Goal: Task Accomplishment & Management: Use online tool/utility

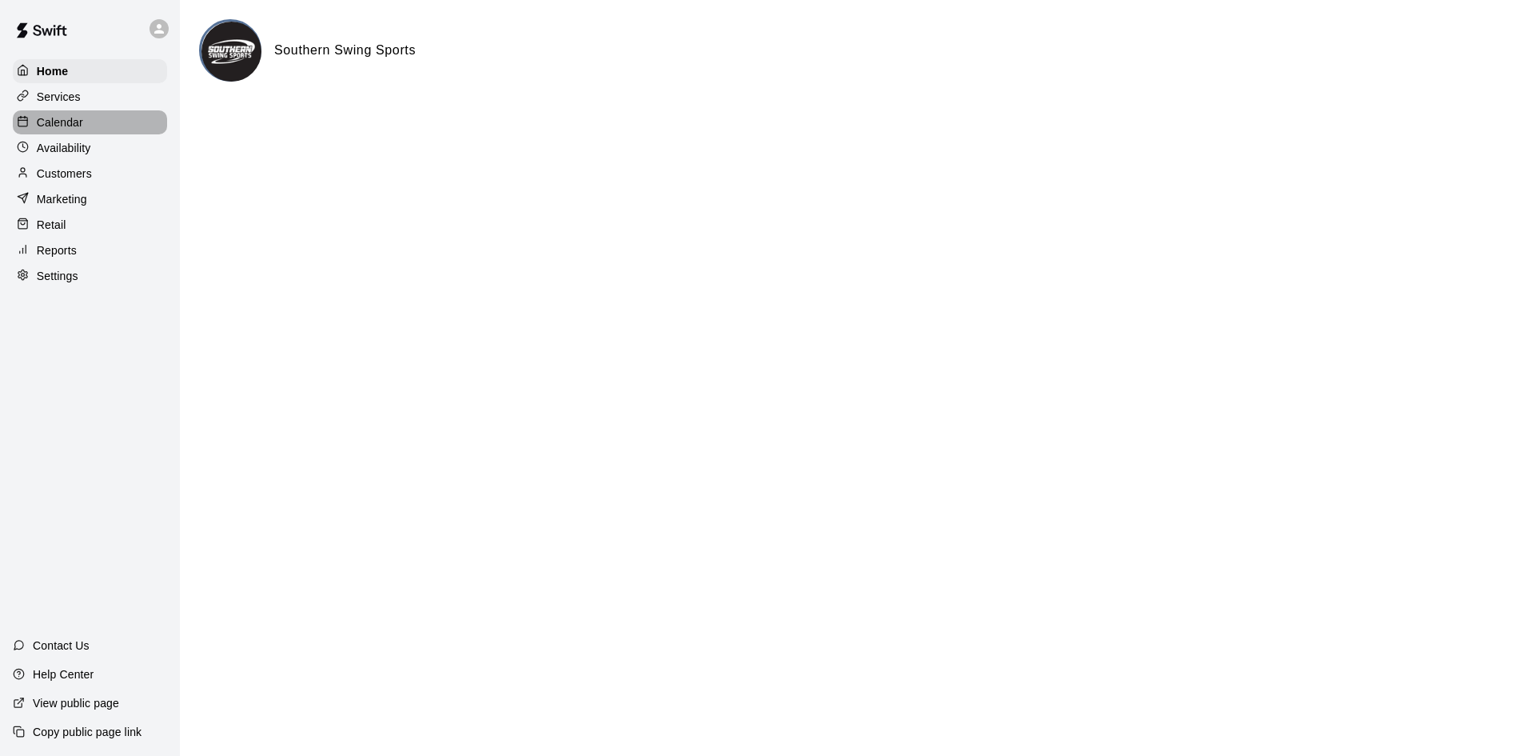
click at [34, 118] on div at bounding box center [27, 122] width 20 height 15
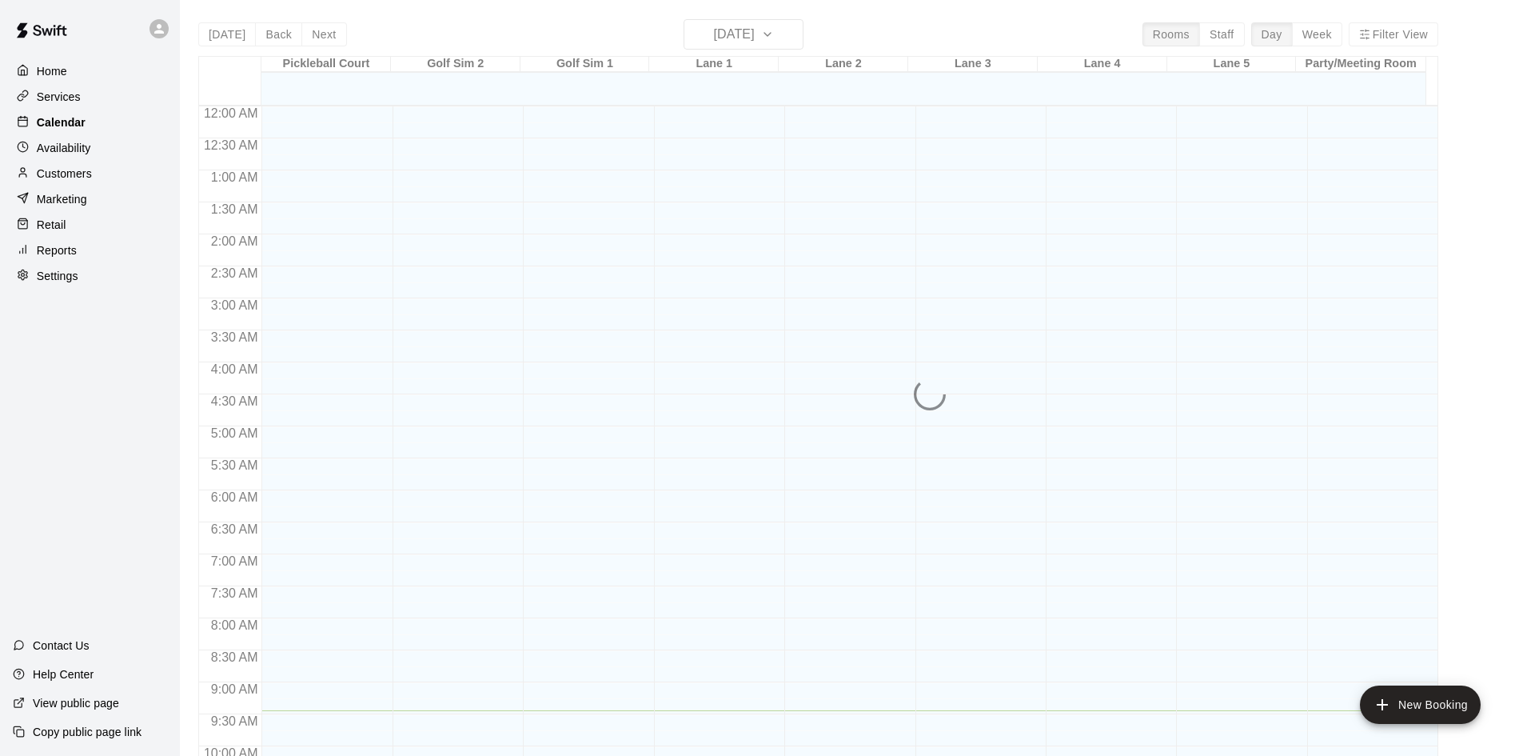
scroll to position [604, 0]
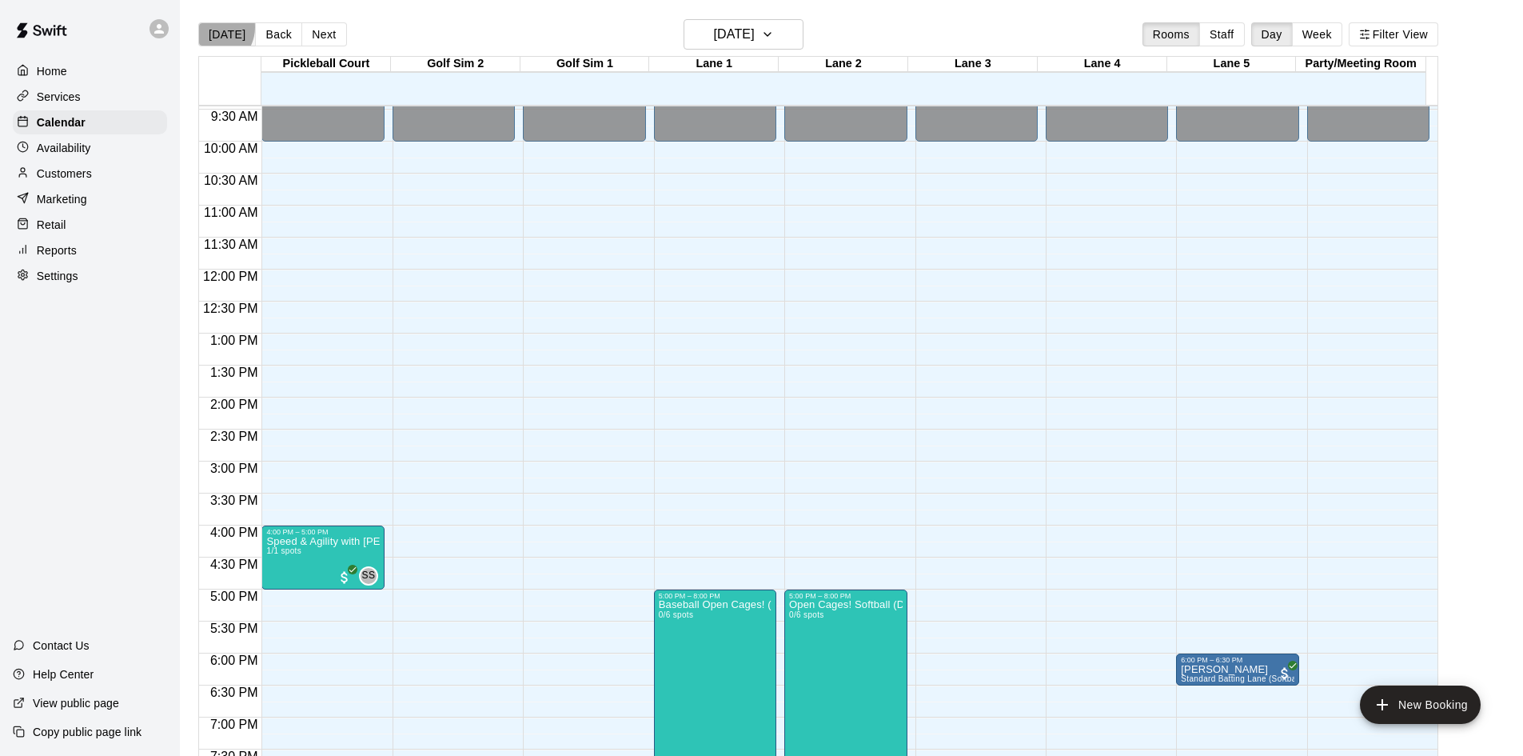
click at [212, 27] on button "[DATE]" at bounding box center [227, 34] width 58 height 24
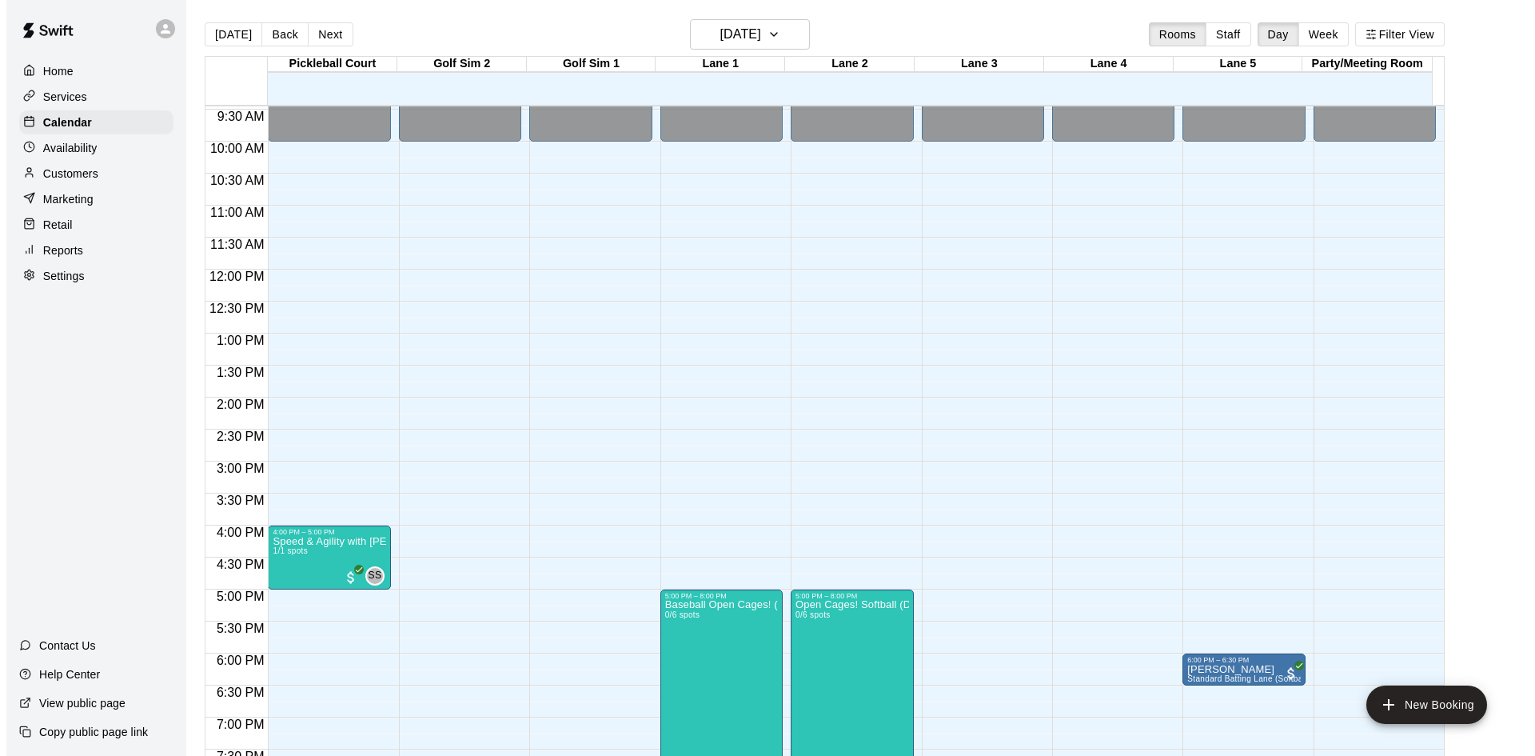
scroll to position [764, 0]
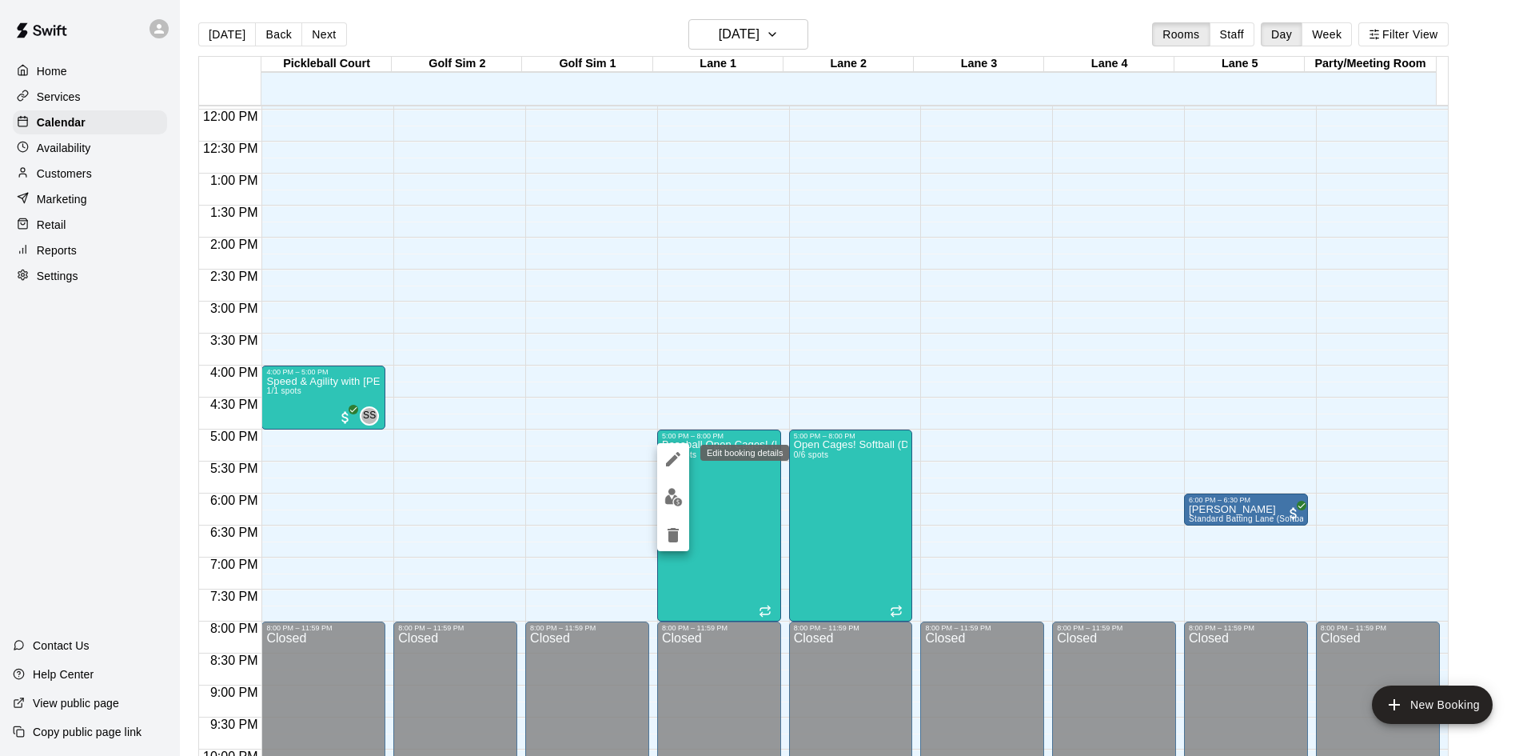
click at [679, 456] on icon "edit" at bounding box center [673, 459] width 14 height 14
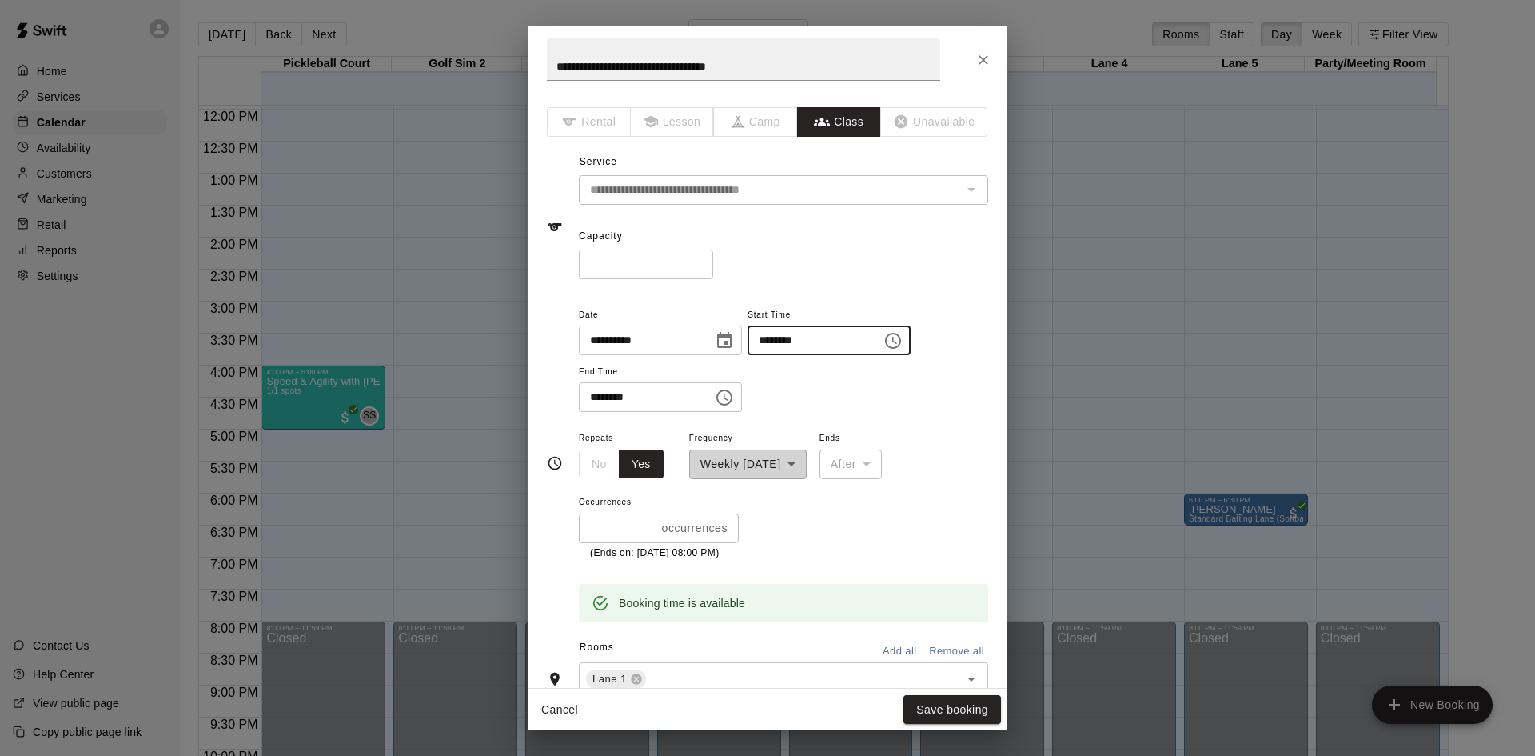
click at [791, 341] on input "********" at bounding box center [809, 340] width 123 height 30
type input "********"
click at [734, 396] on icon "Choose time, selected time is 8:00 PM" at bounding box center [724, 397] width 19 height 19
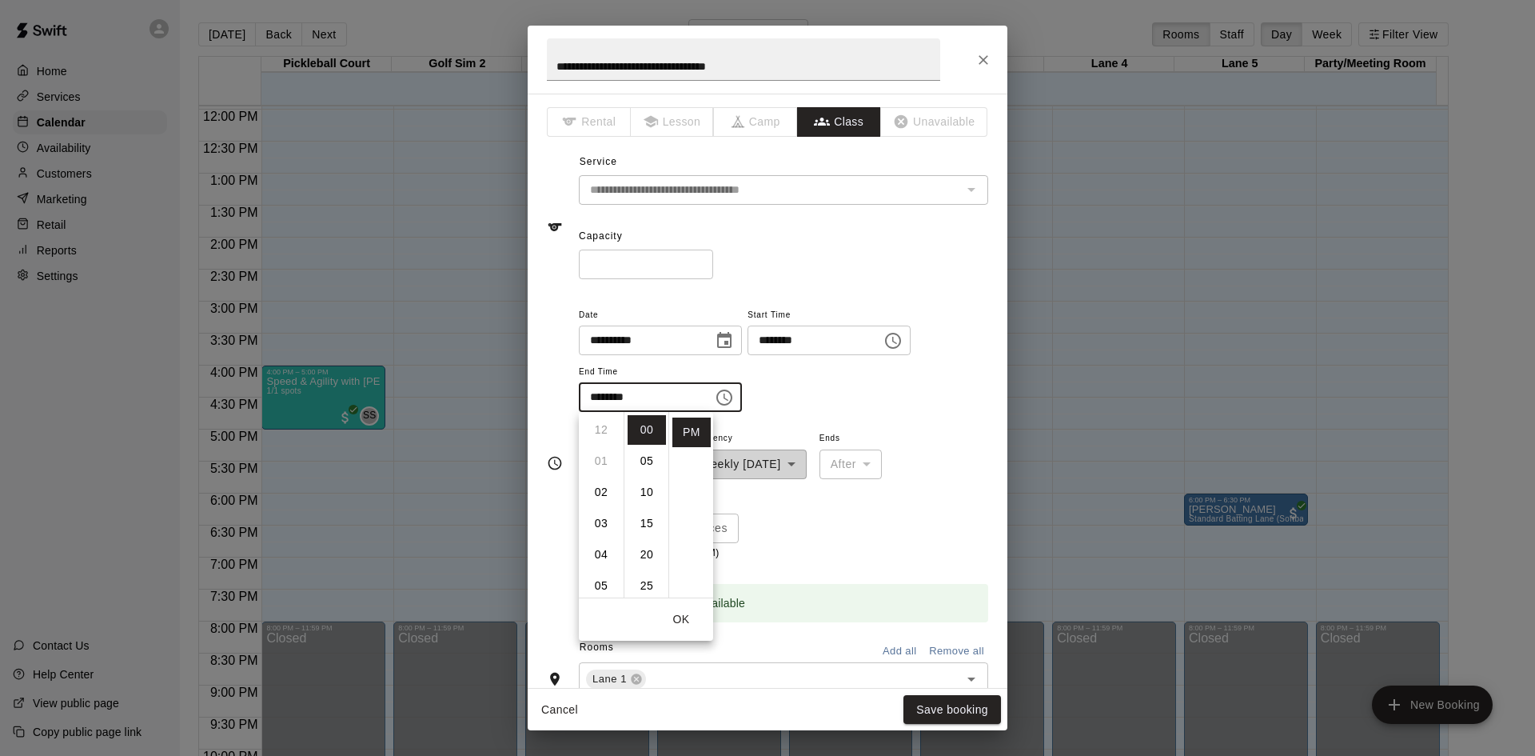
scroll to position [80, 0]
click at [604, 503] on li "05" at bounding box center [601, 506] width 38 height 30
type input "********"
click at [676, 617] on button "OK" at bounding box center [681, 619] width 51 height 30
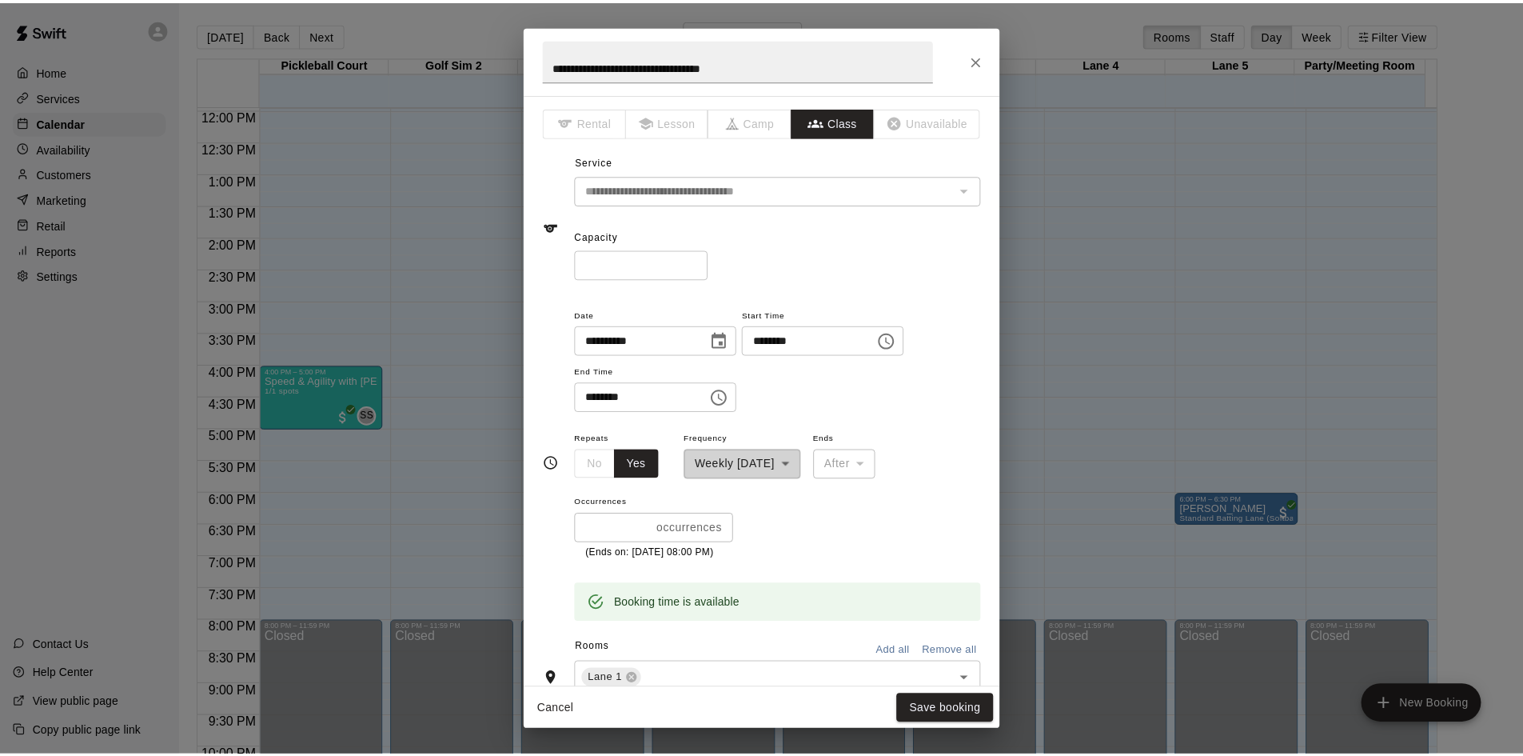
scroll to position [160, 0]
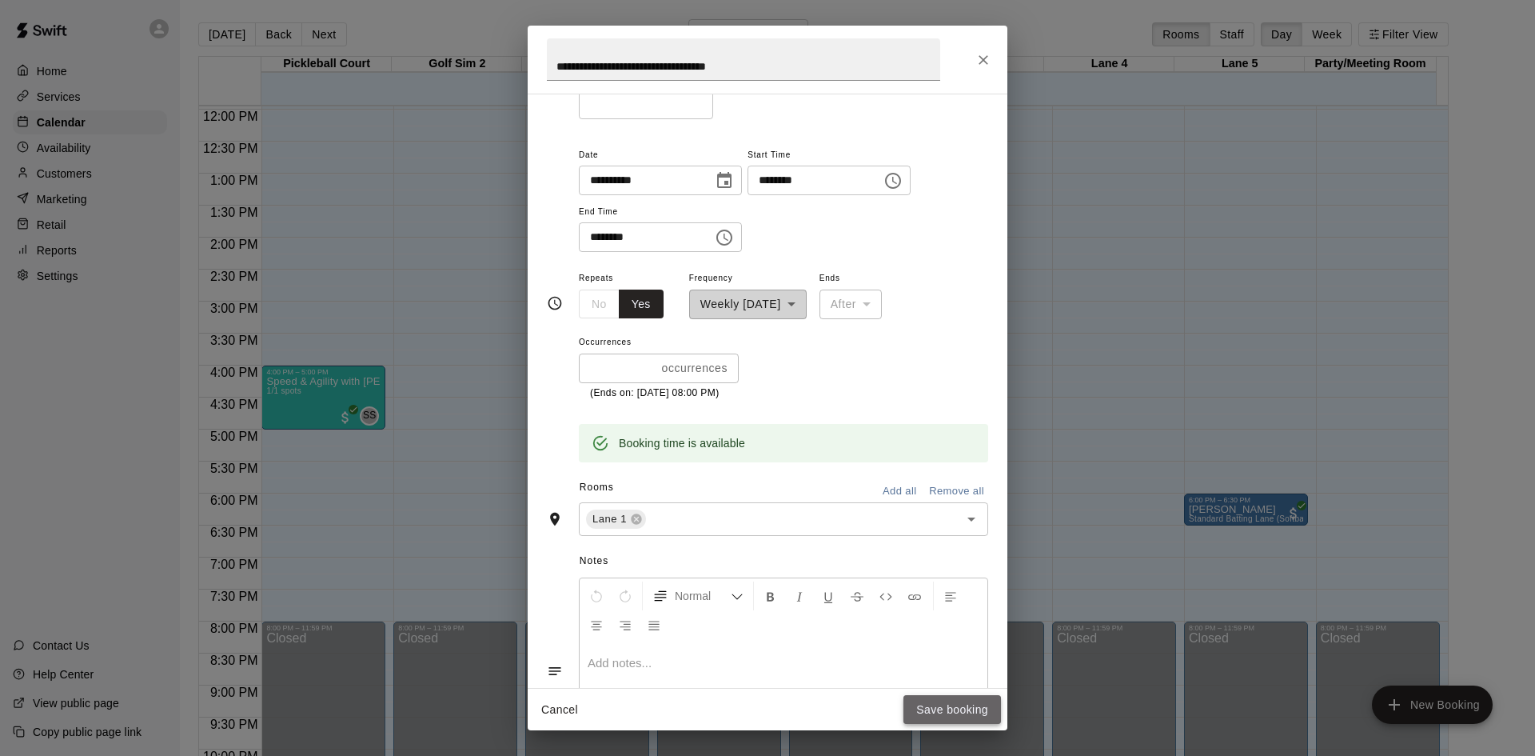
click at [959, 712] on button "Save booking" at bounding box center [952, 710] width 98 height 30
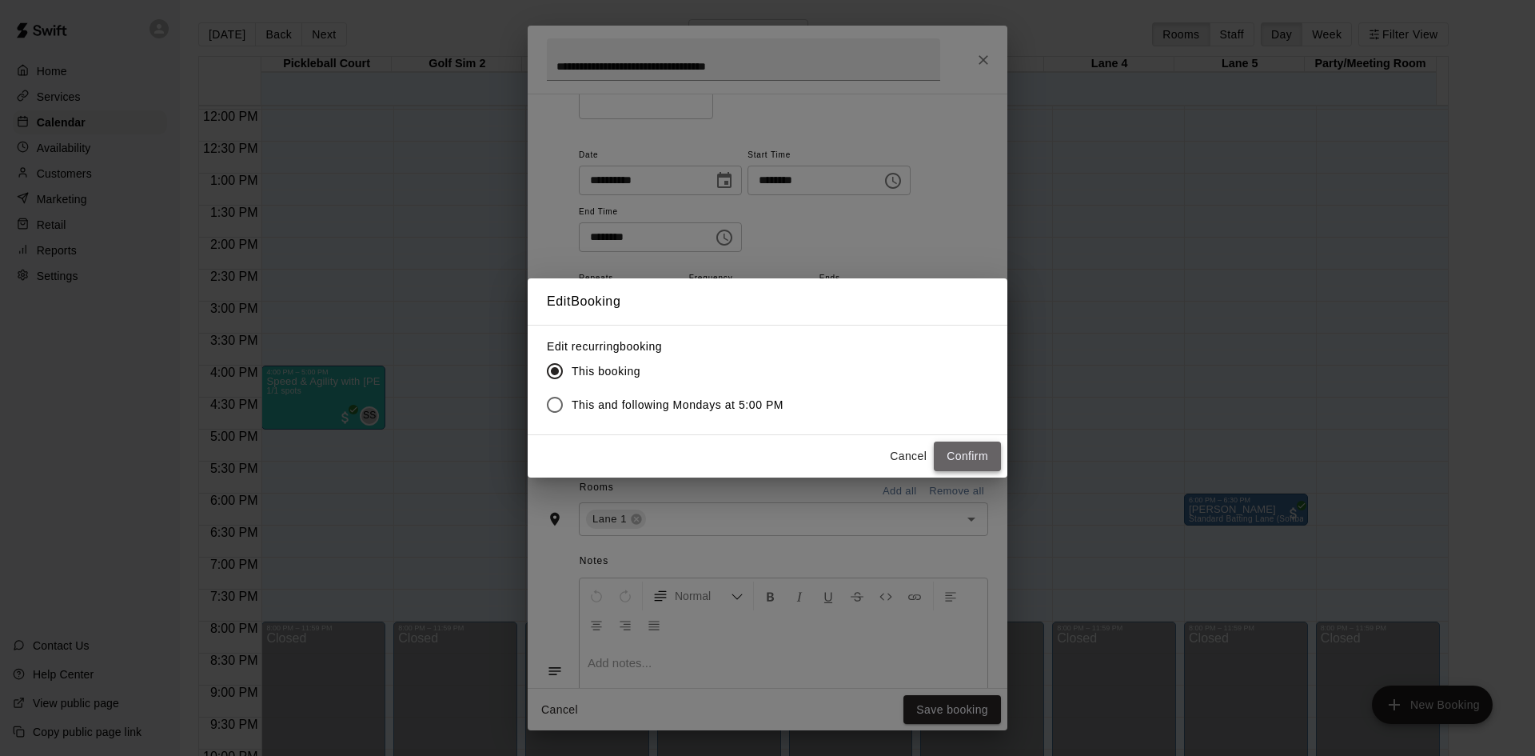
click at [952, 459] on button "Confirm" at bounding box center [967, 456] width 67 height 30
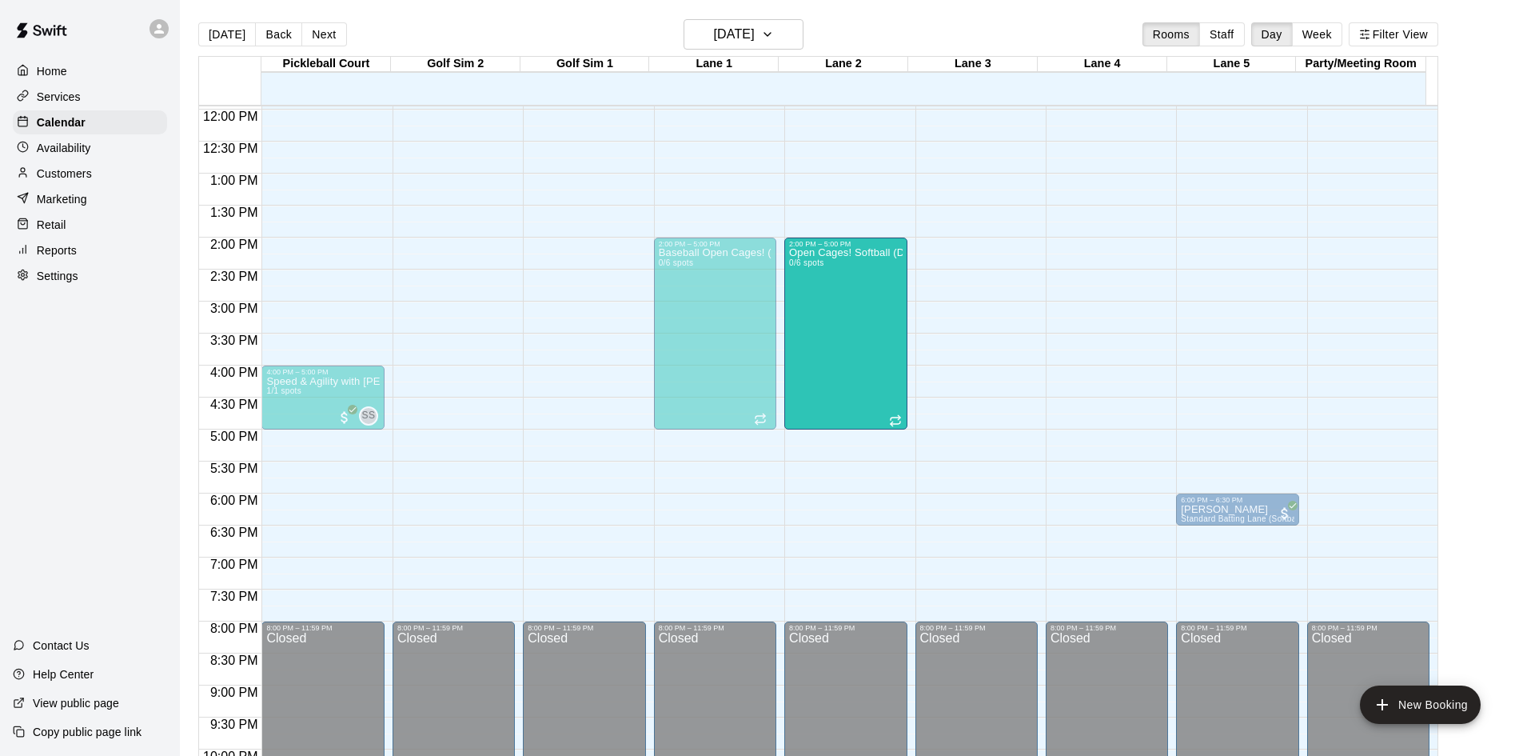
drag, startPoint x: 858, startPoint y: 476, endPoint x: 840, endPoint y: 292, distance: 184.7
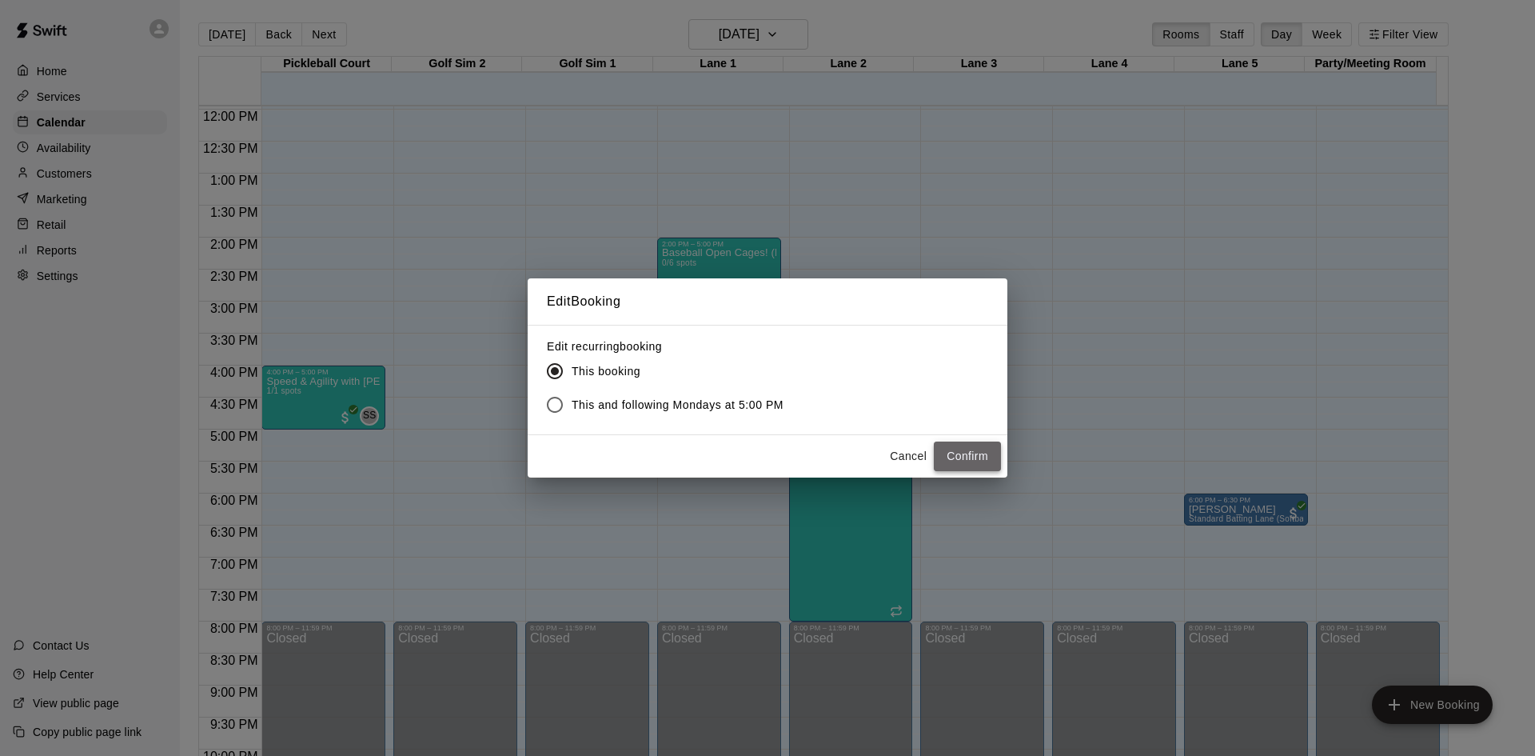
click at [951, 454] on button "Confirm" at bounding box center [967, 456] width 67 height 30
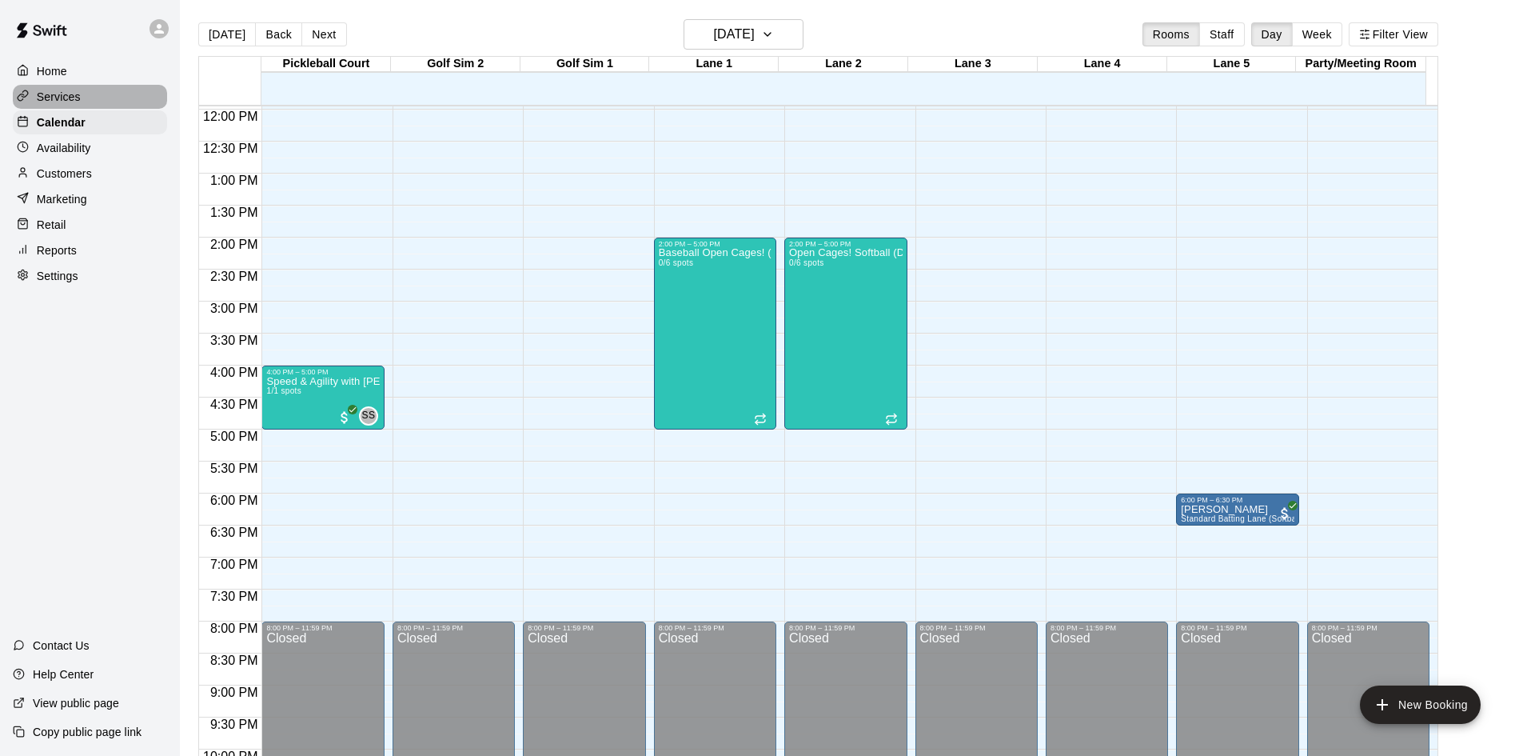
click at [66, 98] on p "Services" at bounding box center [59, 97] width 44 height 16
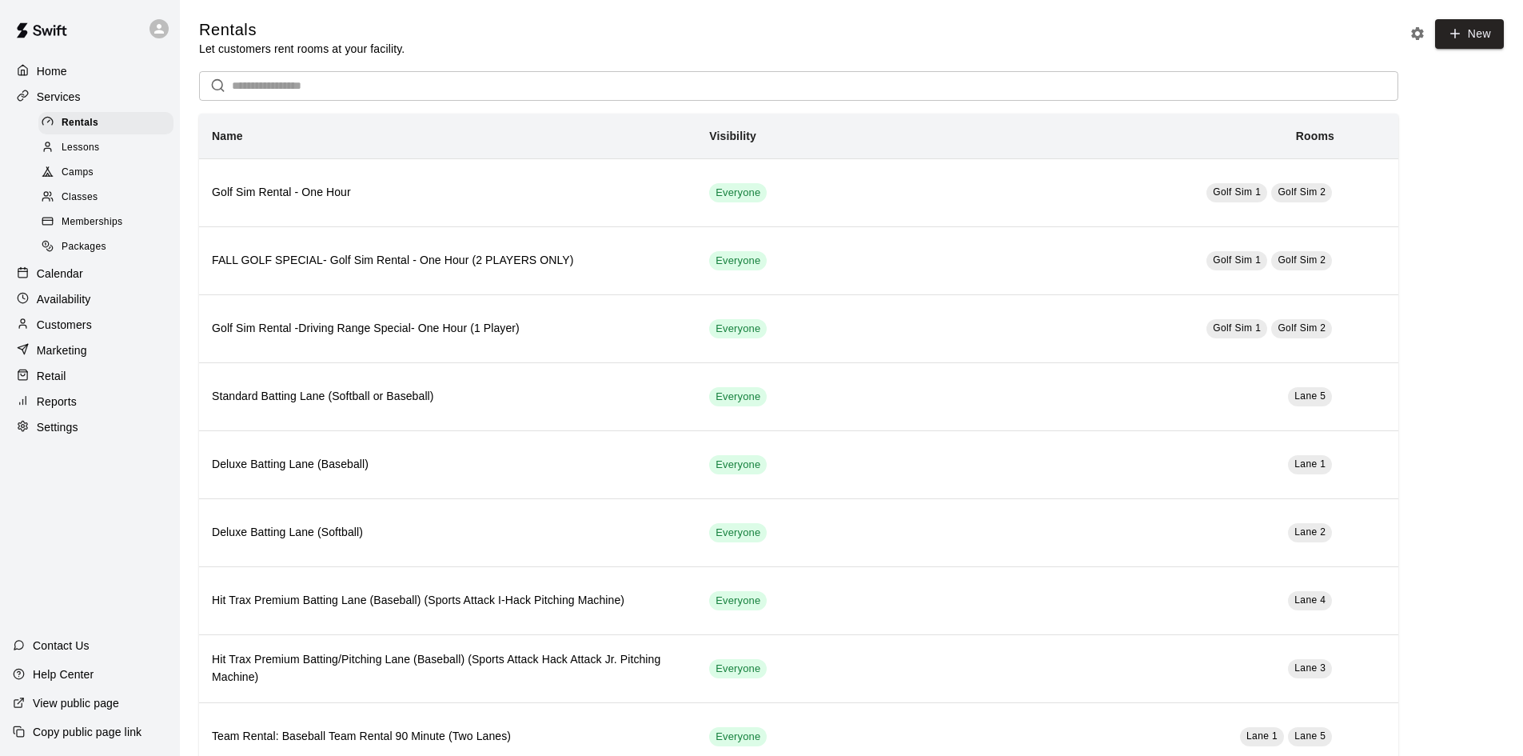
click at [90, 205] on span "Classes" at bounding box center [80, 197] width 36 height 16
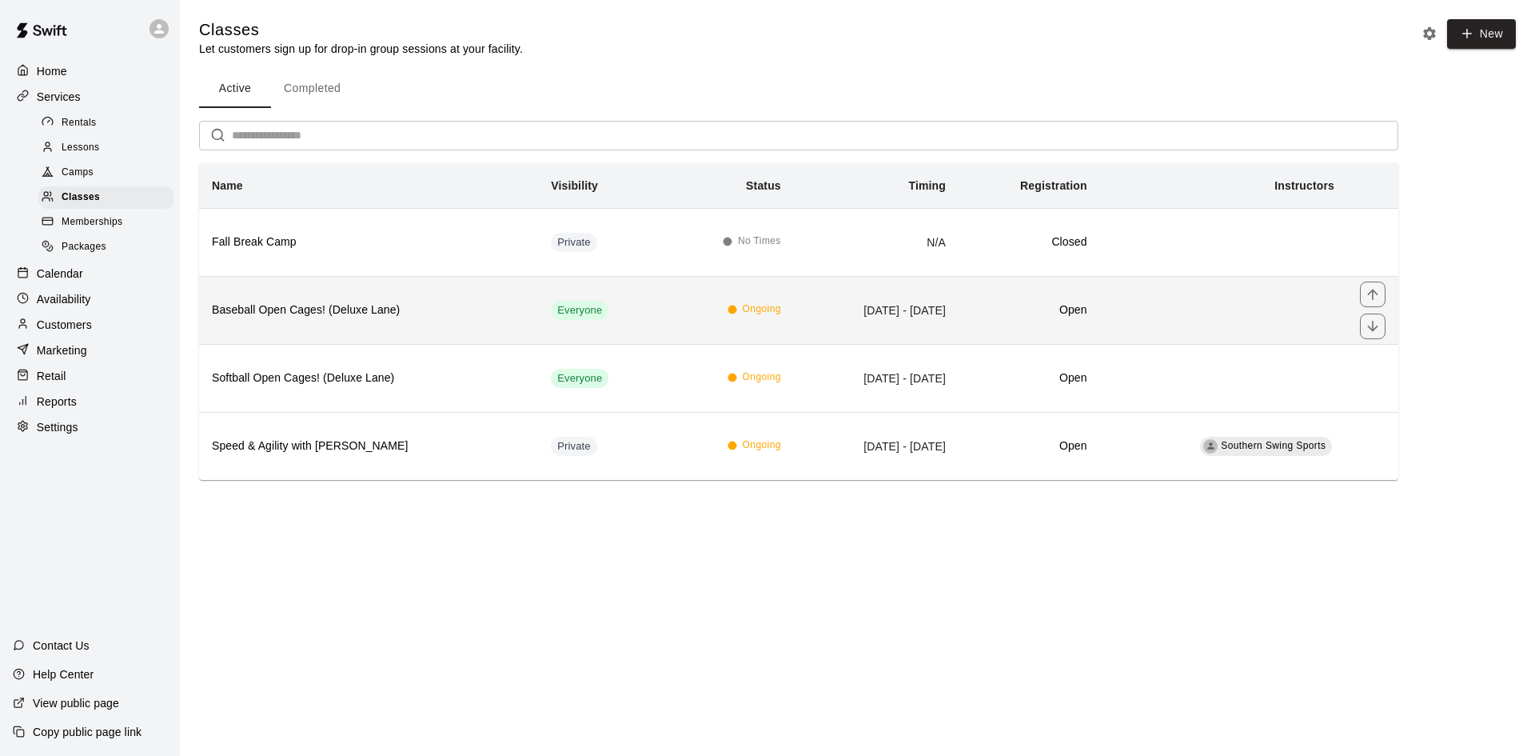
click at [337, 315] on h6 "Baseball Open Cages! (Deluxe Lane)" at bounding box center [368, 310] width 313 height 18
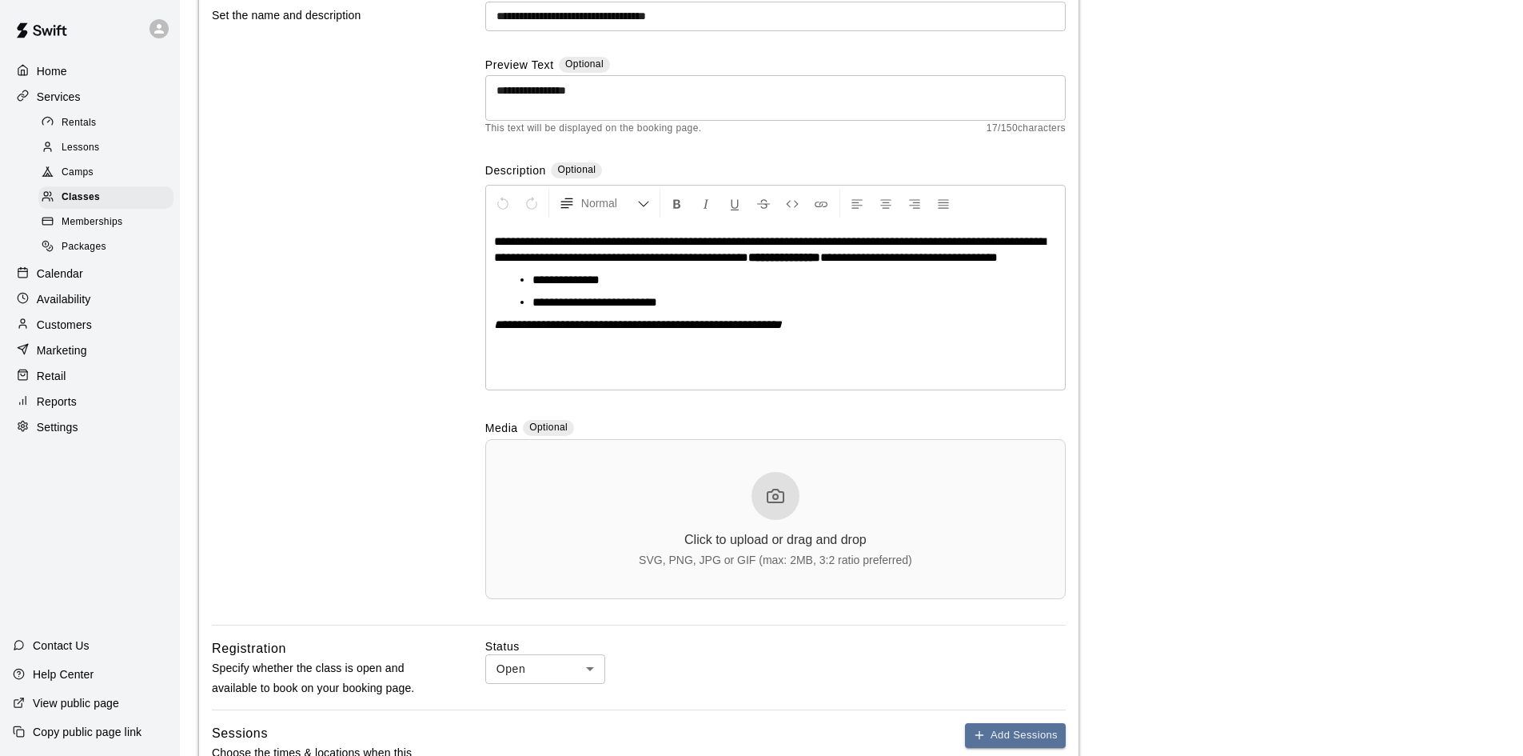
scroll to position [80, 0]
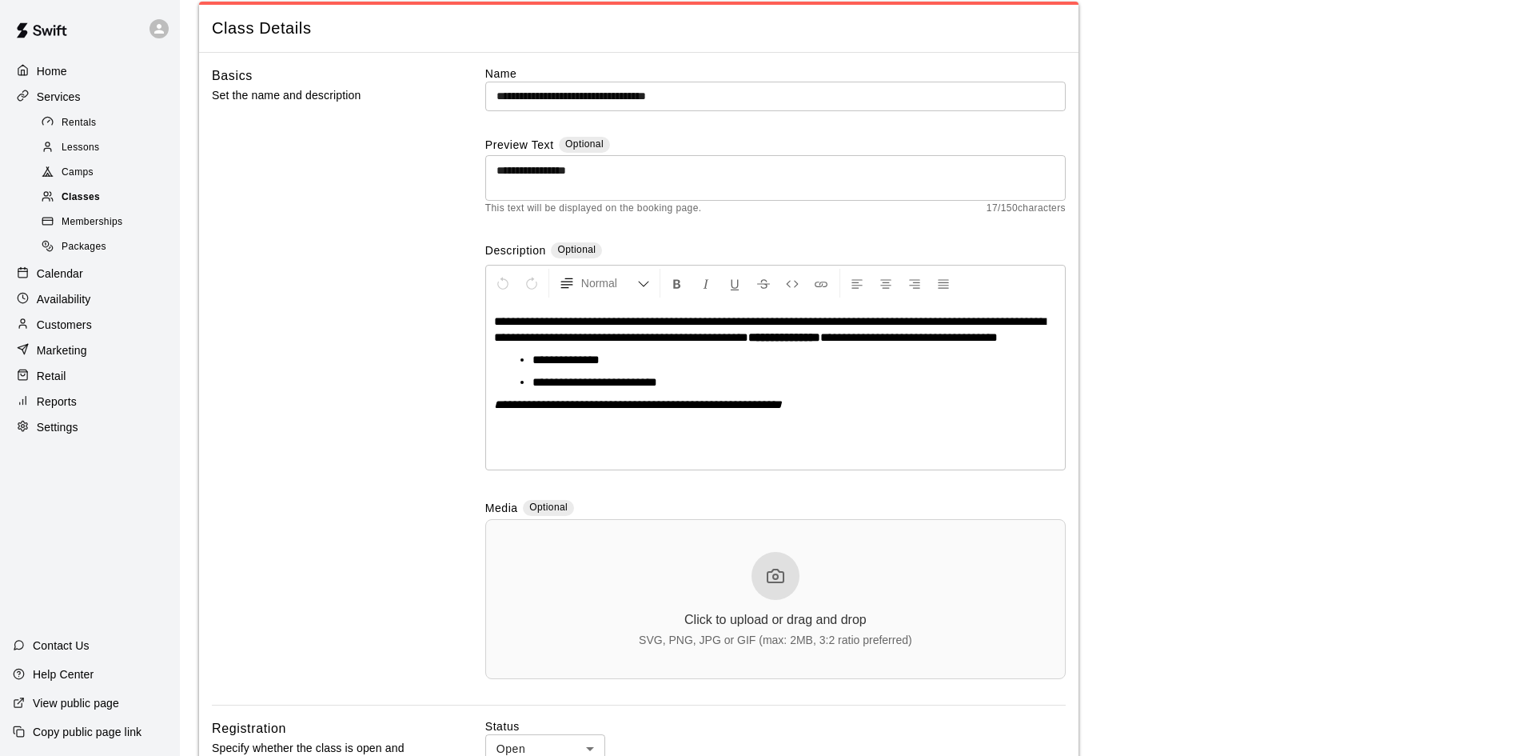
click at [75, 198] on span "Classes" at bounding box center [81, 197] width 38 height 16
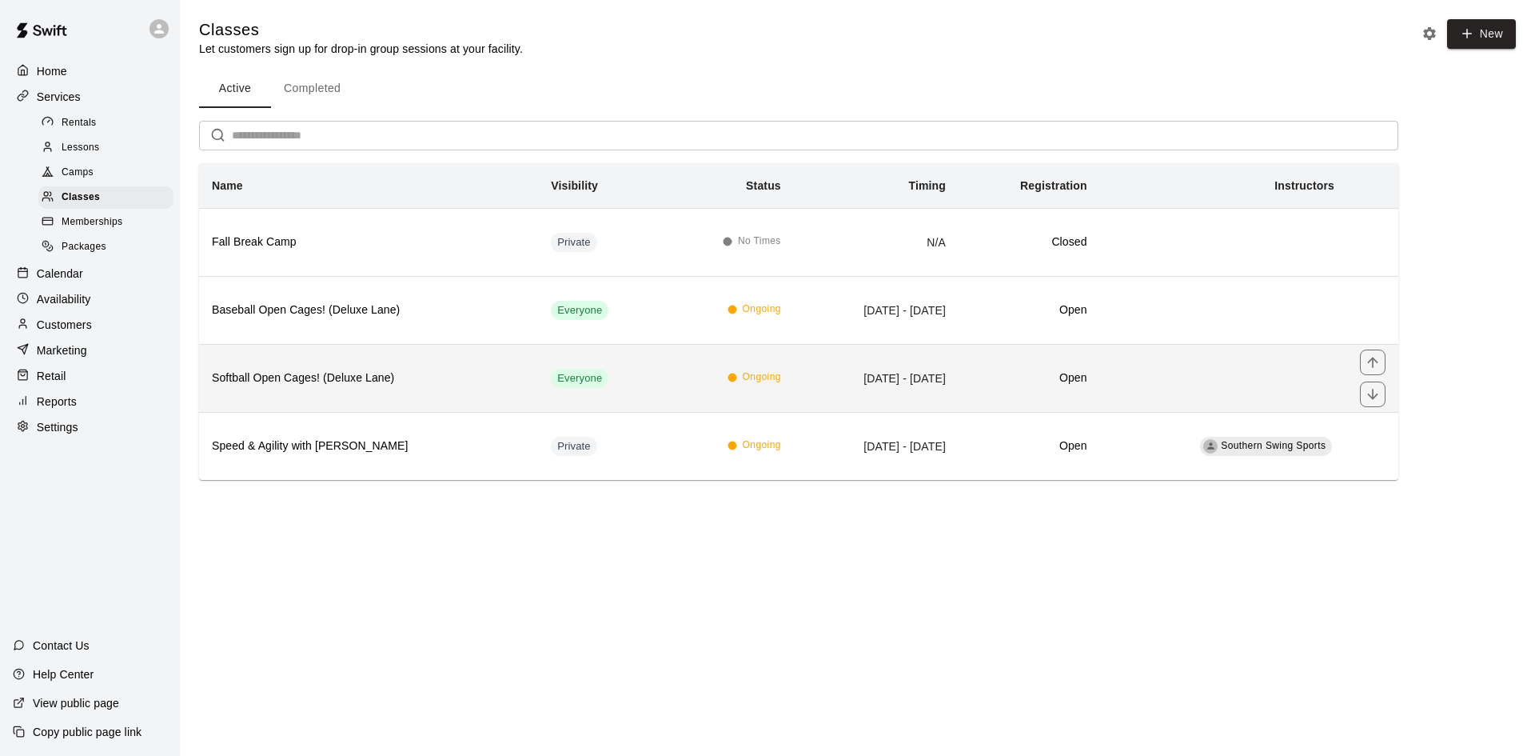
click at [265, 365] on th "Softball Open Cages! (Deluxe Lane)" at bounding box center [368, 378] width 339 height 68
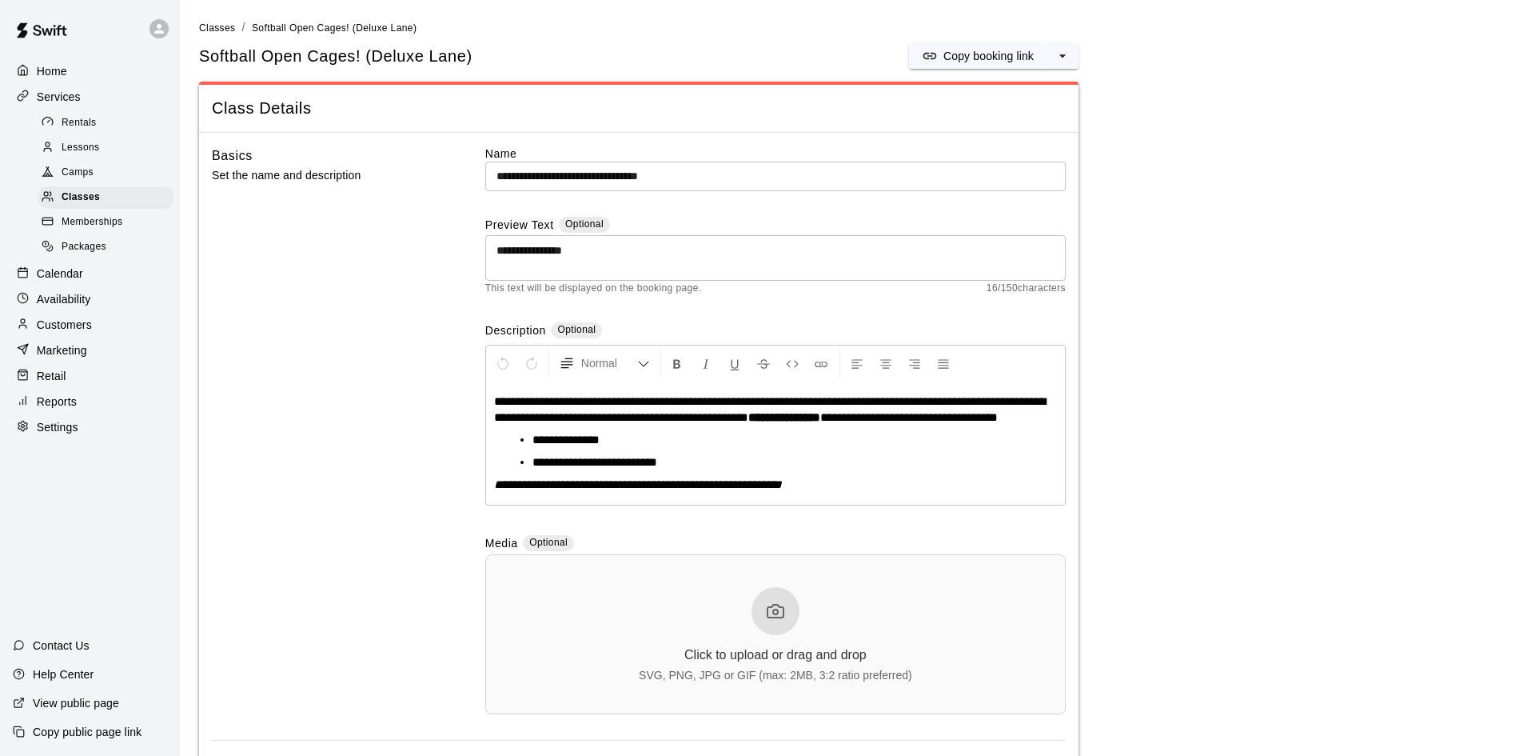
click at [35, 95] on div at bounding box center [27, 97] width 20 height 15
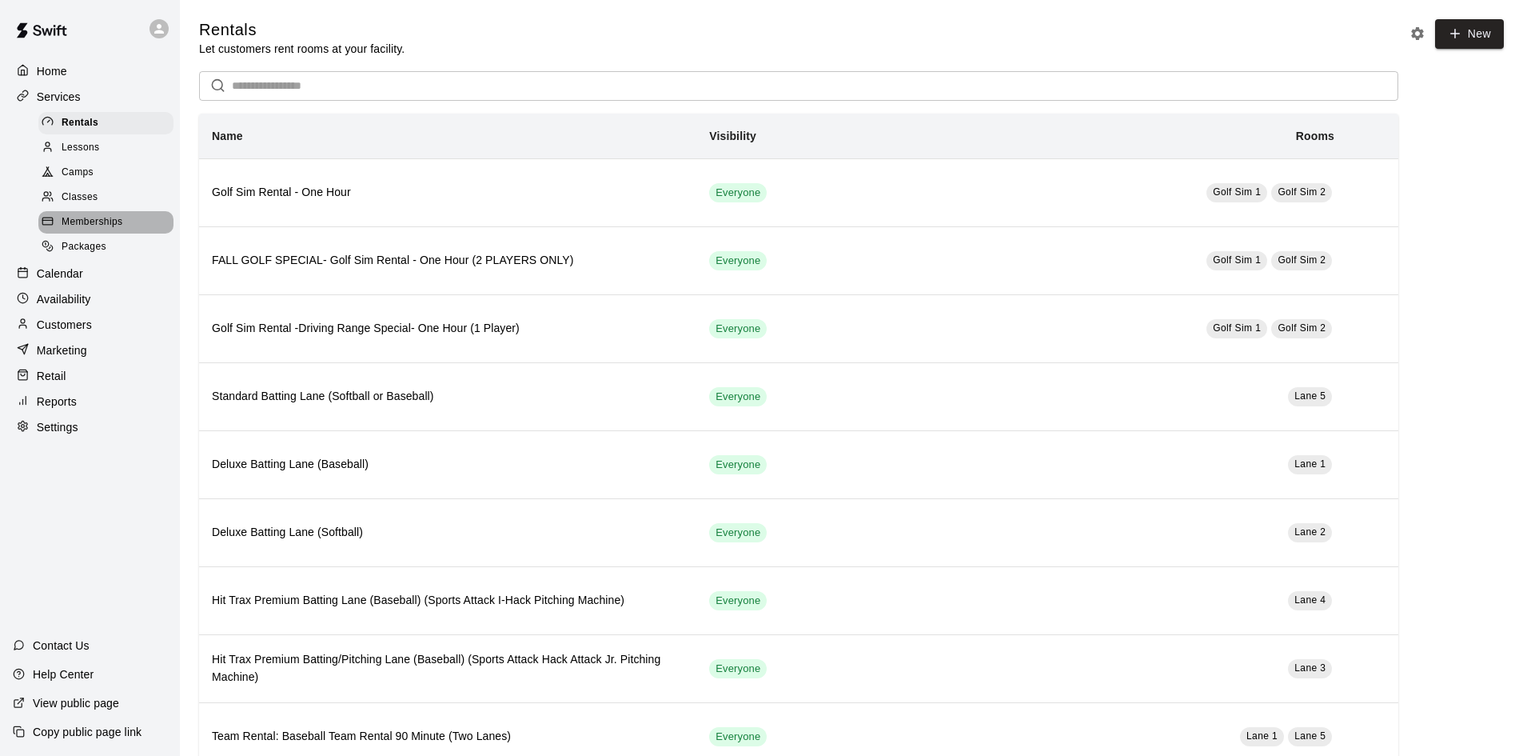
click at [102, 229] on span "Memberships" at bounding box center [92, 222] width 61 height 16
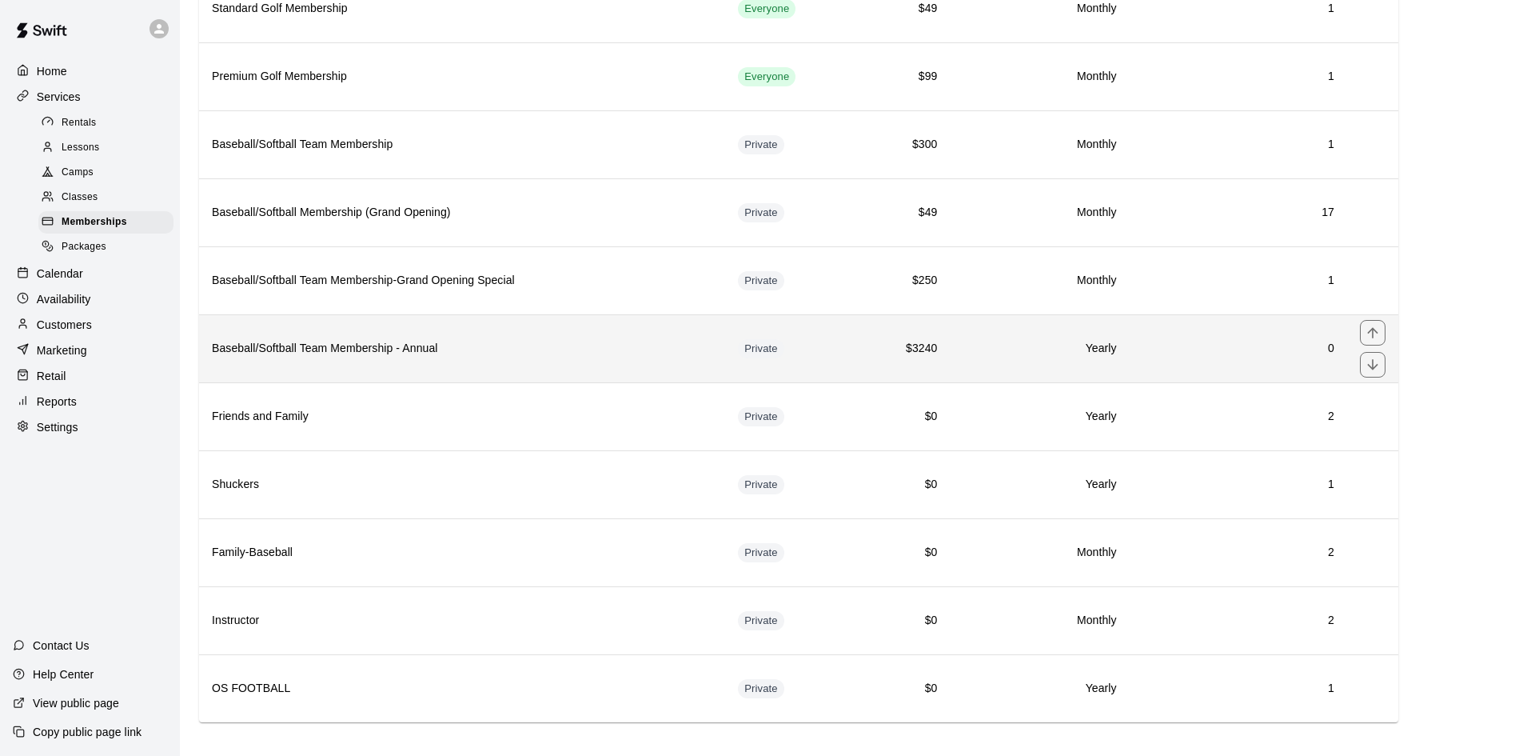
scroll to position [240, 0]
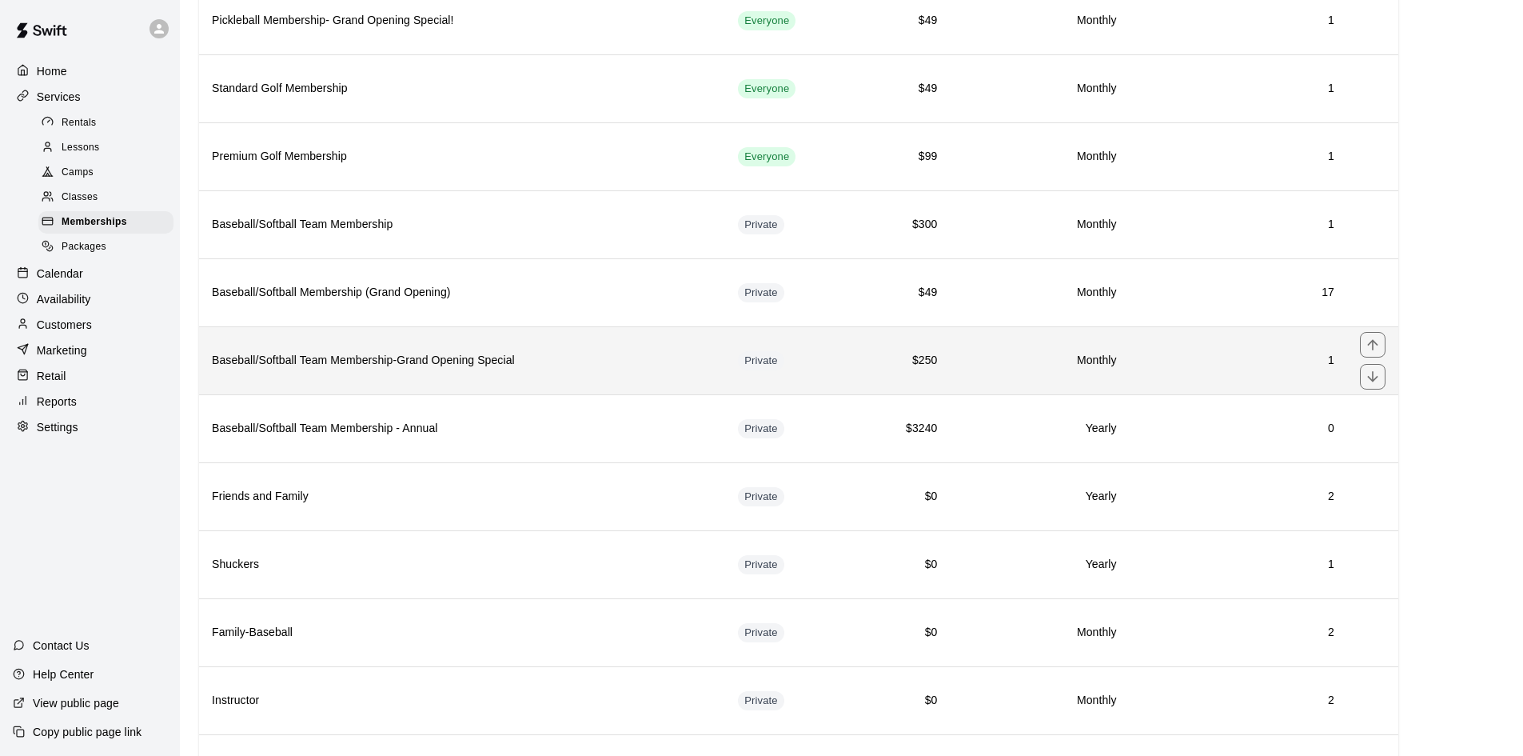
click at [501, 341] on th "Baseball/Softball Team Membership-Grand Opening Special" at bounding box center [462, 360] width 526 height 68
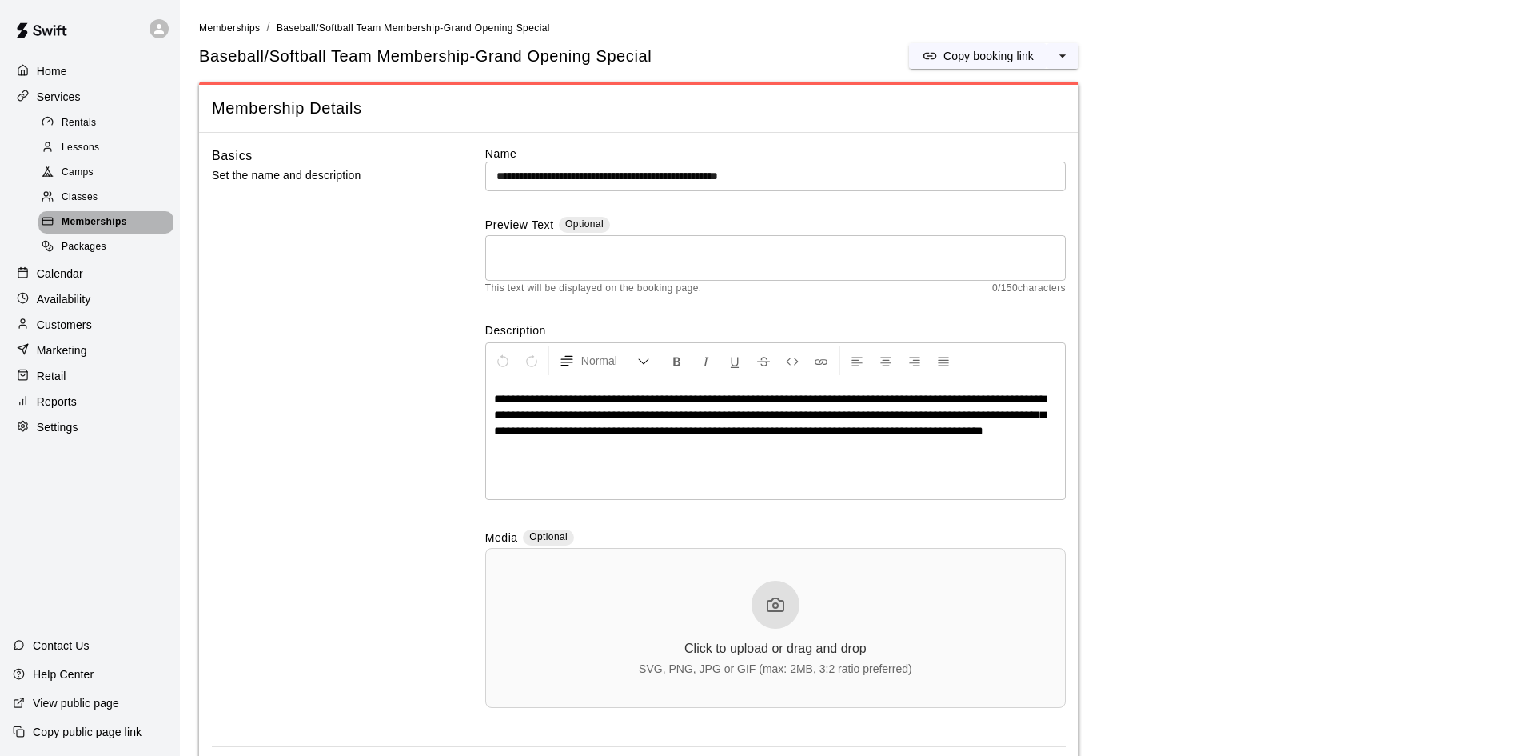
click at [65, 227] on span "Memberships" at bounding box center [95, 222] width 66 height 16
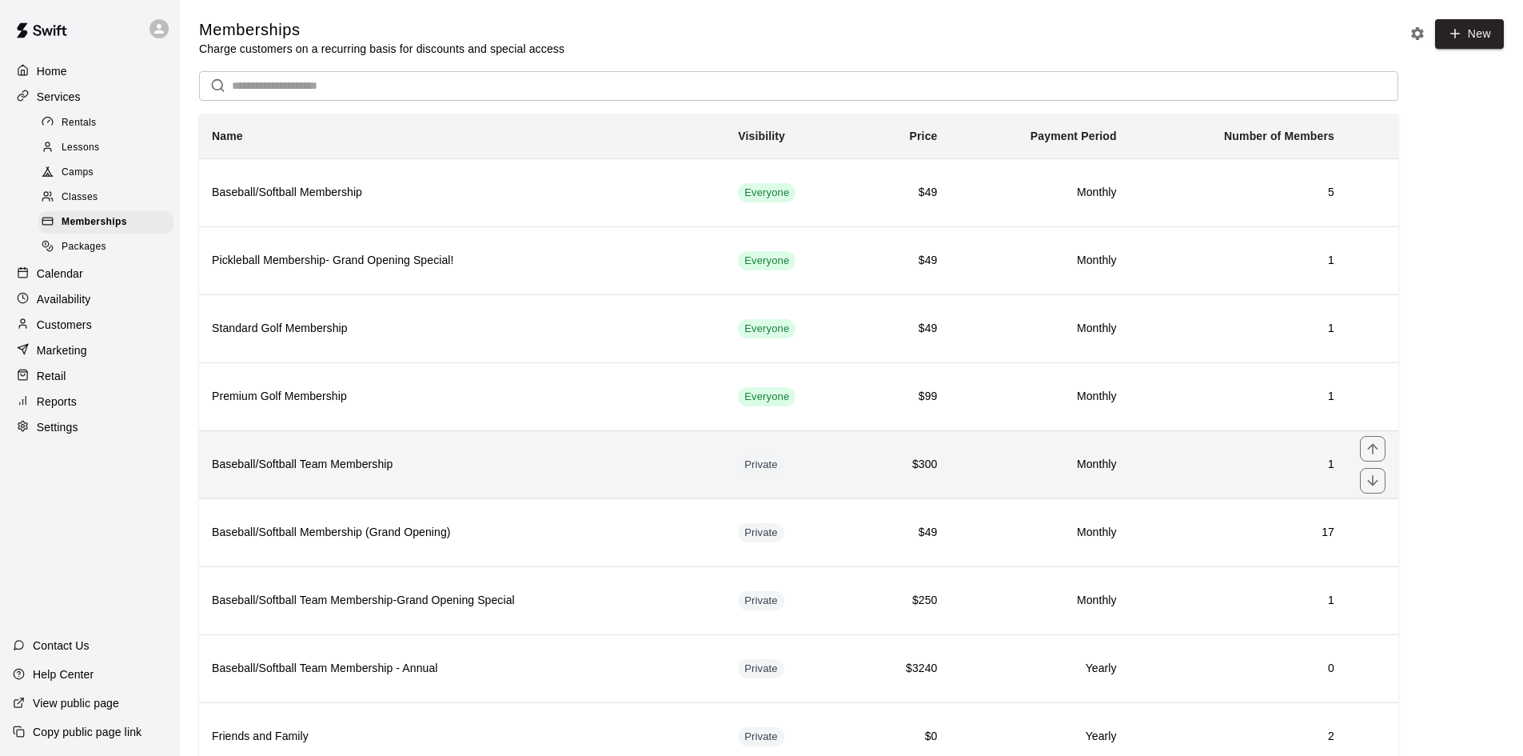
click at [620, 473] on h6 "Baseball/Softball Team Membership" at bounding box center [462, 465] width 500 height 18
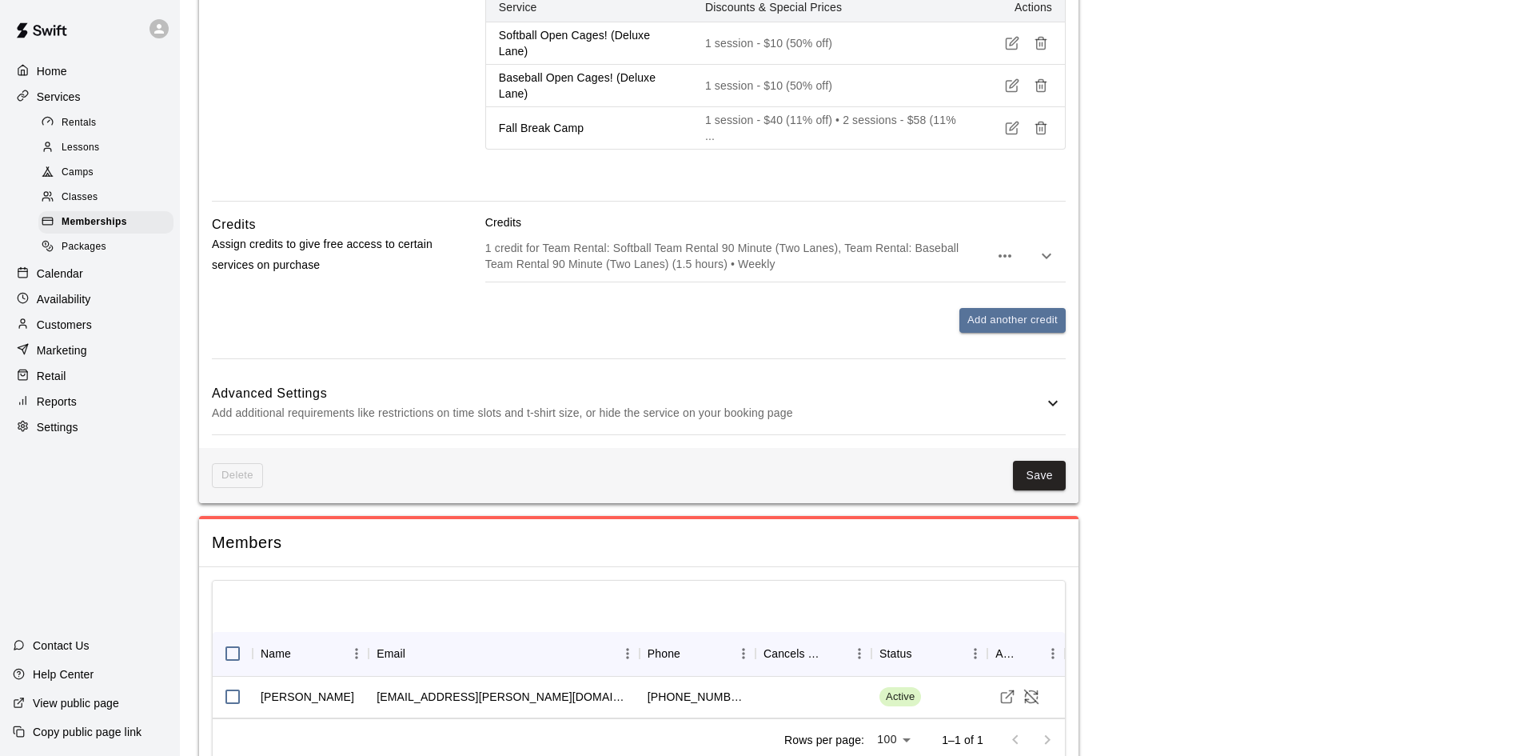
scroll to position [1178, 0]
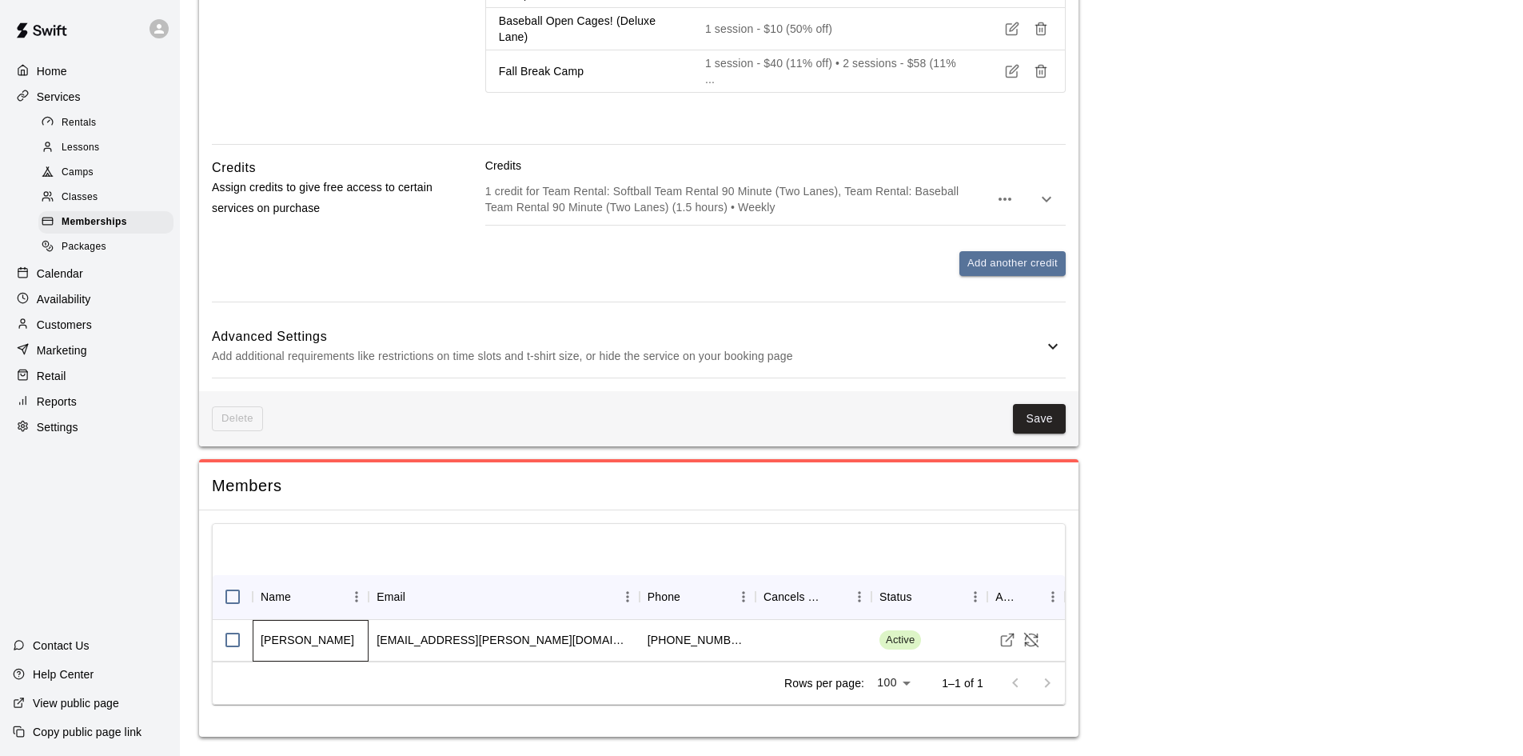
click at [361, 636] on div "[PERSON_NAME]" at bounding box center [311, 641] width 116 height 42
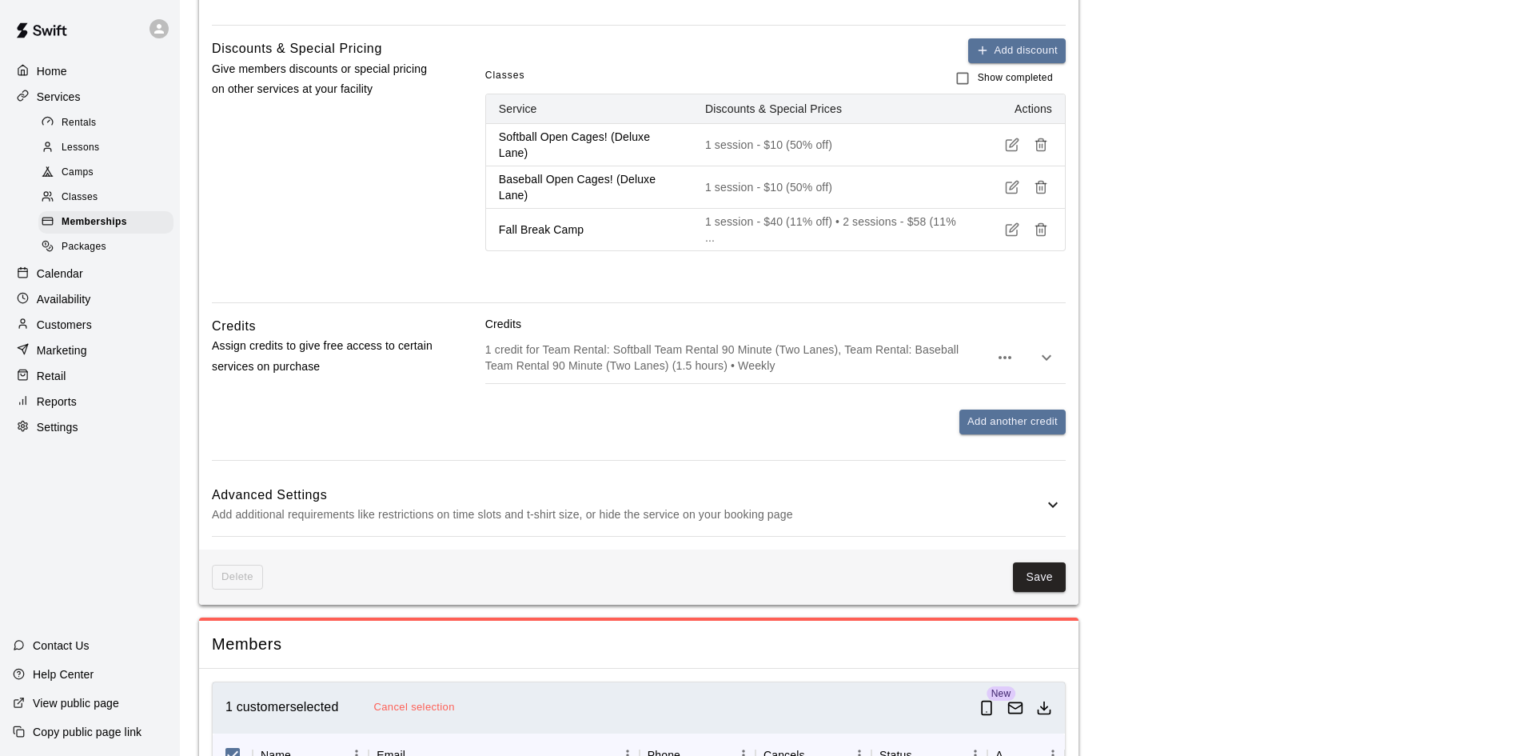
scroll to position [778, 0]
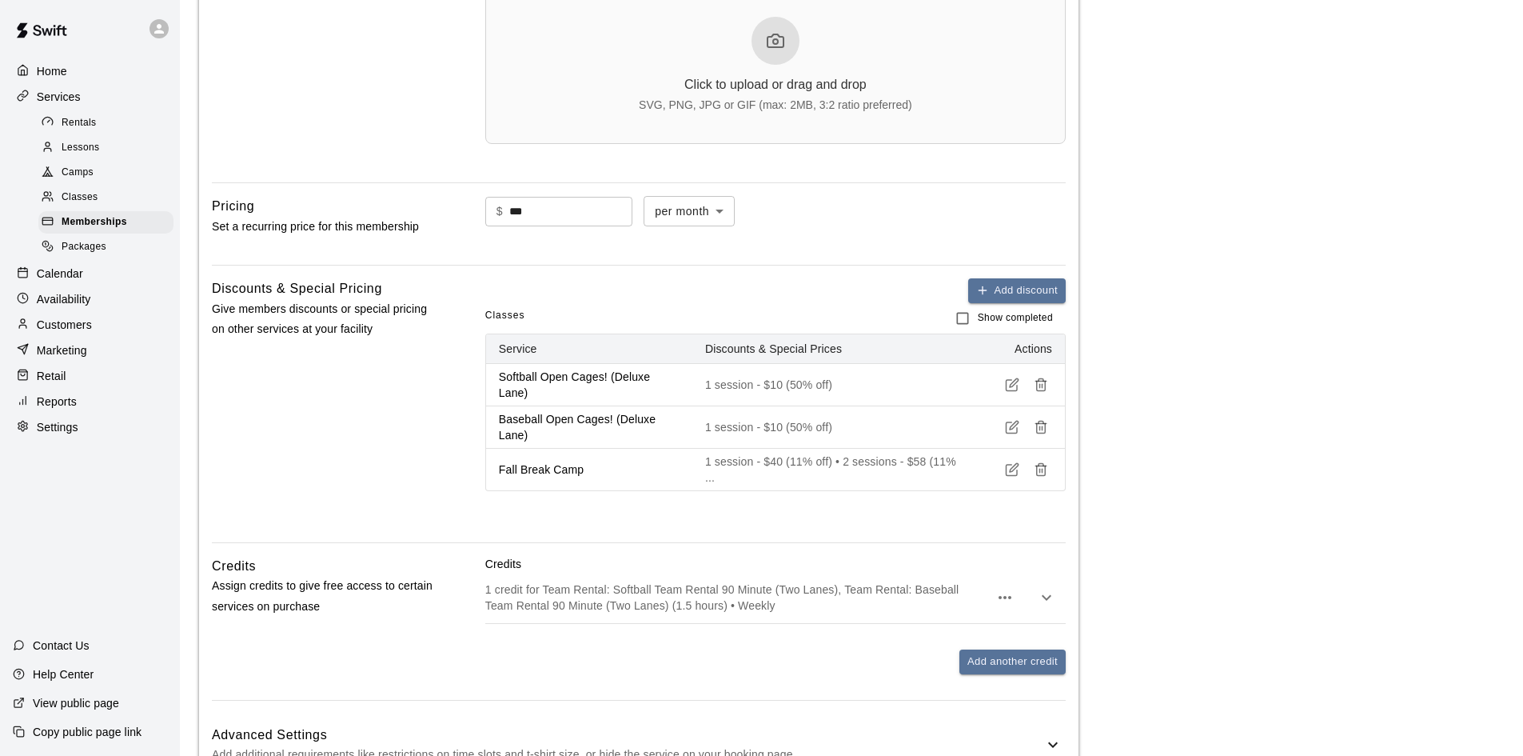
click at [70, 333] on p "Customers" at bounding box center [64, 325] width 55 height 16
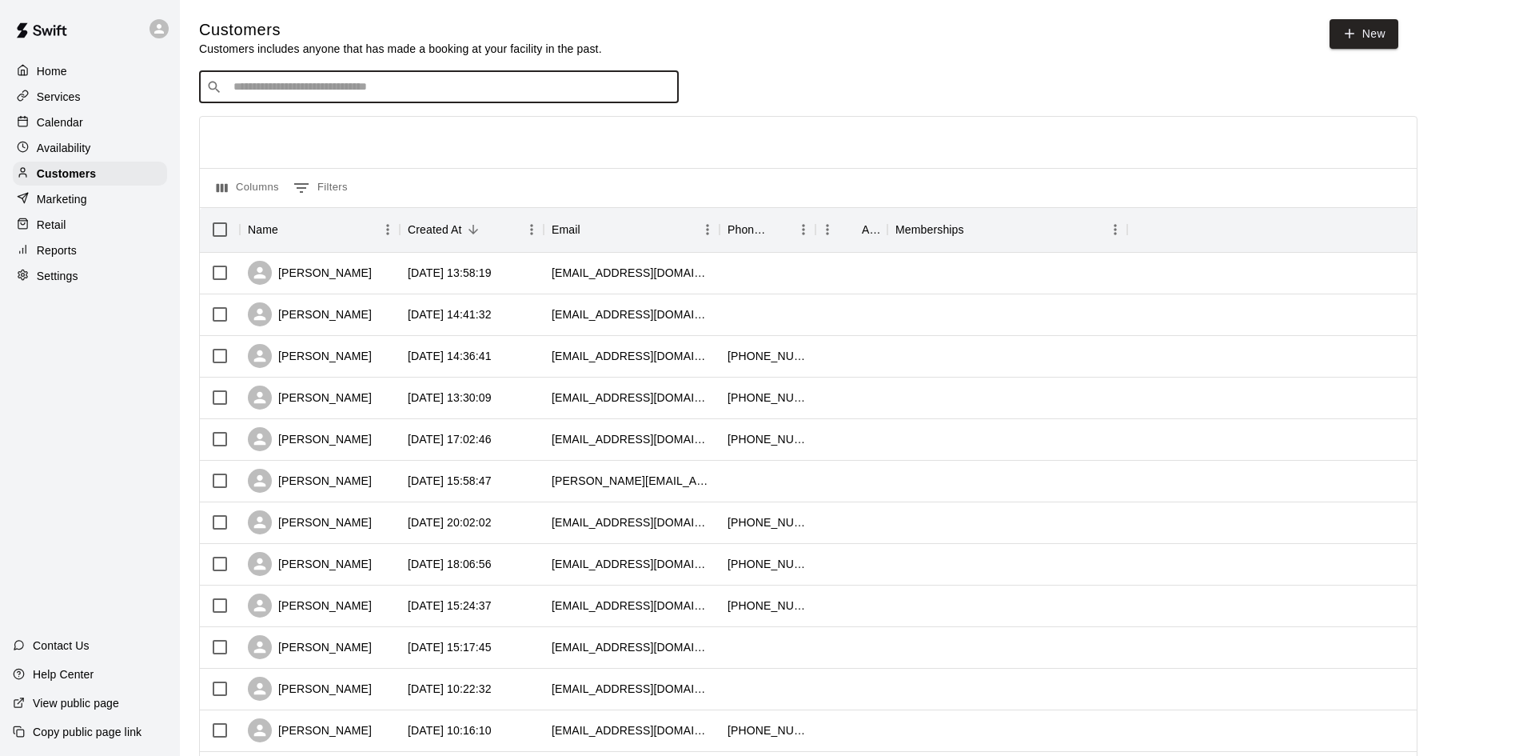
click at [389, 83] on input "Search customers by name or email" at bounding box center [450, 87] width 443 height 16
type input "**"
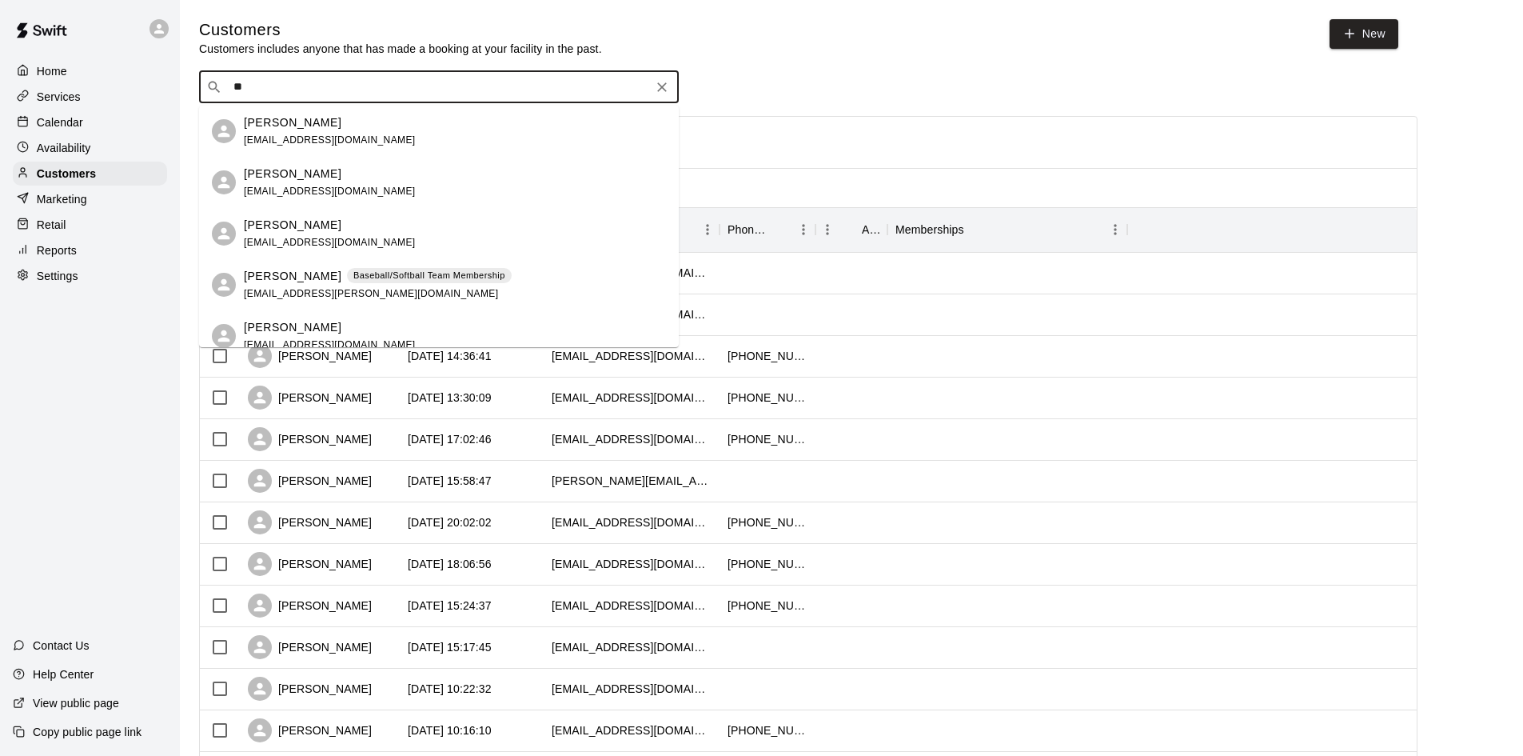
click at [241, 282] on div "DJ Arwood Baseball/Softball Team Membership dj.arwood@outlook.com" at bounding box center [439, 284] width 480 height 51
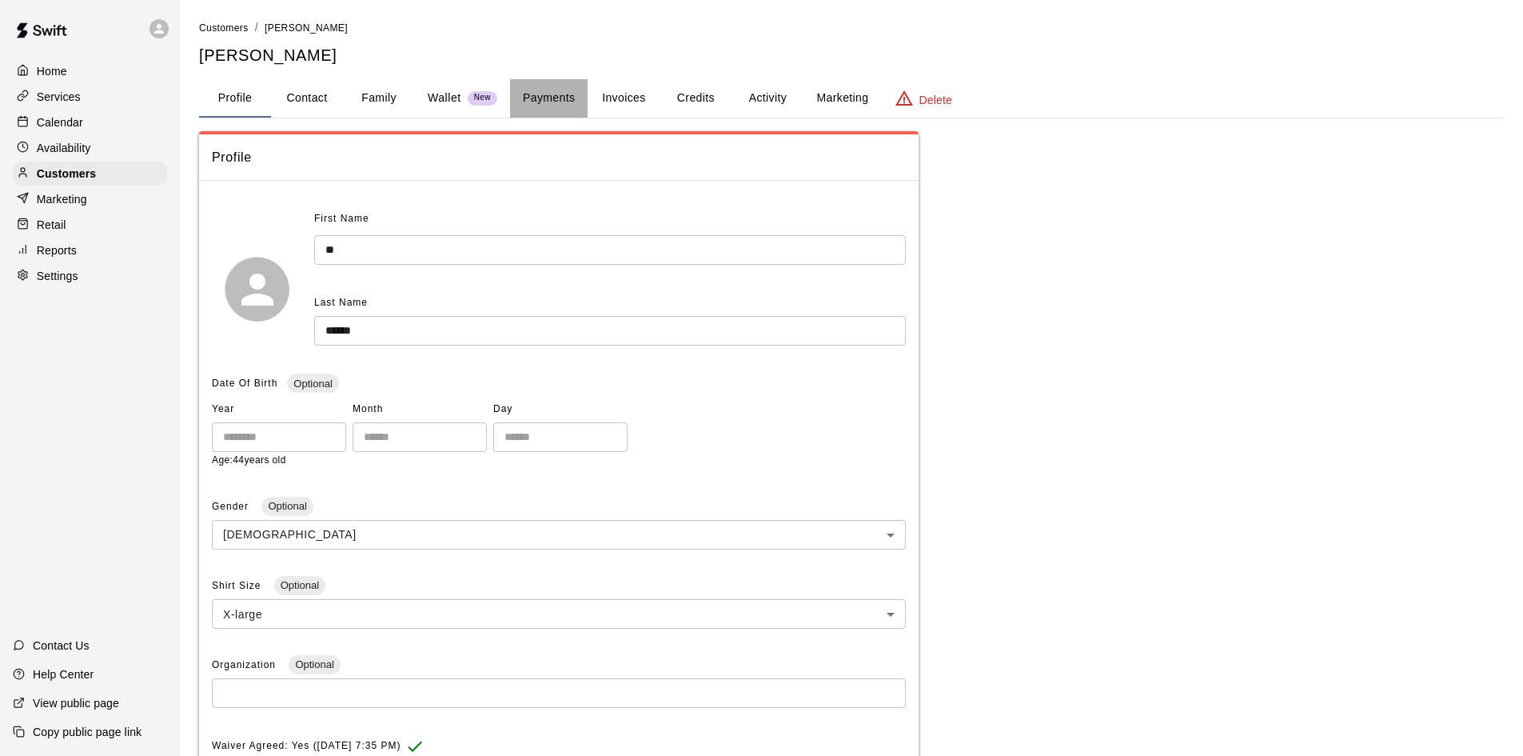
click at [531, 97] on button "Payments" at bounding box center [549, 98] width 78 height 38
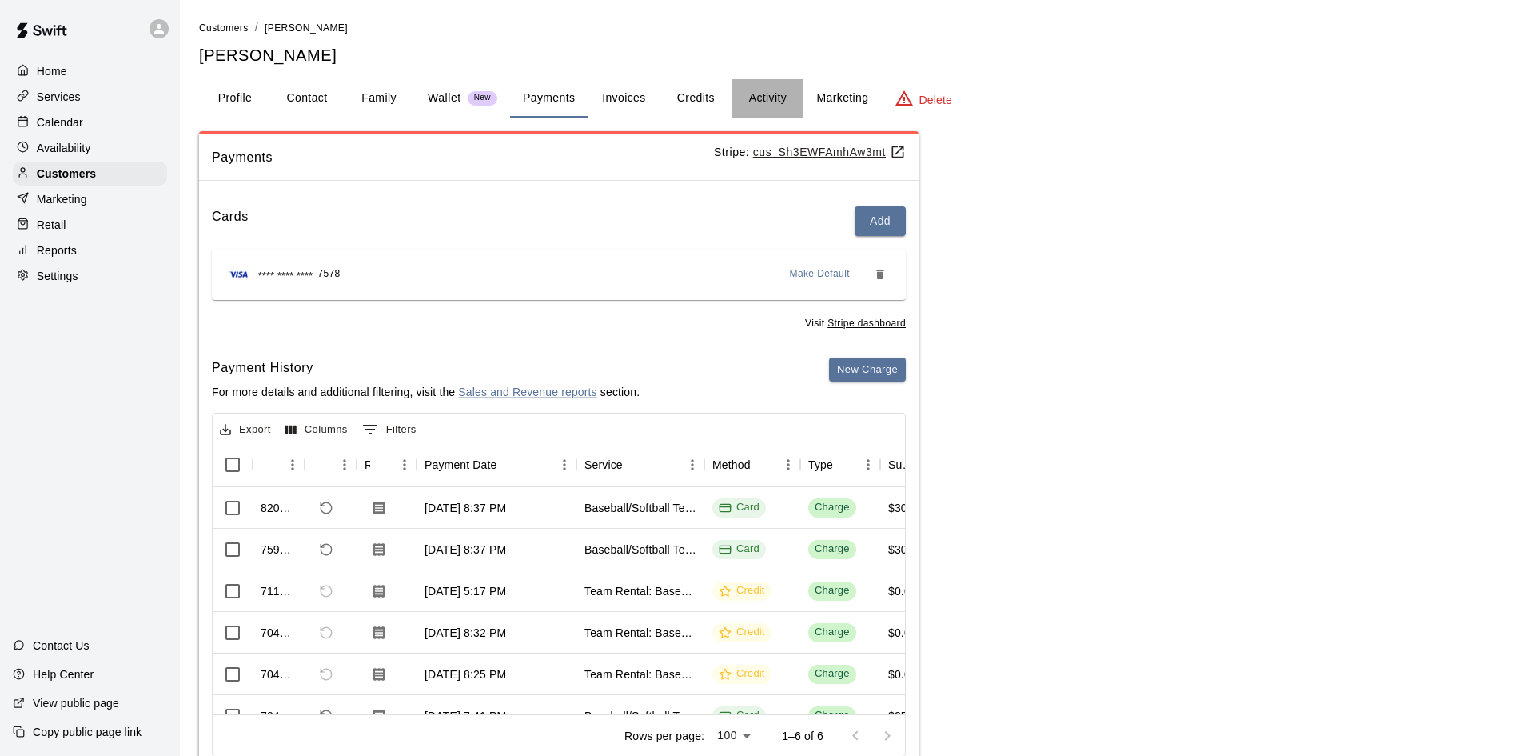
click at [750, 98] on button "Activity" at bounding box center [768, 98] width 72 height 38
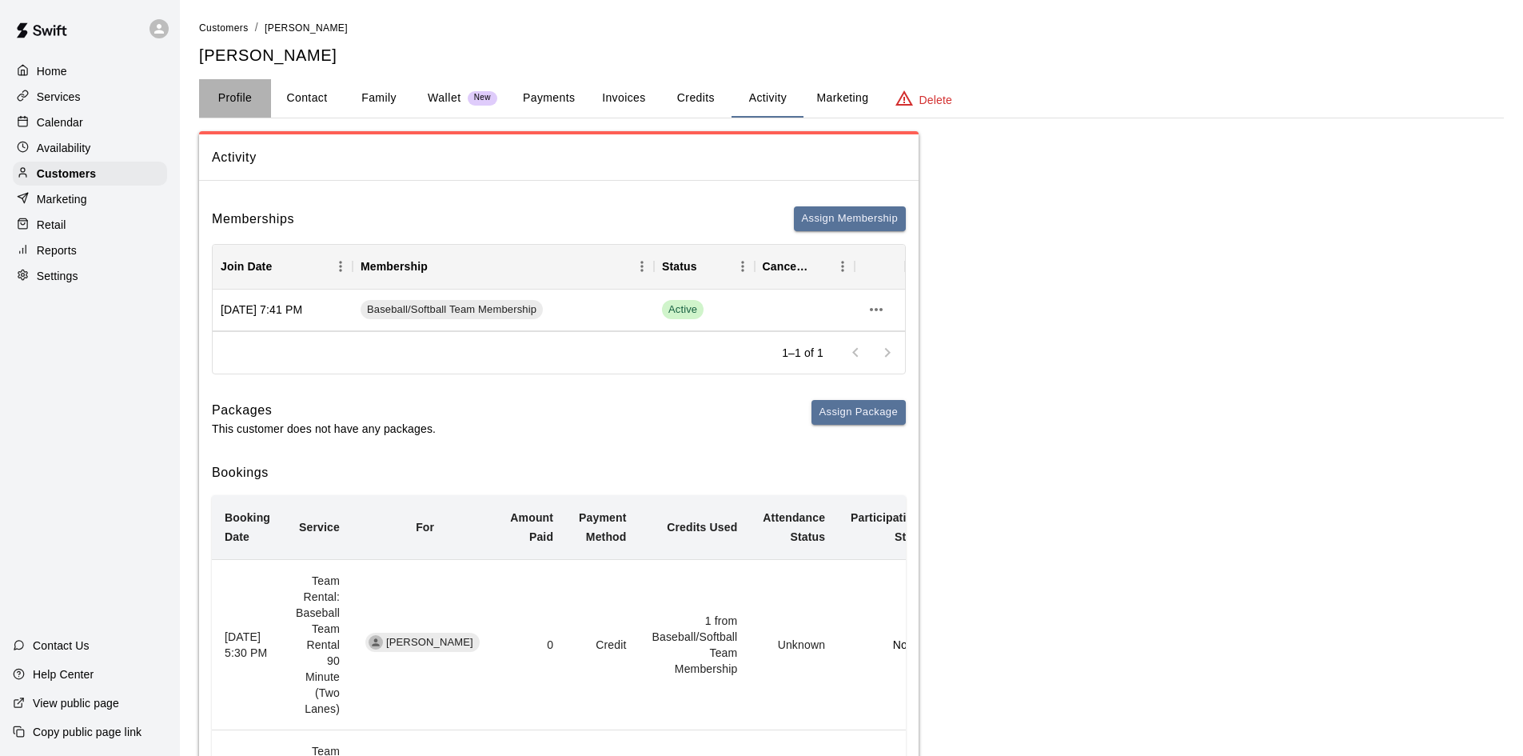
click at [239, 106] on button "Profile" at bounding box center [235, 98] width 72 height 38
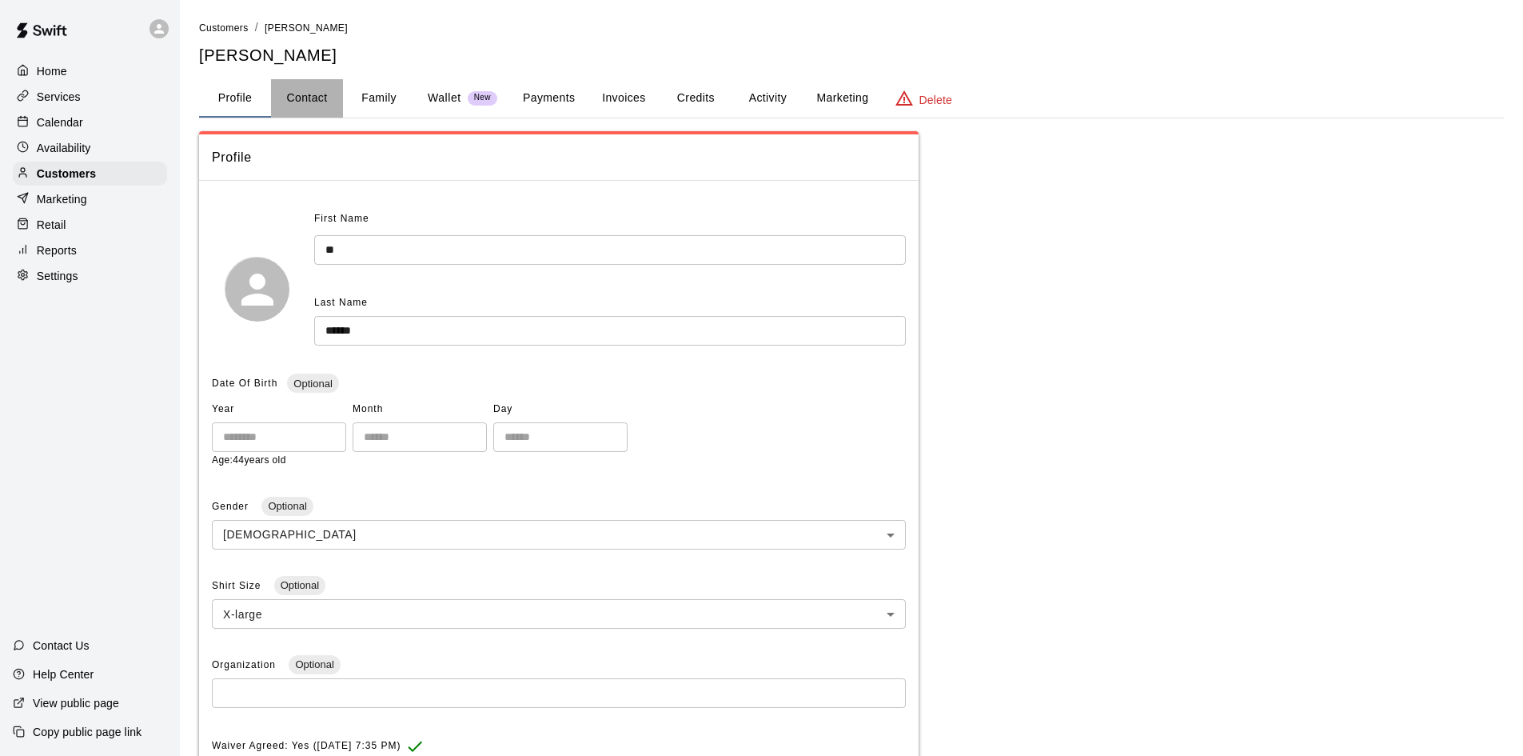
click at [317, 103] on button "Contact" at bounding box center [307, 98] width 72 height 38
select select "**"
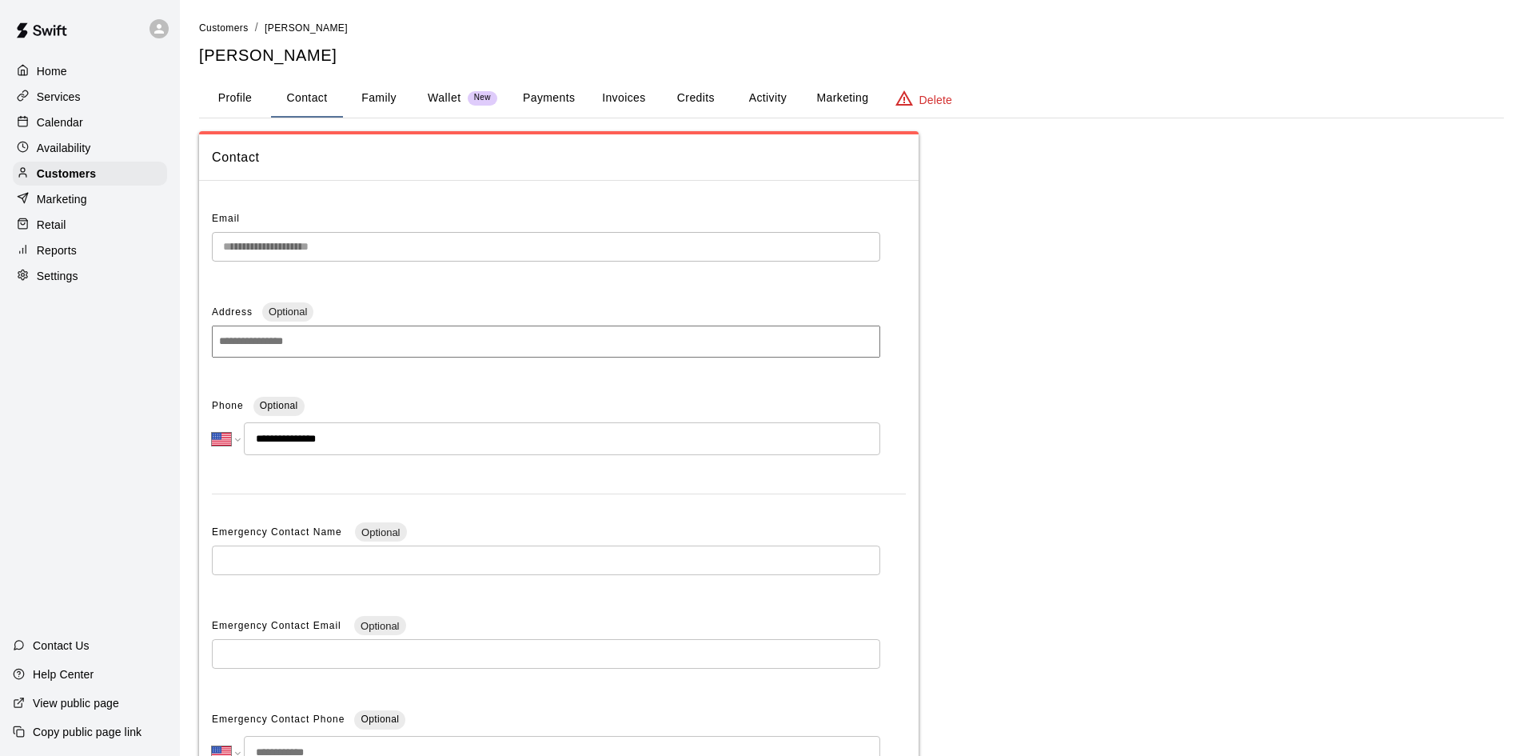
click at [834, 98] on button "Marketing" at bounding box center [842, 98] width 78 height 38
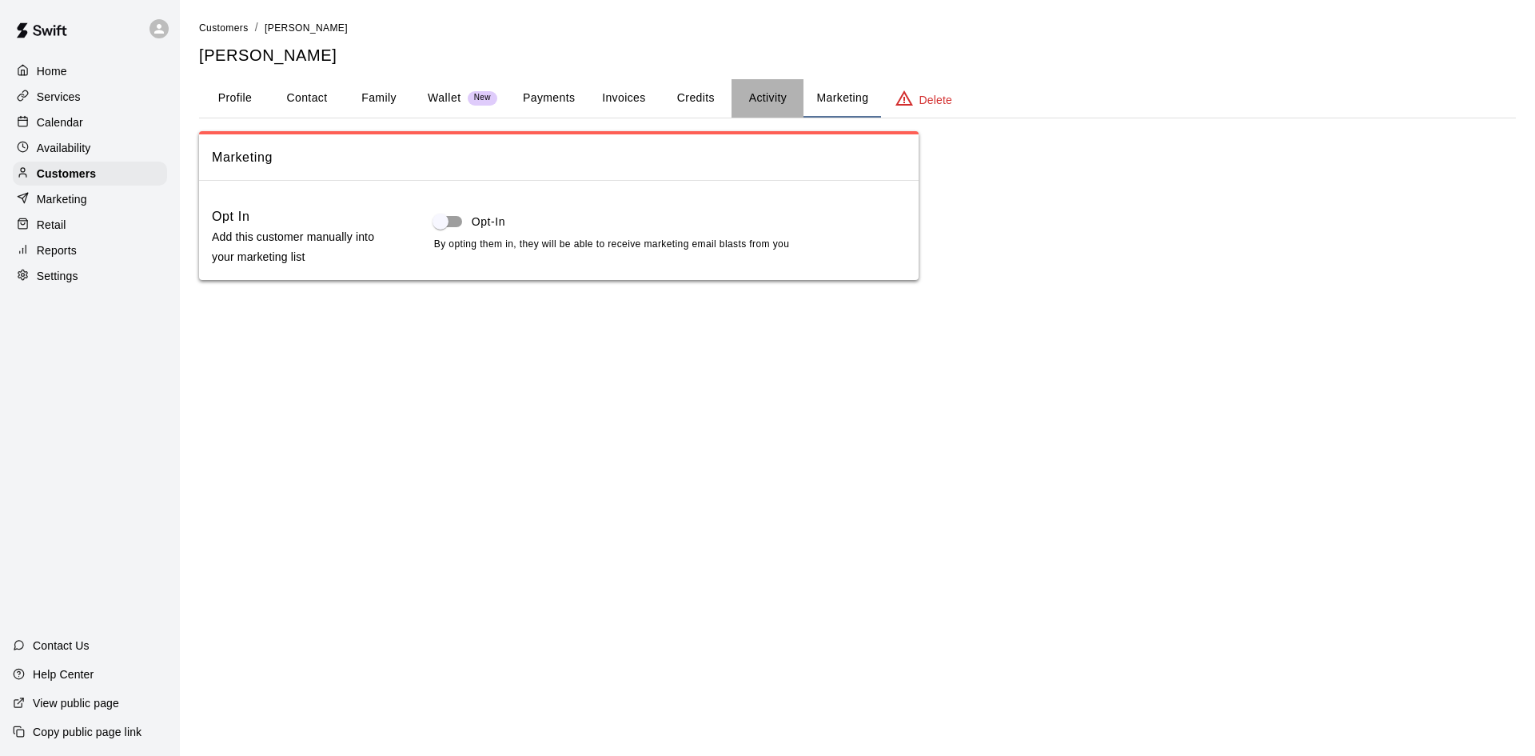
click at [789, 98] on button "Activity" at bounding box center [768, 98] width 72 height 38
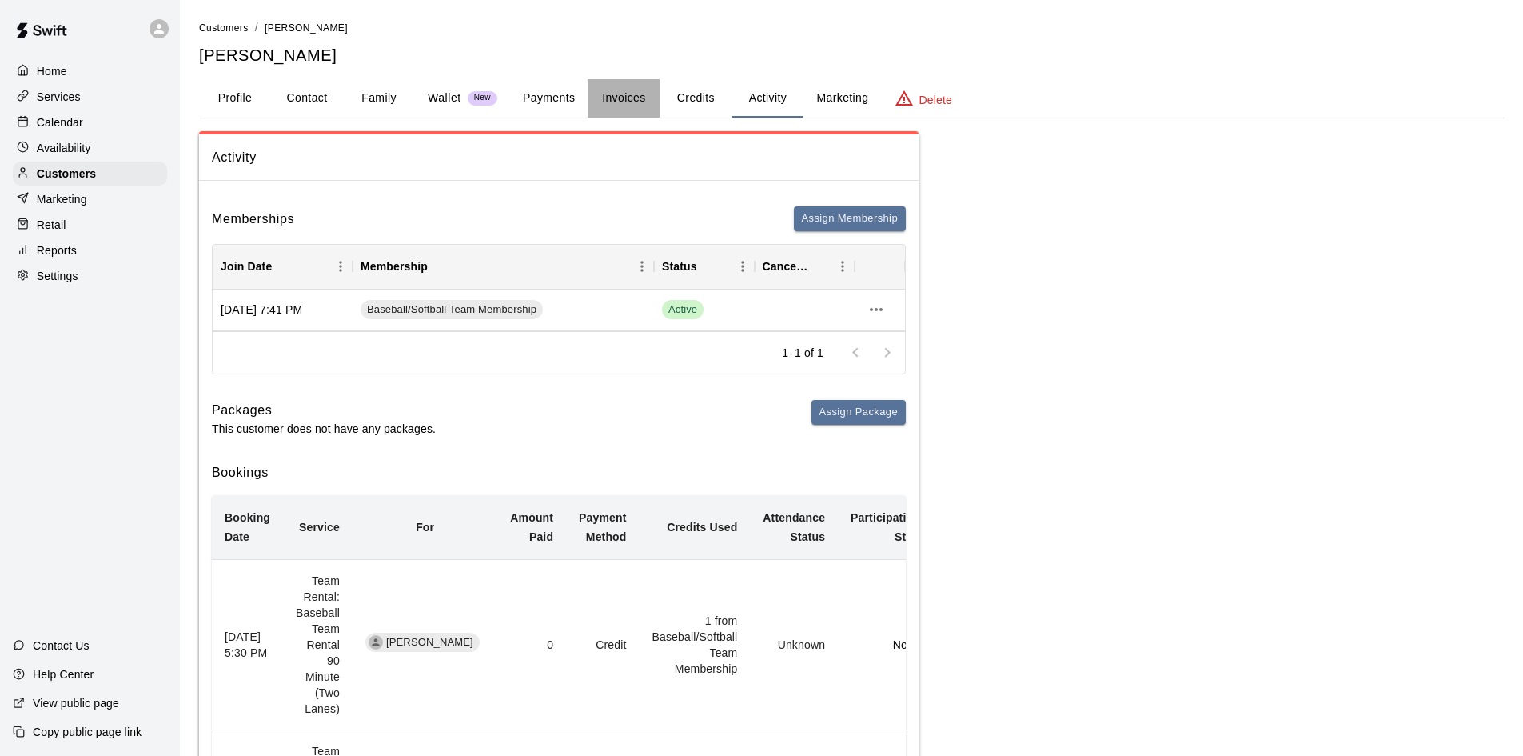
click at [602, 98] on button "Invoices" at bounding box center [624, 98] width 72 height 38
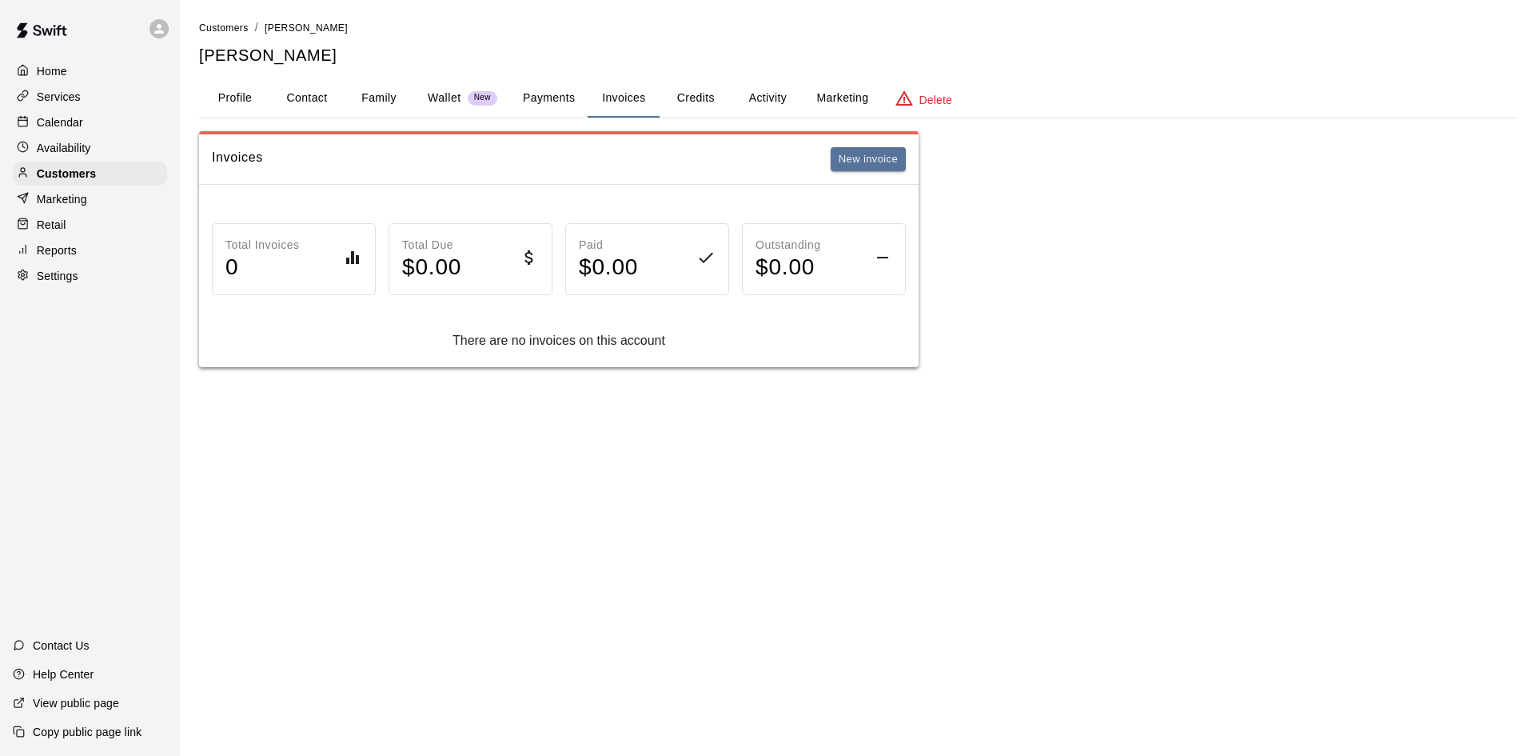
click at [508, 104] on button "Wallet New" at bounding box center [462, 98] width 95 height 38
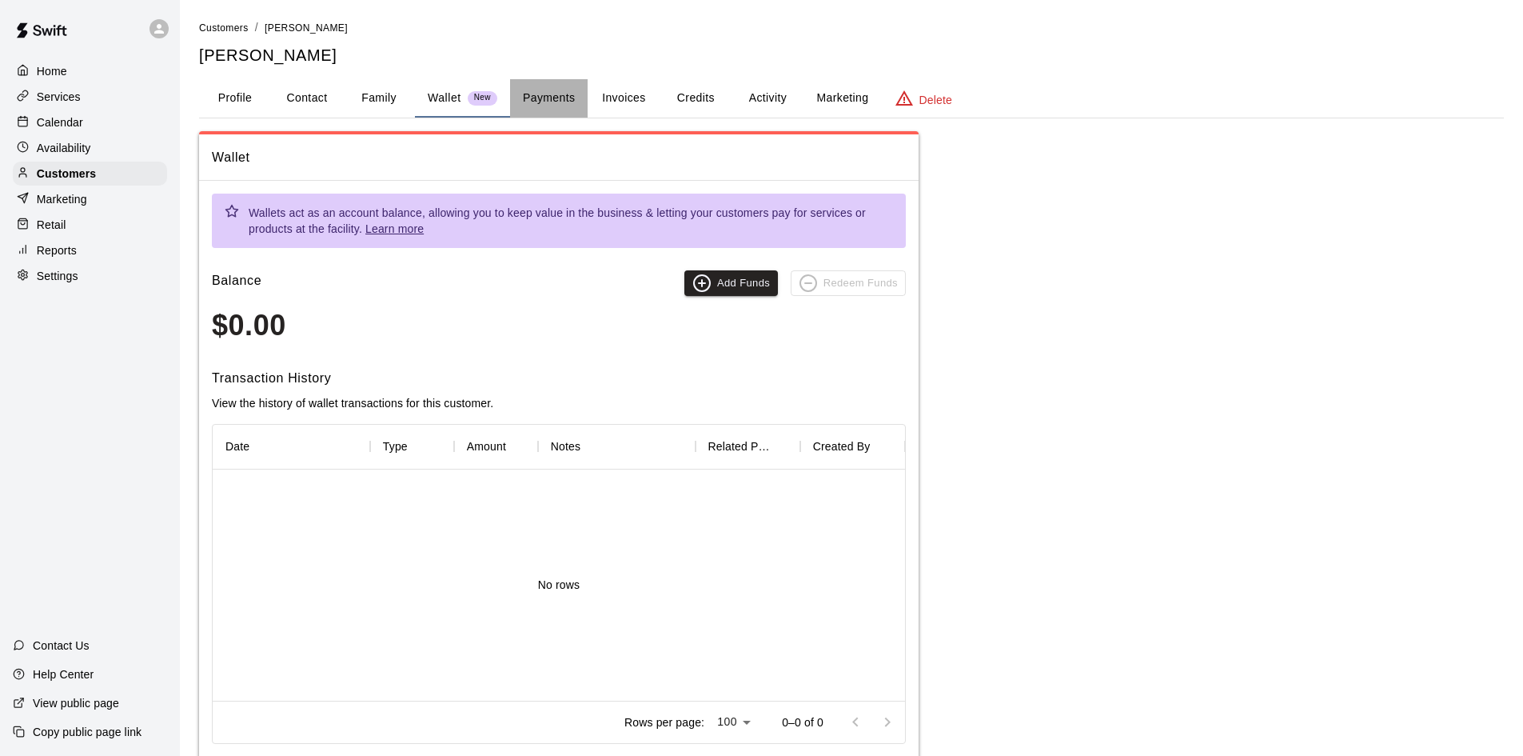
click at [560, 95] on button "Payments" at bounding box center [549, 98] width 78 height 38
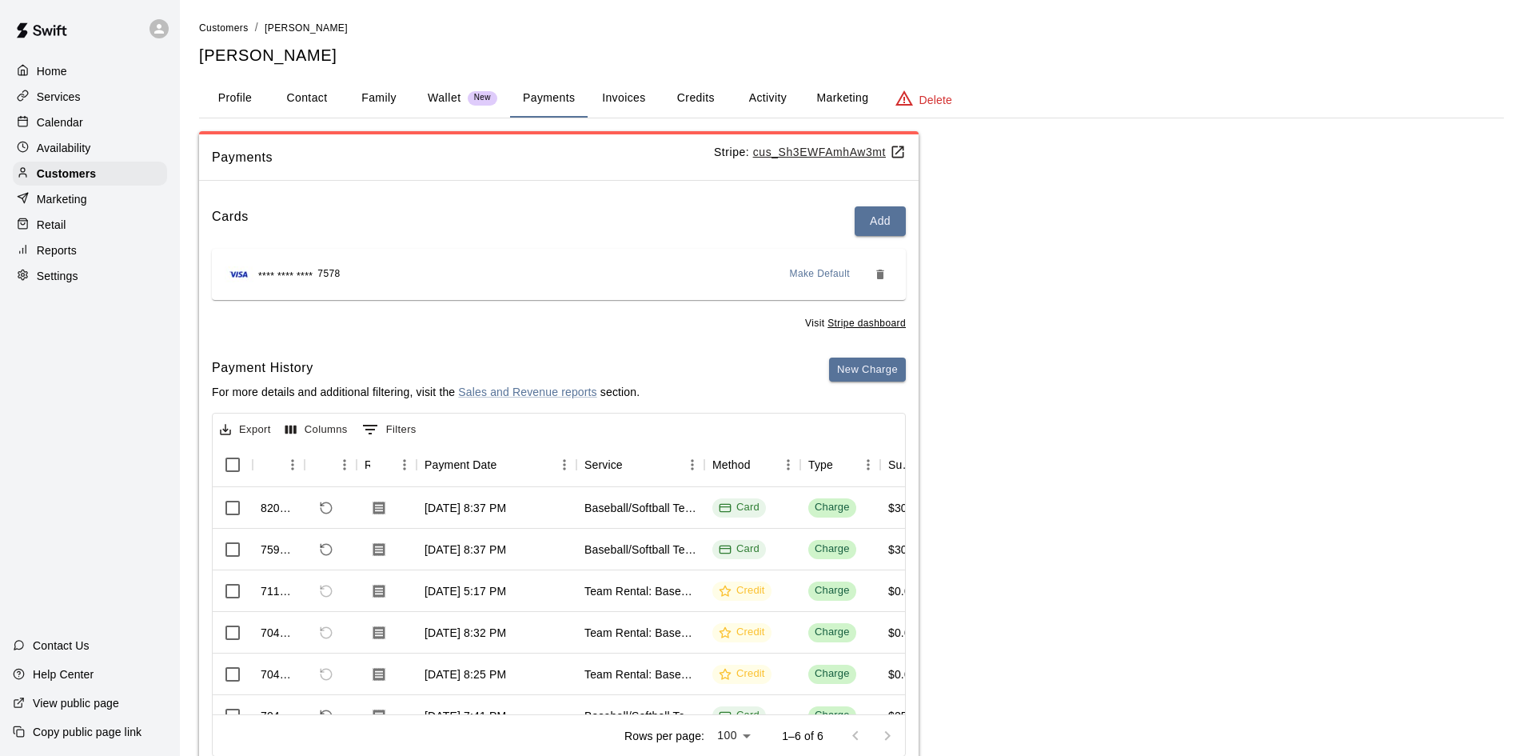
scroll to position [52, 0]
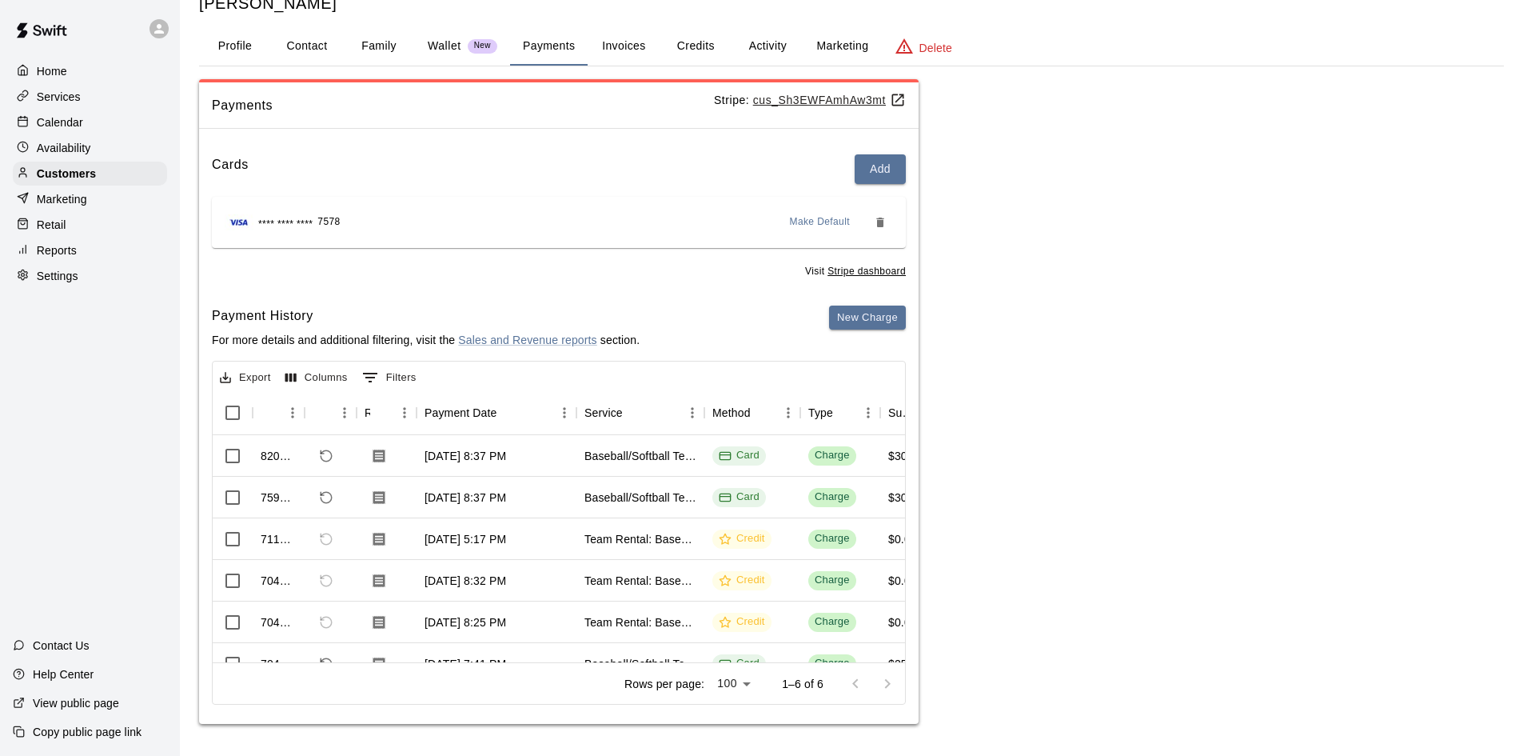
click at [831, 40] on button "Marketing" at bounding box center [842, 46] width 78 height 38
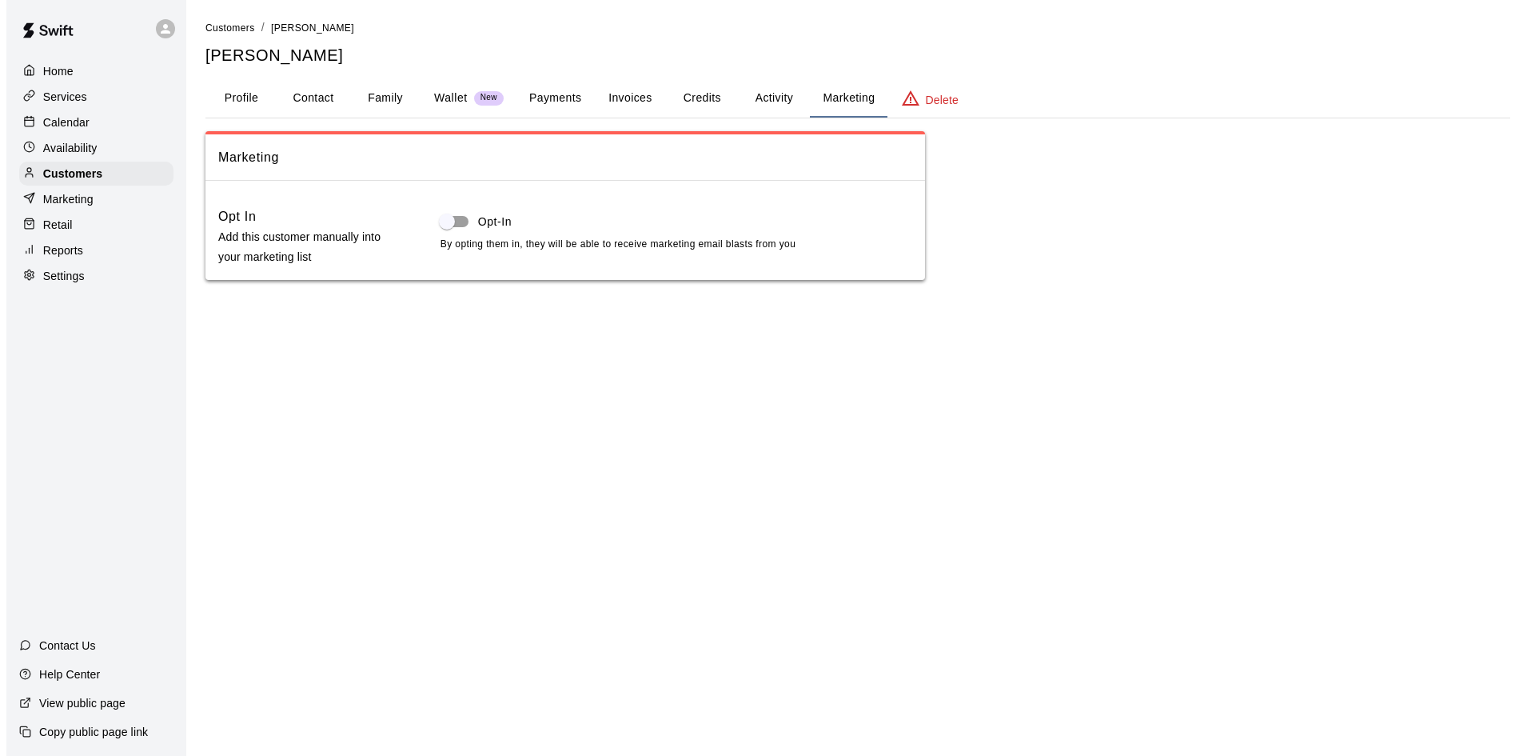
scroll to position [0, 0]
click at [233, 104] on button "Profile" at bounding box center [235, 98] width 72 height 38
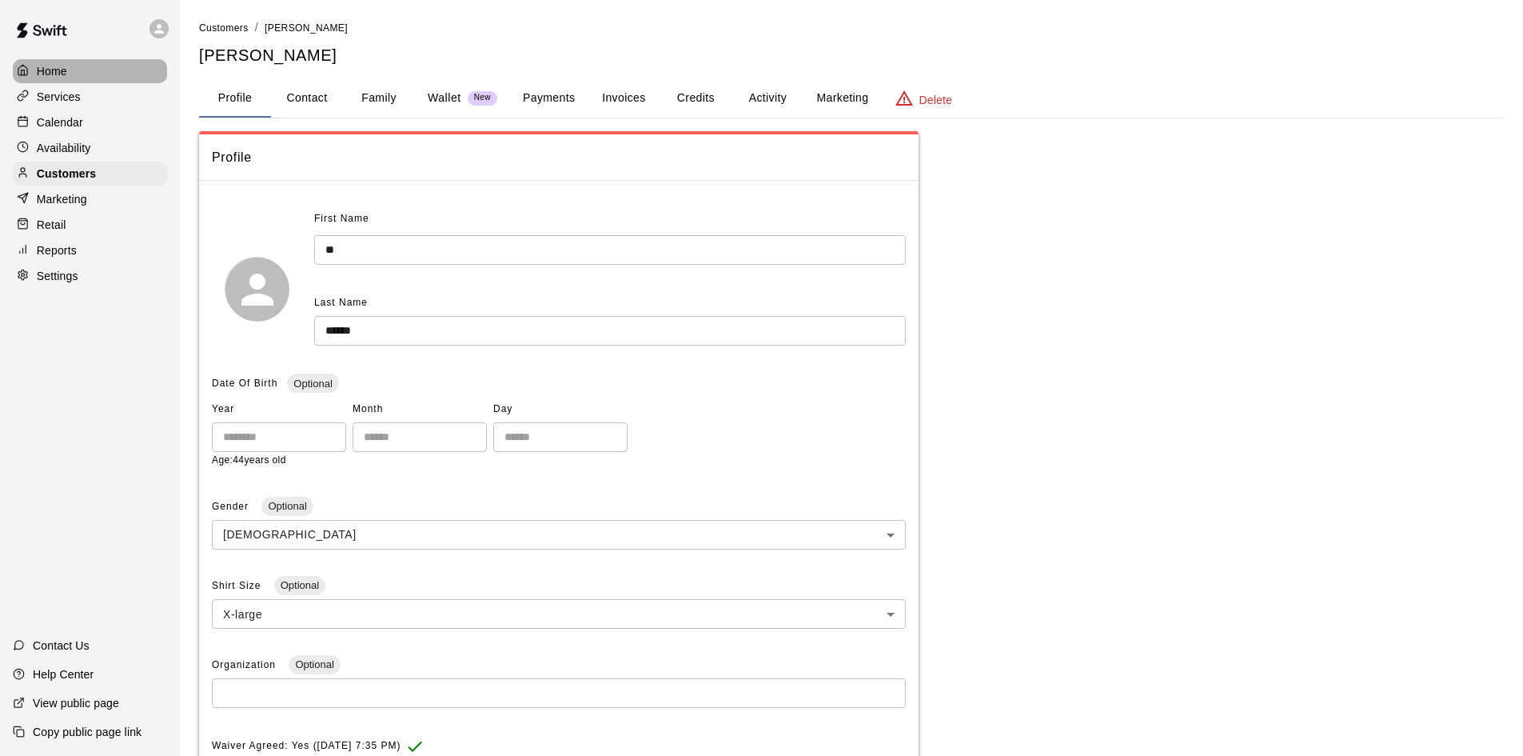
click at [99, 82] on div "Home" at bounding box center [90, 71] width 154 height 24
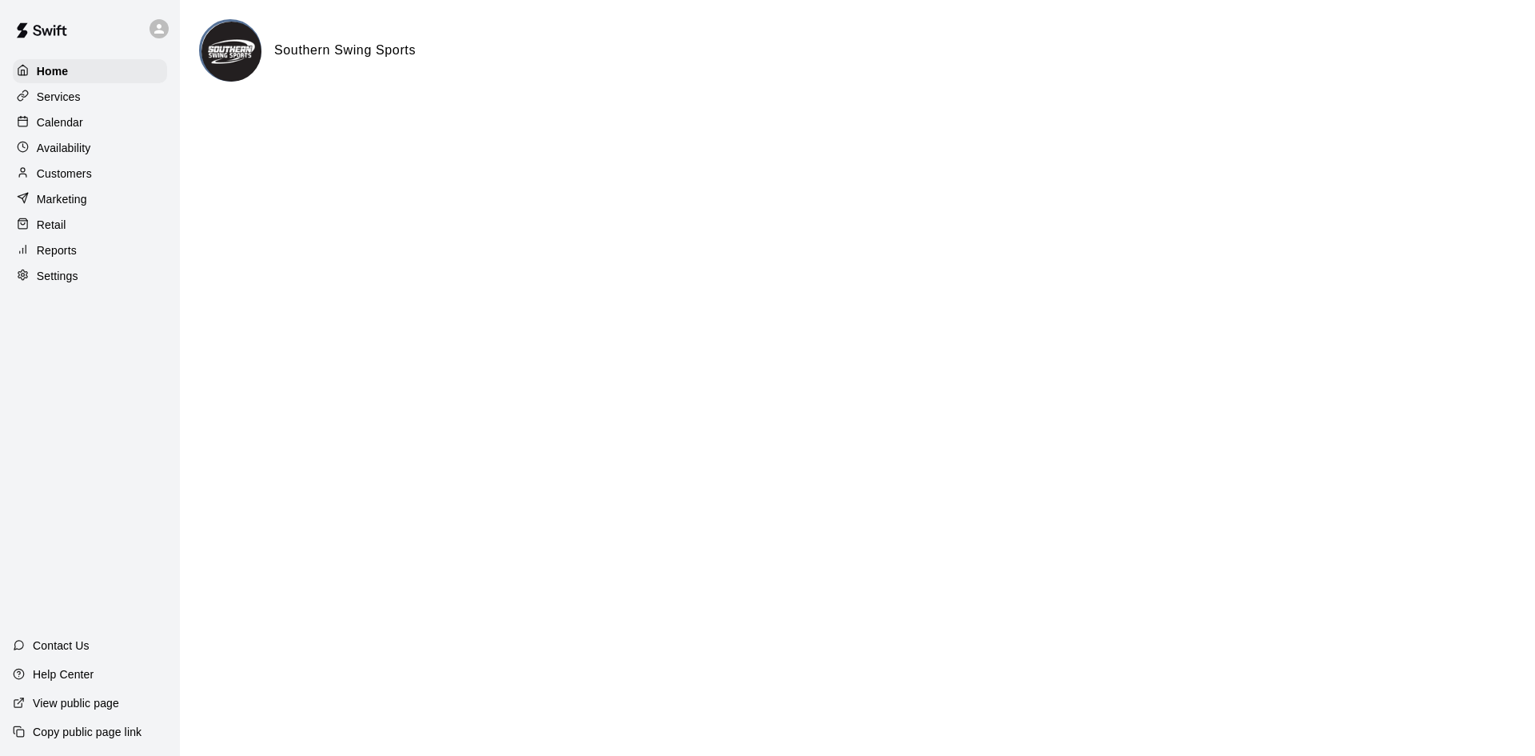
click at [93, 108] on div "Services" at bounding box center [90, 97] width 154 height 24
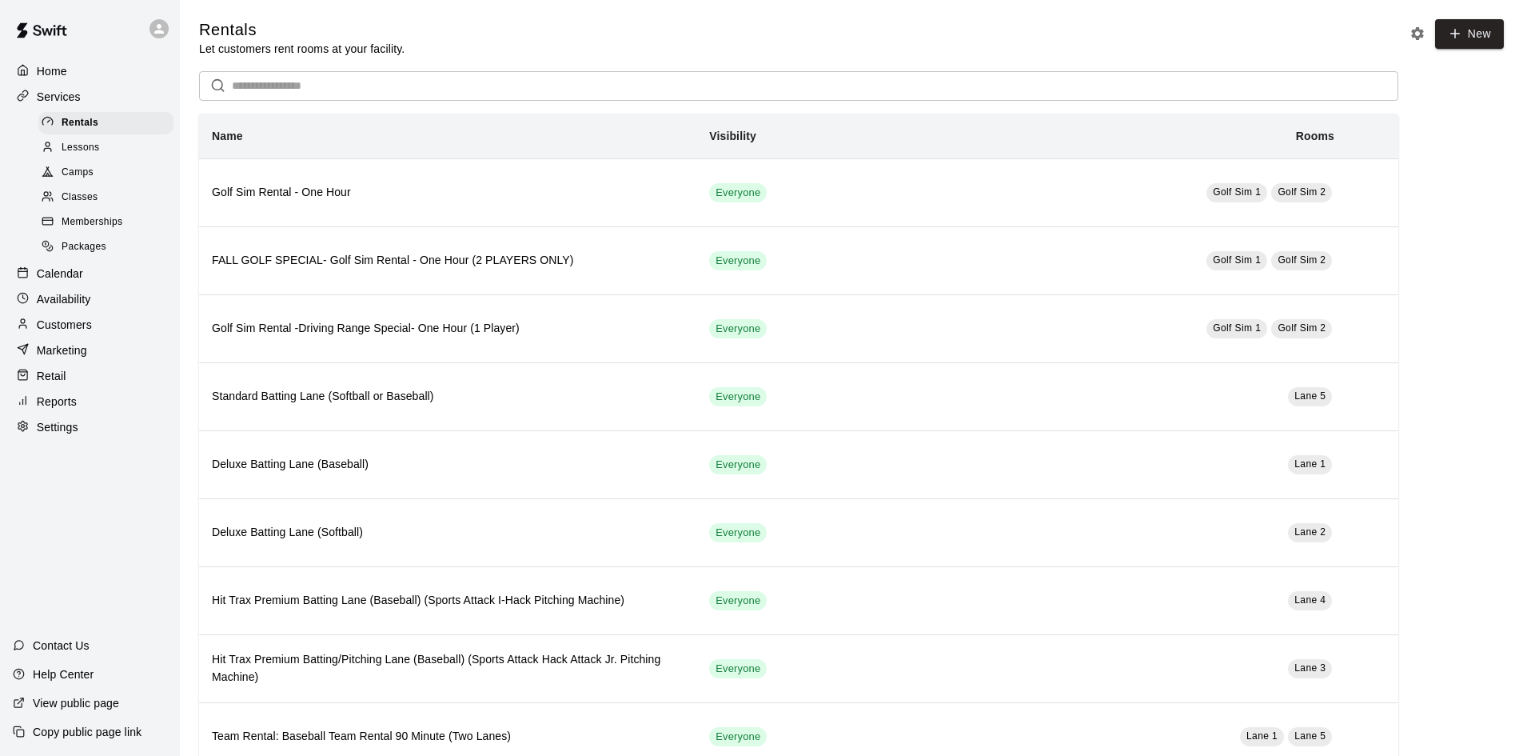
click at [101, 230] on span "Memberships" at bounding box center [92, 222] width 61 height 16
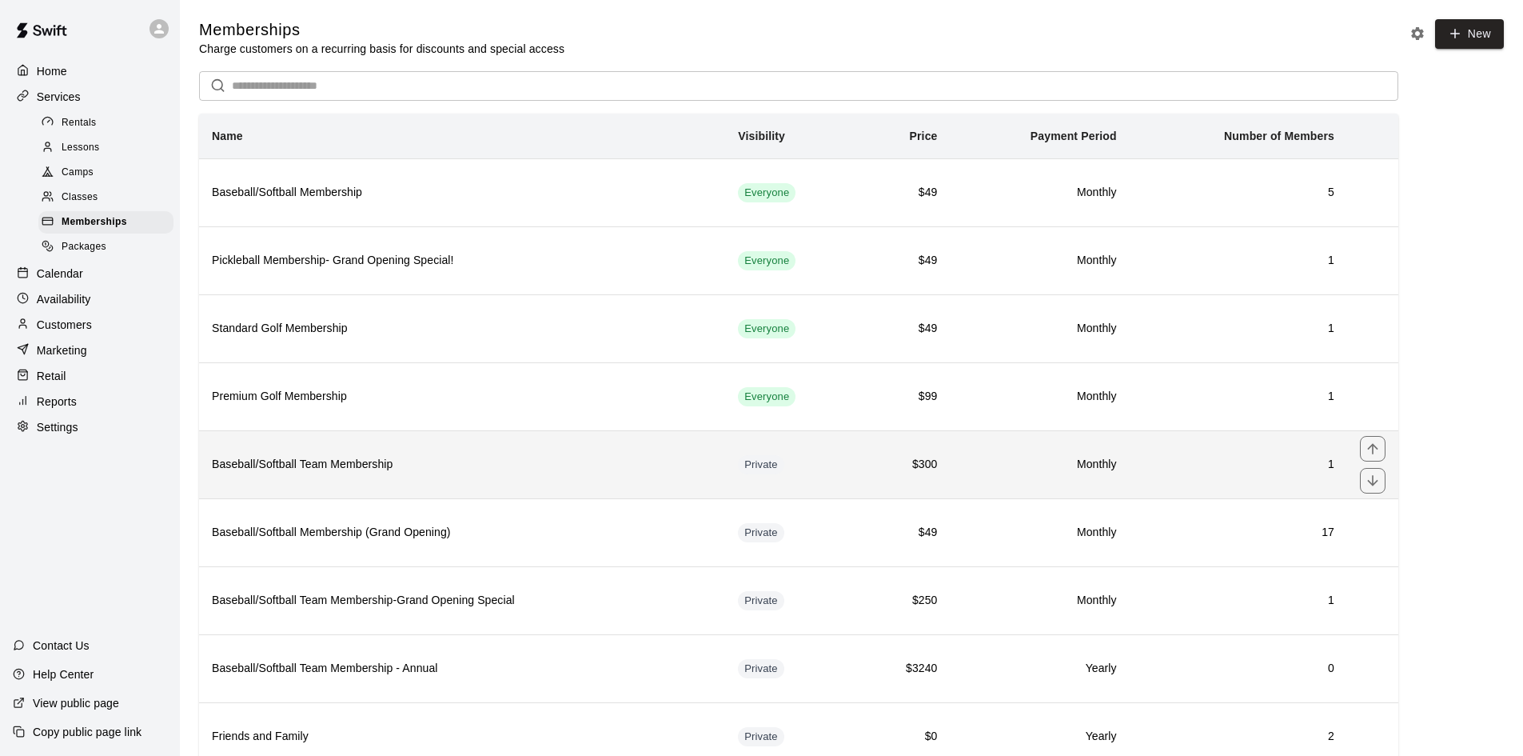
click at [662, 472] on h6 "Baseball/Softball Team Membership" at bounding box center [462, 465] width 500 height 18
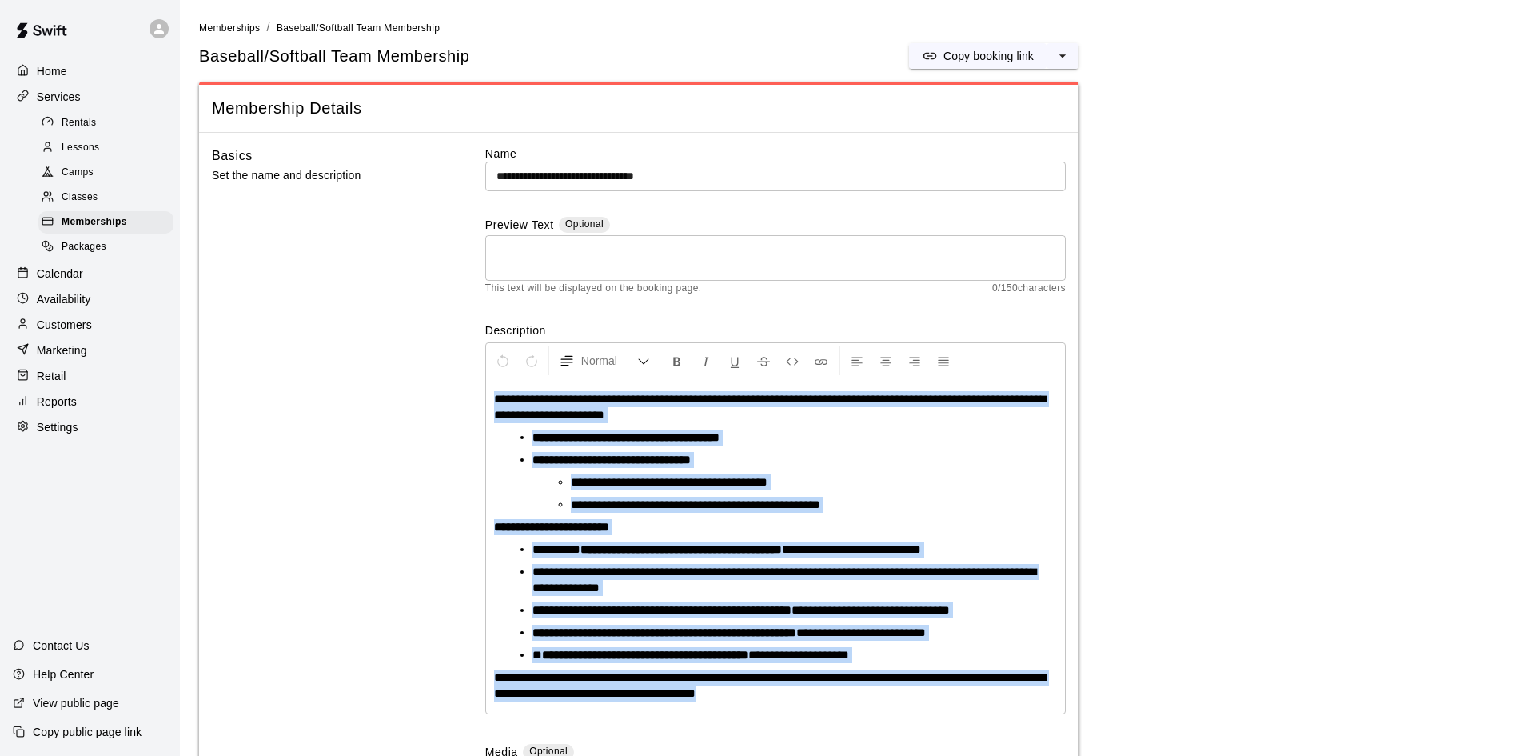
drag, startPoint x: 492, startPoint y: 399, endPoint x: 868, endPoint y: 692, distance: 476.9
click at [868, 692] on div "**********" at bounding box center [775, 546] width 579 height 334
copy div "**********"
click at [51, 362] on div "Marketing" at bounding box center [90, 350] width 154 height 24
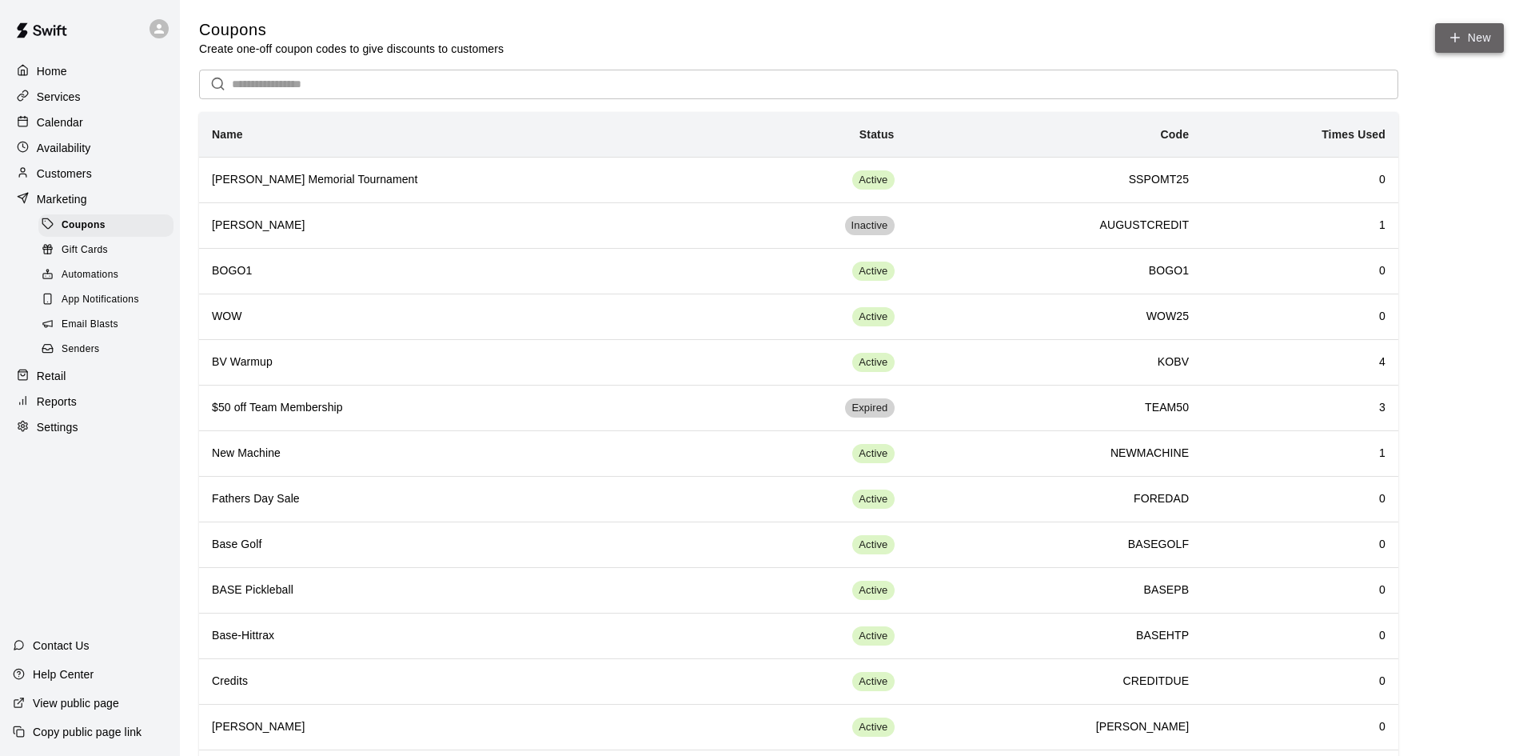
click at [1493, 42] on button "New" at bounding box center [1469, 38] width 69 height 30
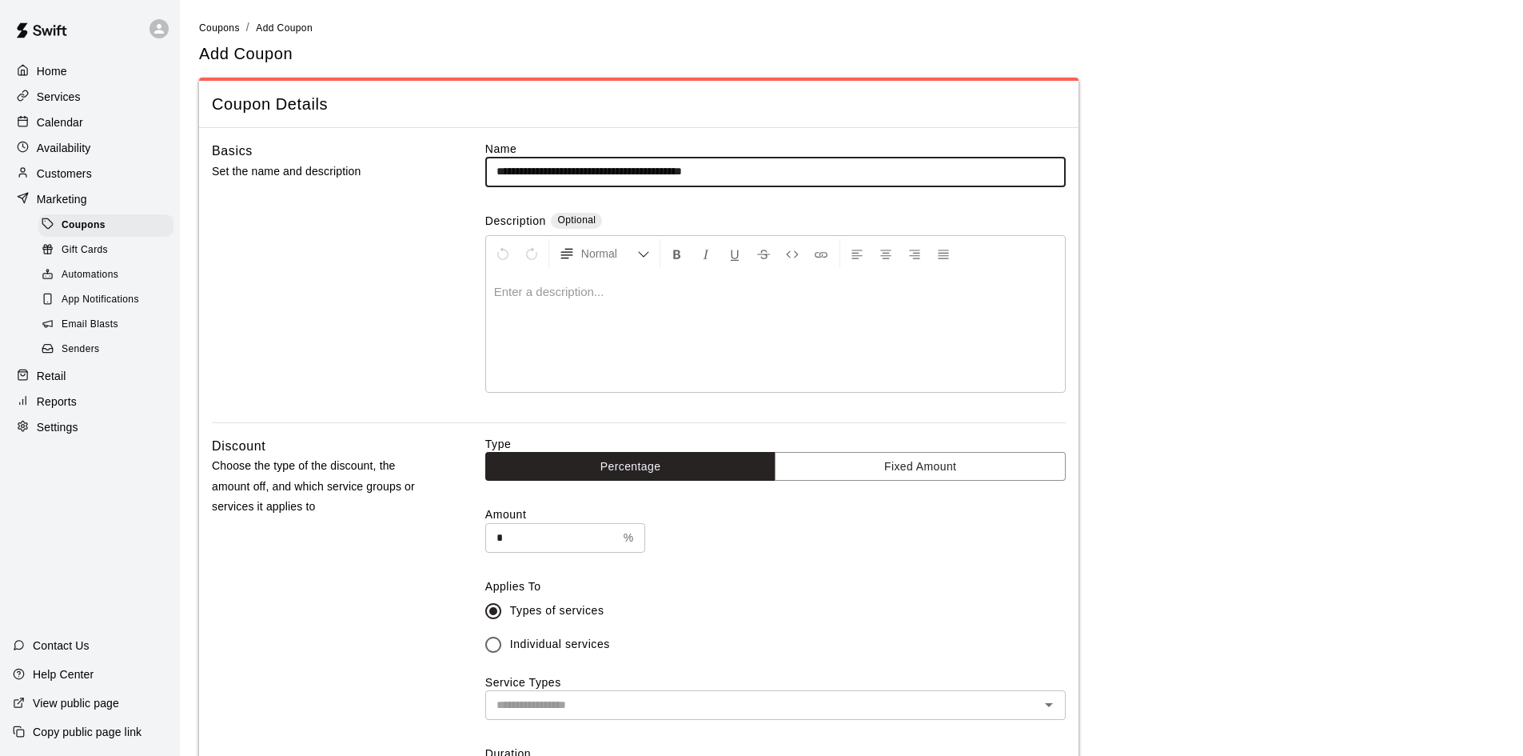
click at [497, 167] on input "**********" at bounding box center [775, 172] width 580 height 30
type input "**********"
click at [90, 326] on span "Email Blasts" at bounding box center [90, 325] width 57 height 16
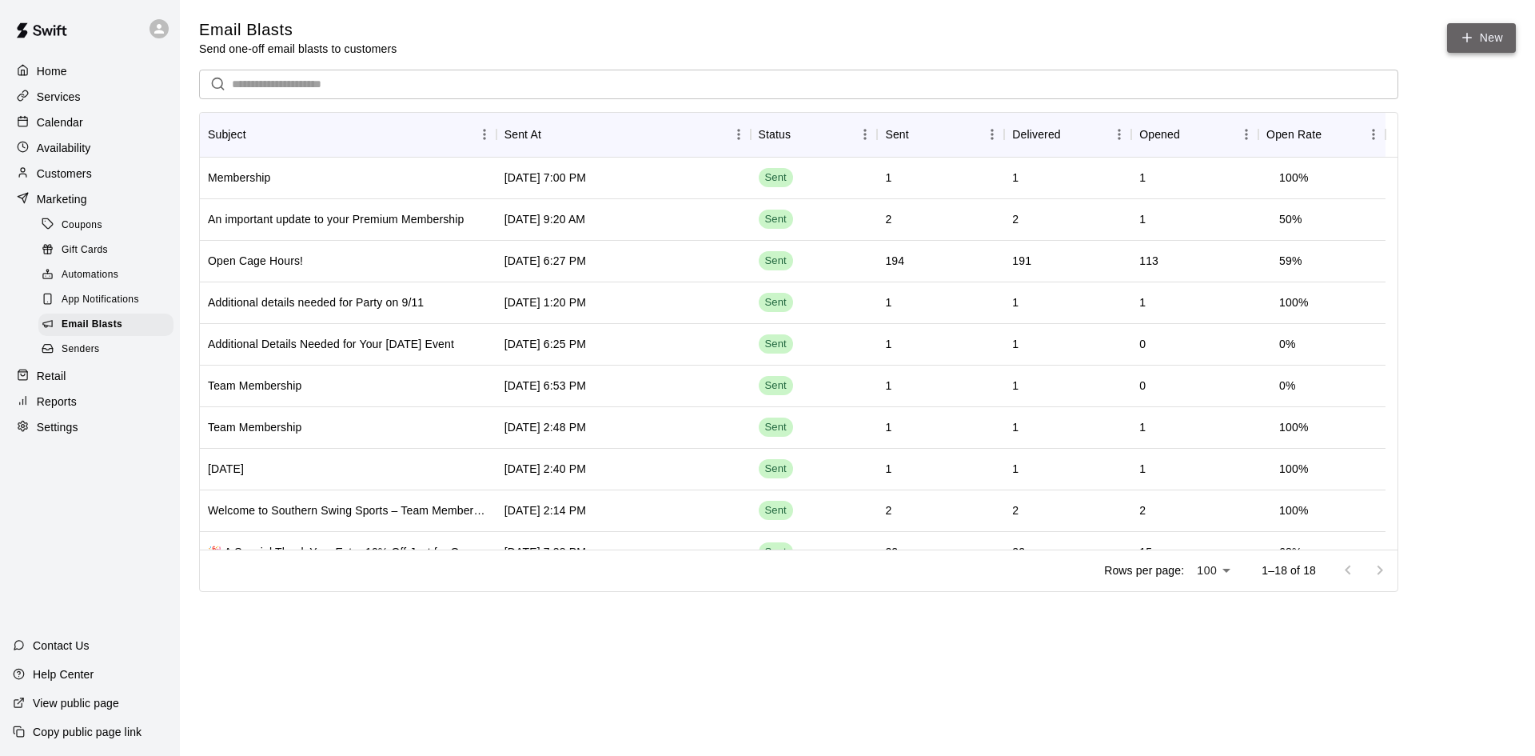
click at [1489, 46] on link "New" at bounding box center [1481, 38] width 69 height 30
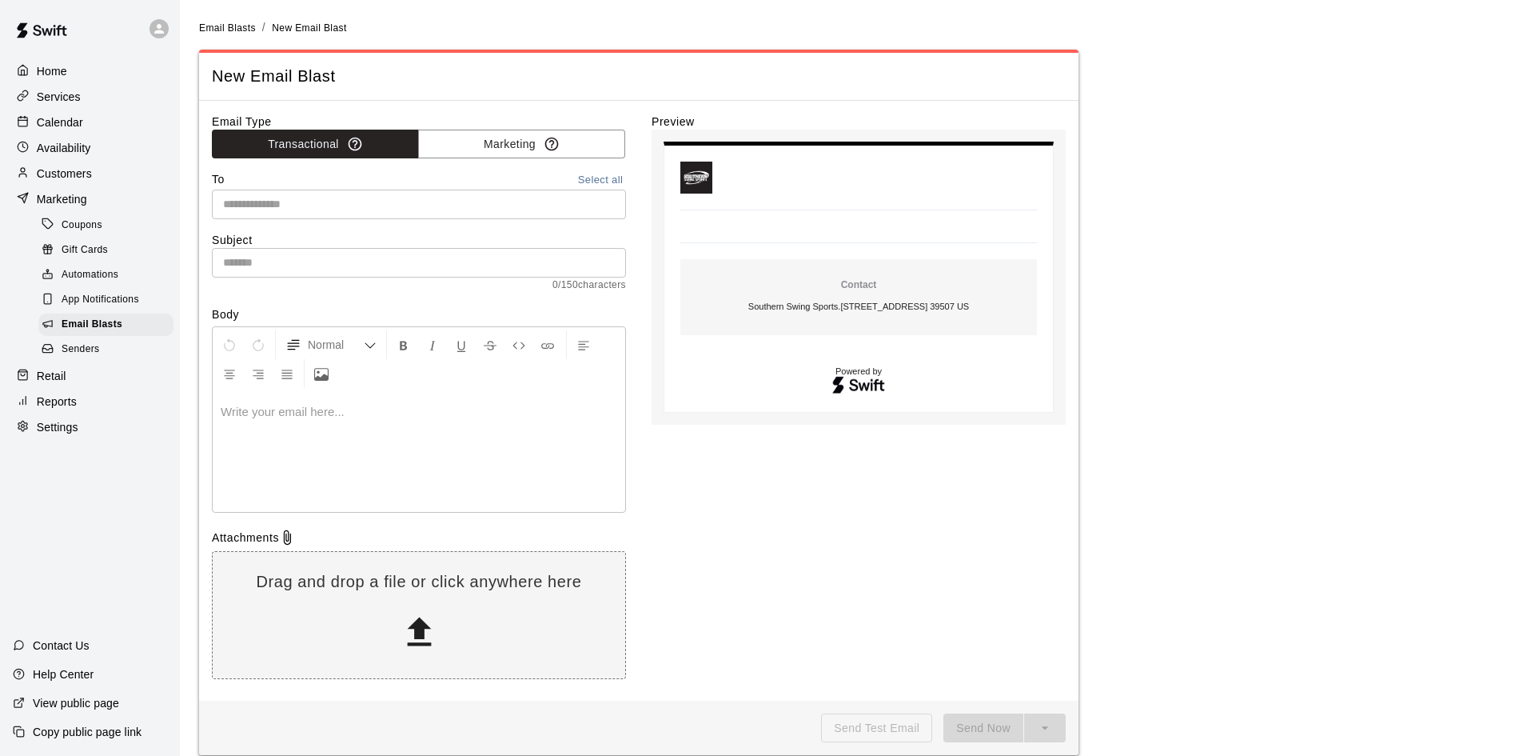
click at [255, 205] on input "text" at bounding box center [418, 204] width 402 height 20
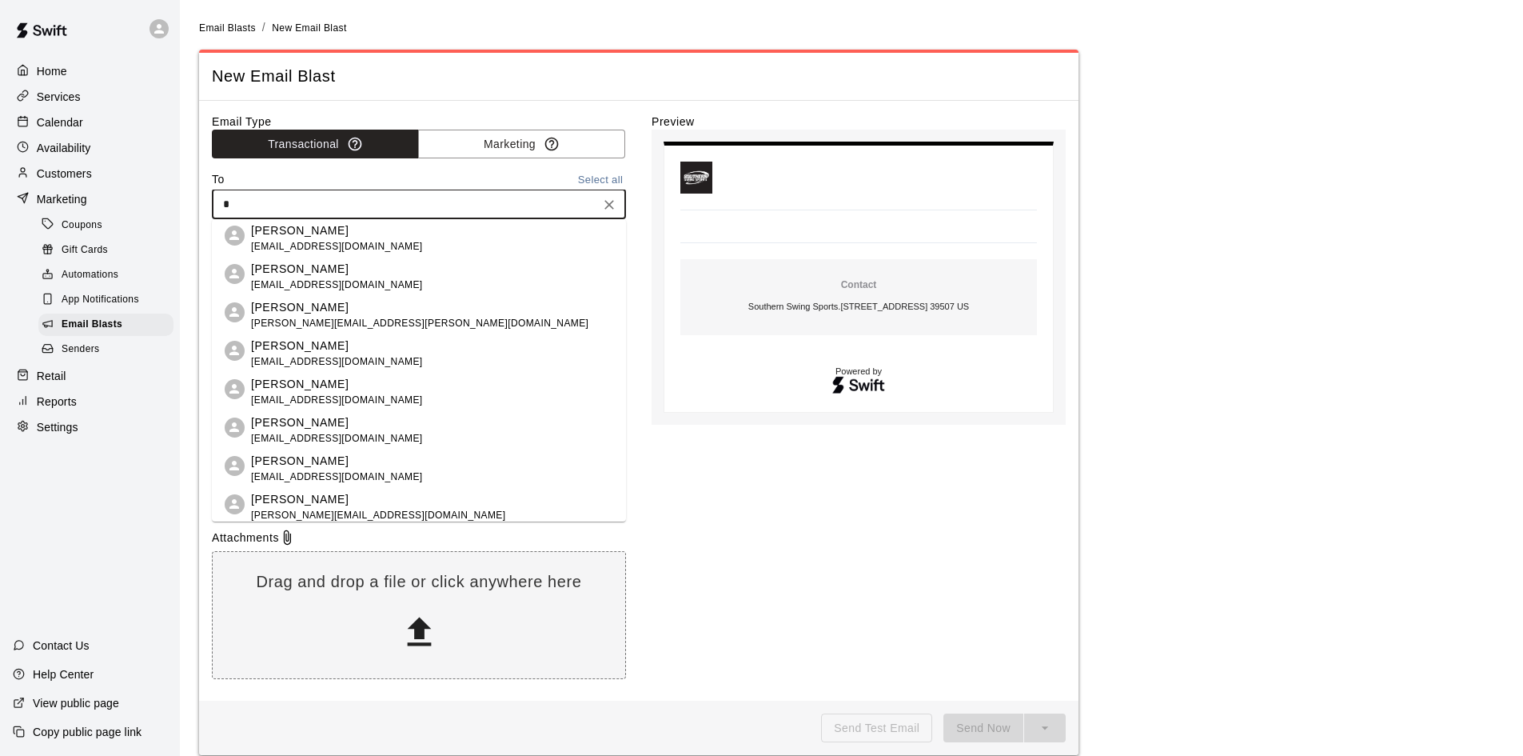
type input "**"
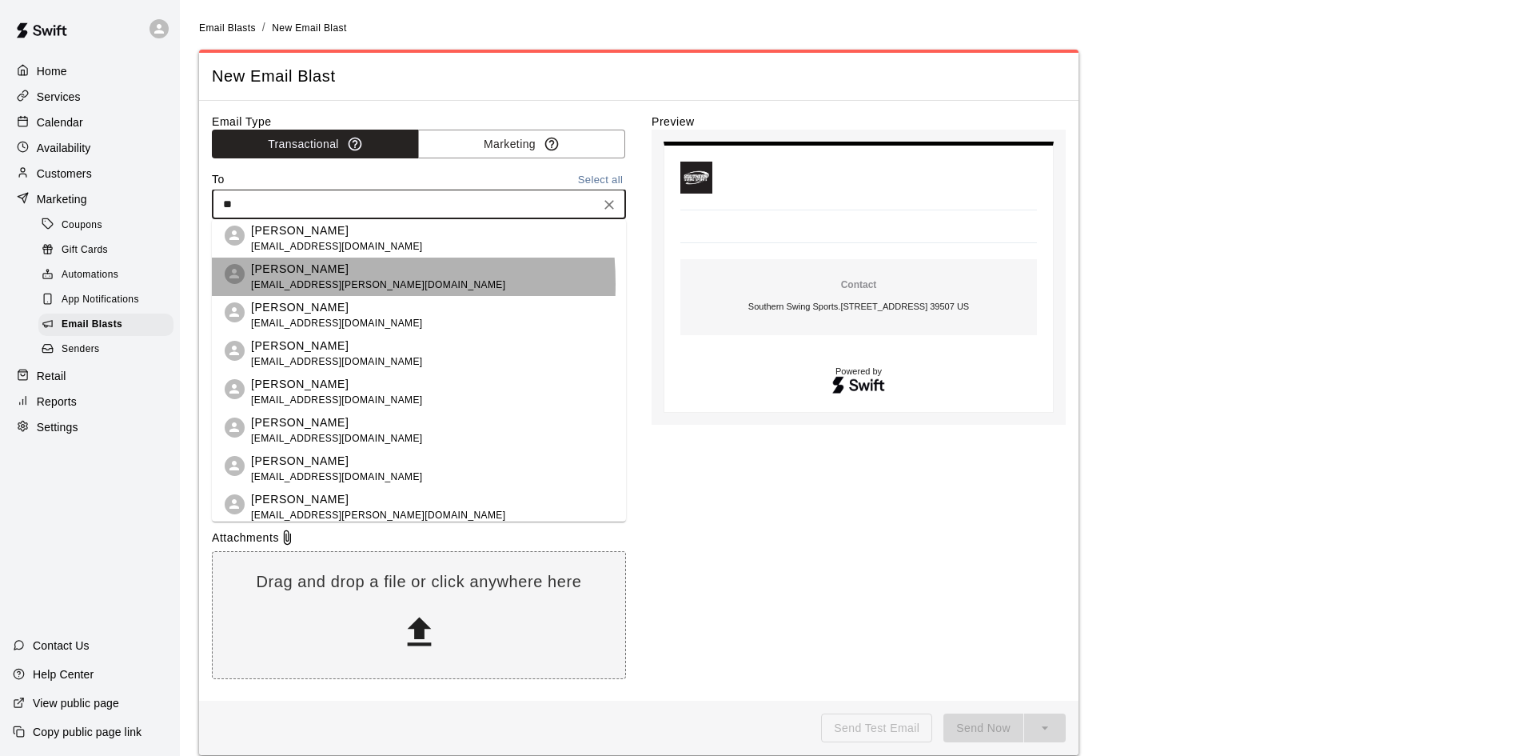
click at [289, 284] on span "[EMAIL_ADDRESS][PERSON_NAME][DOMAIN_NAME]" at bounding box center [378, 285] width 254 height 16
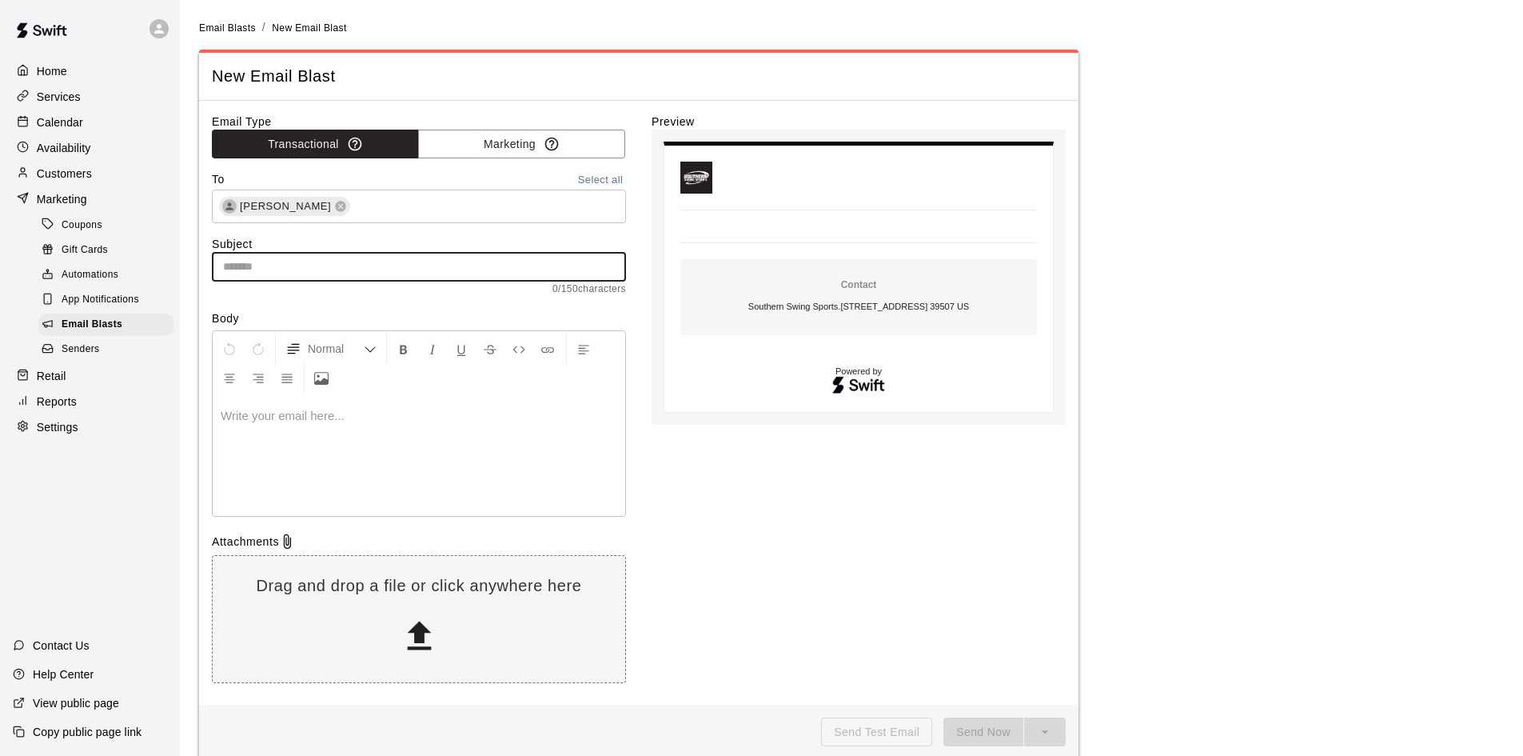
paste input "**********"
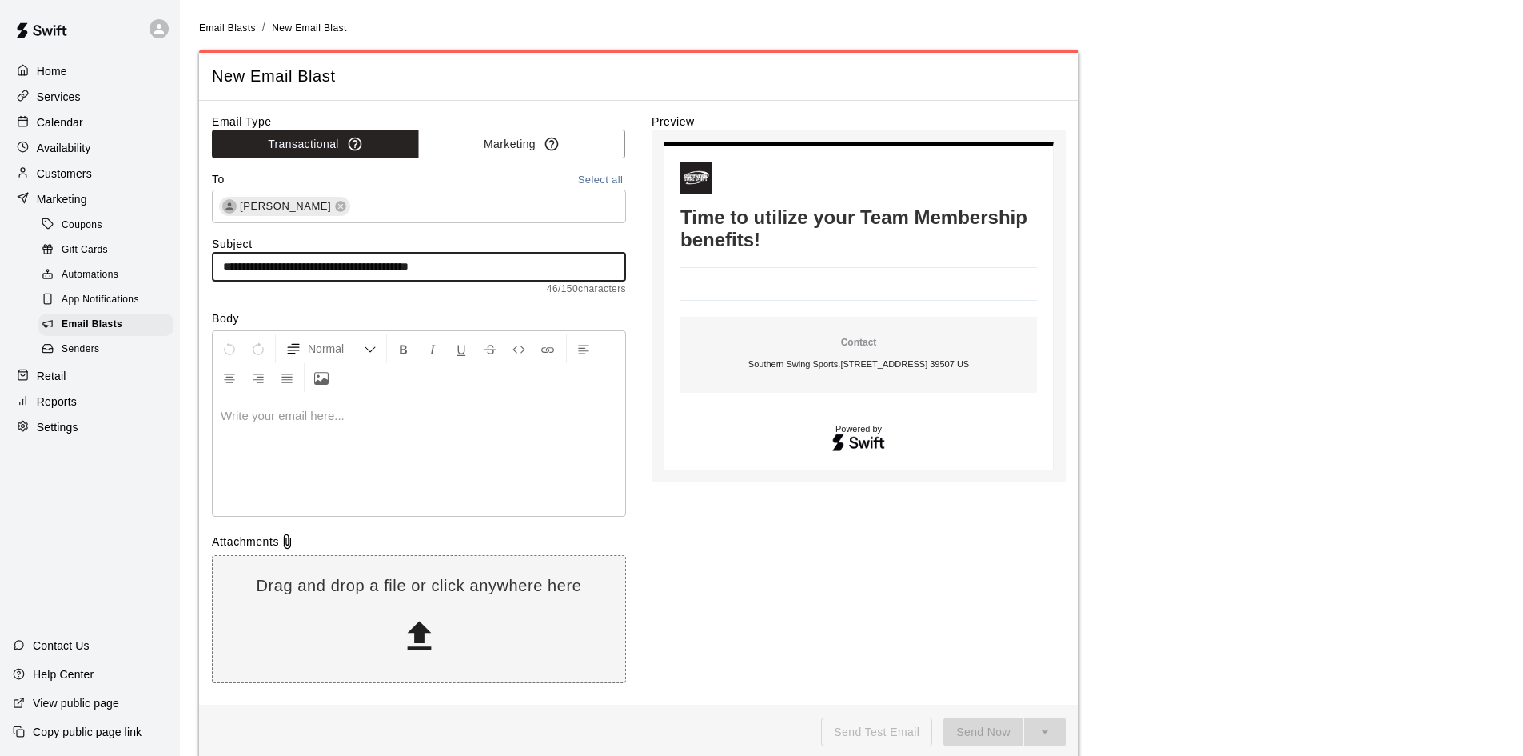
click at [221, 269] on input "**********" at bounding box center [419, 267] width 414 height 30
type input "**********"
click at [258, 437] on div at bounding box center [419, 456] width 413 height 120
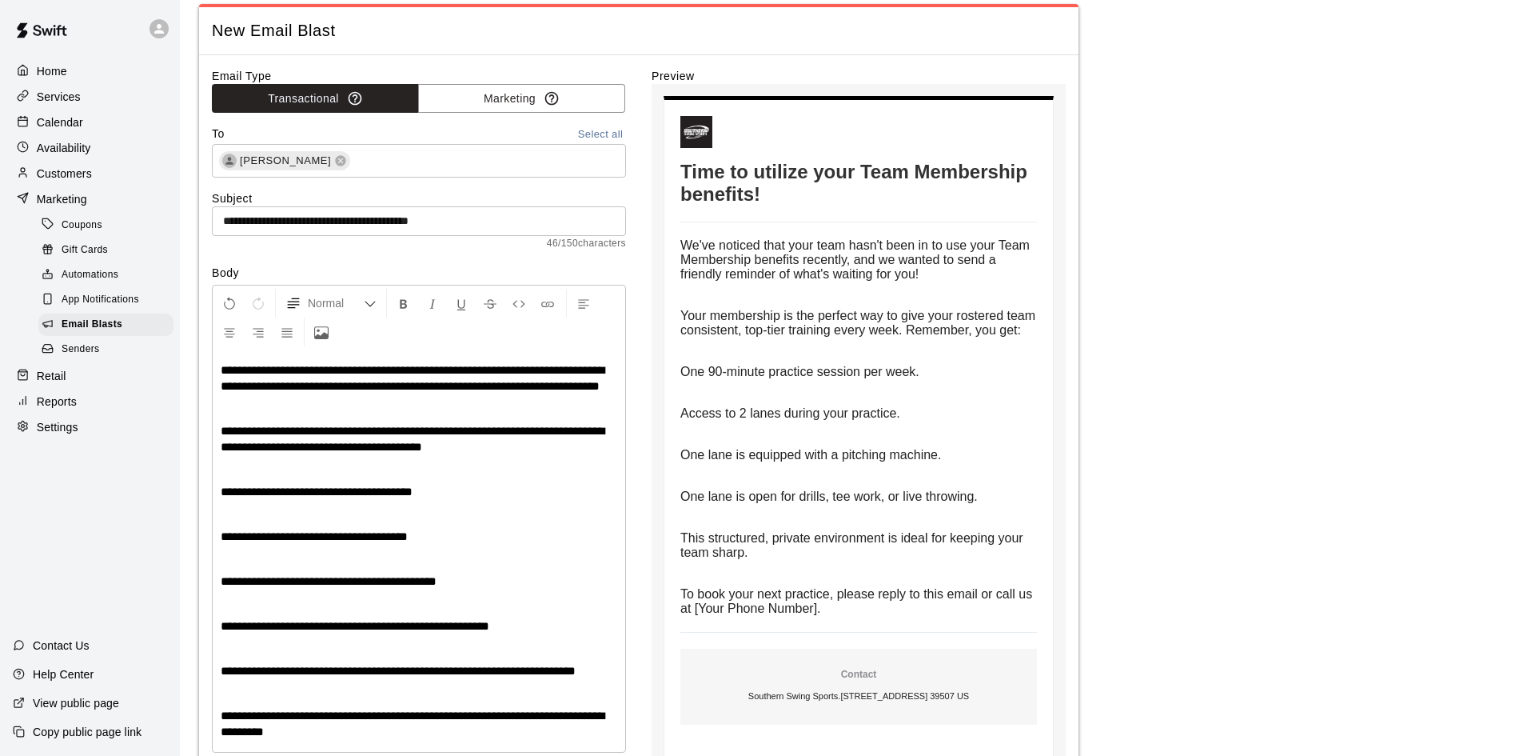
scroll to position [205, 0]
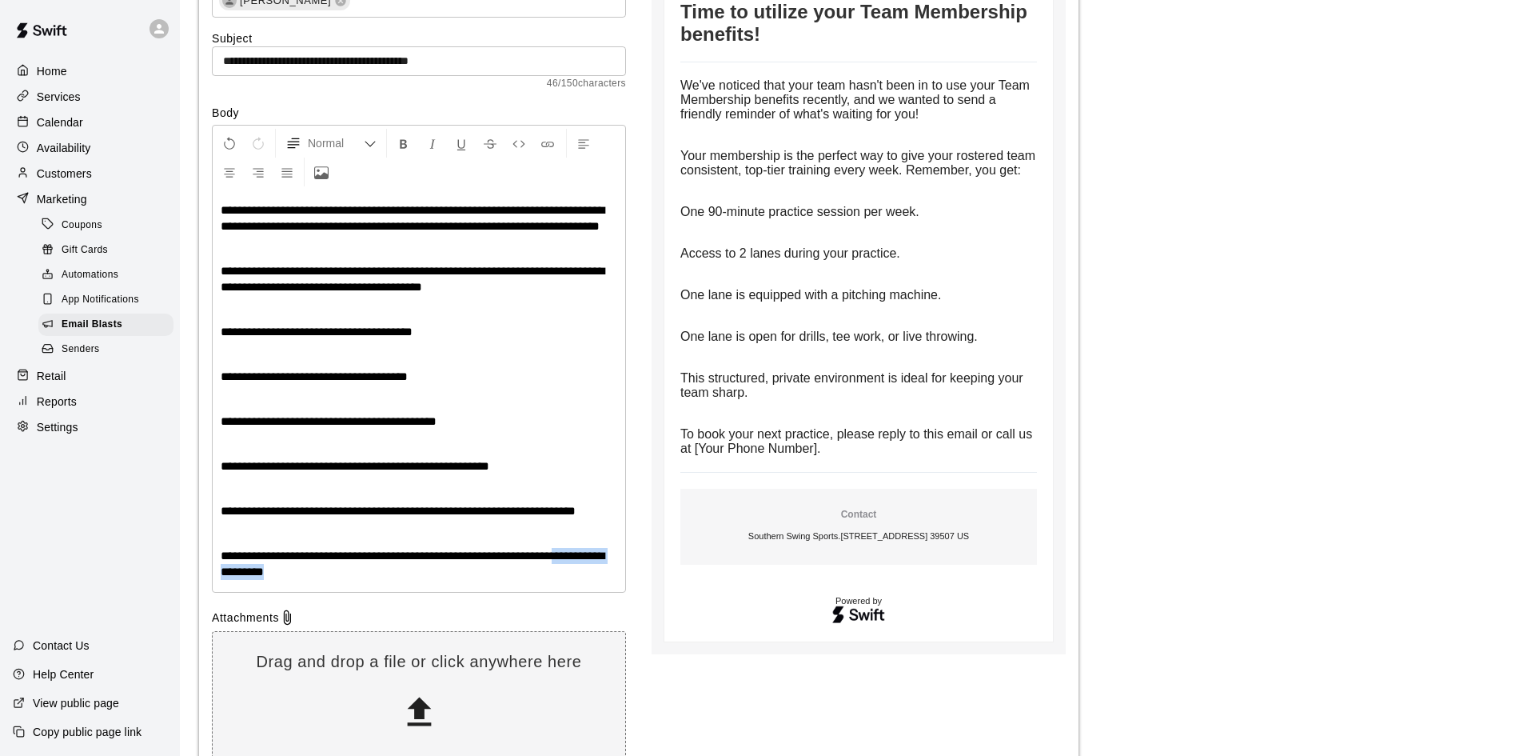
drag, startPoint x: 312, startPoint y: 591, endPoint x: 564, endPoint y: 560, distance: 254.5
click at [564, 560] on div "**********" at bounding box center [419, 390] width 413 height 401
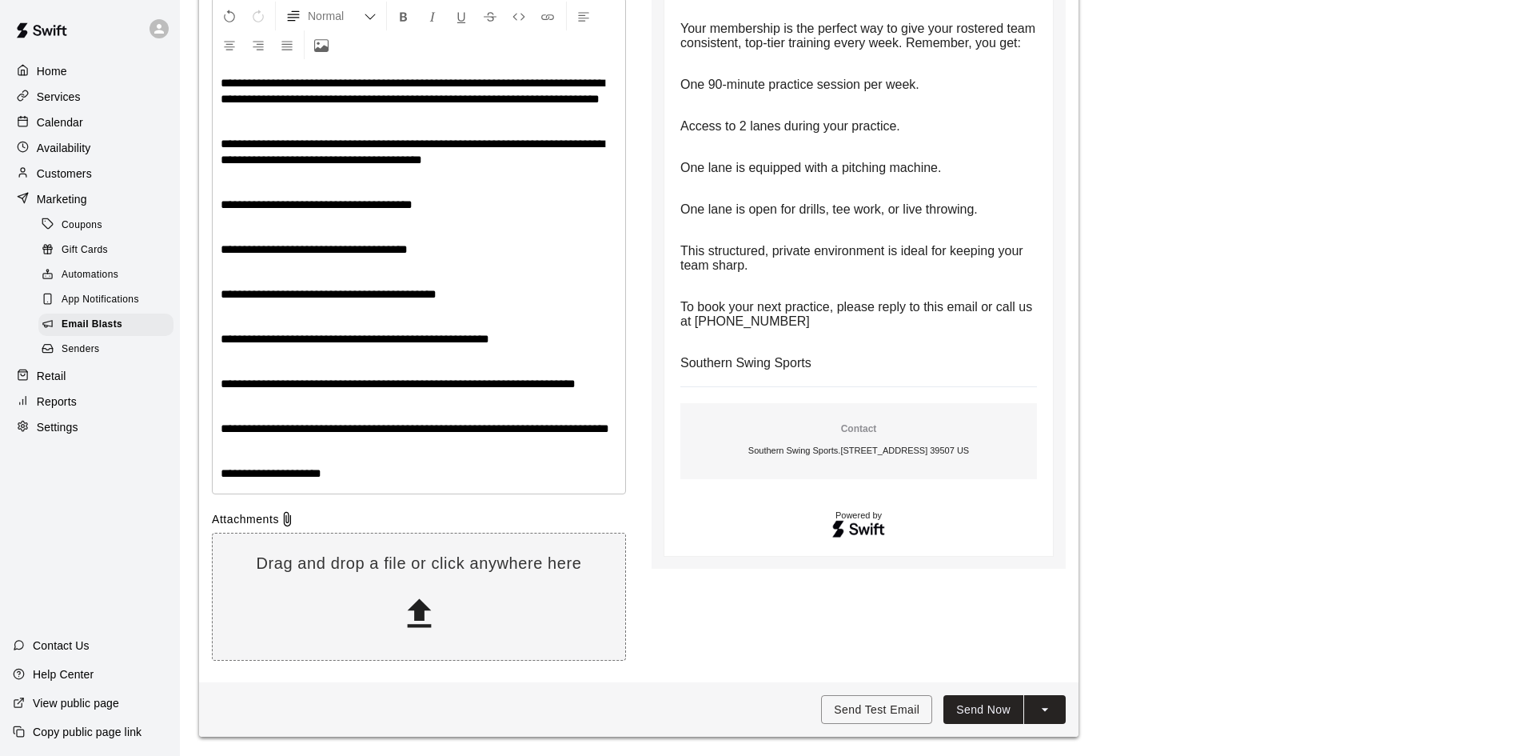
scroll to position [285, 0]
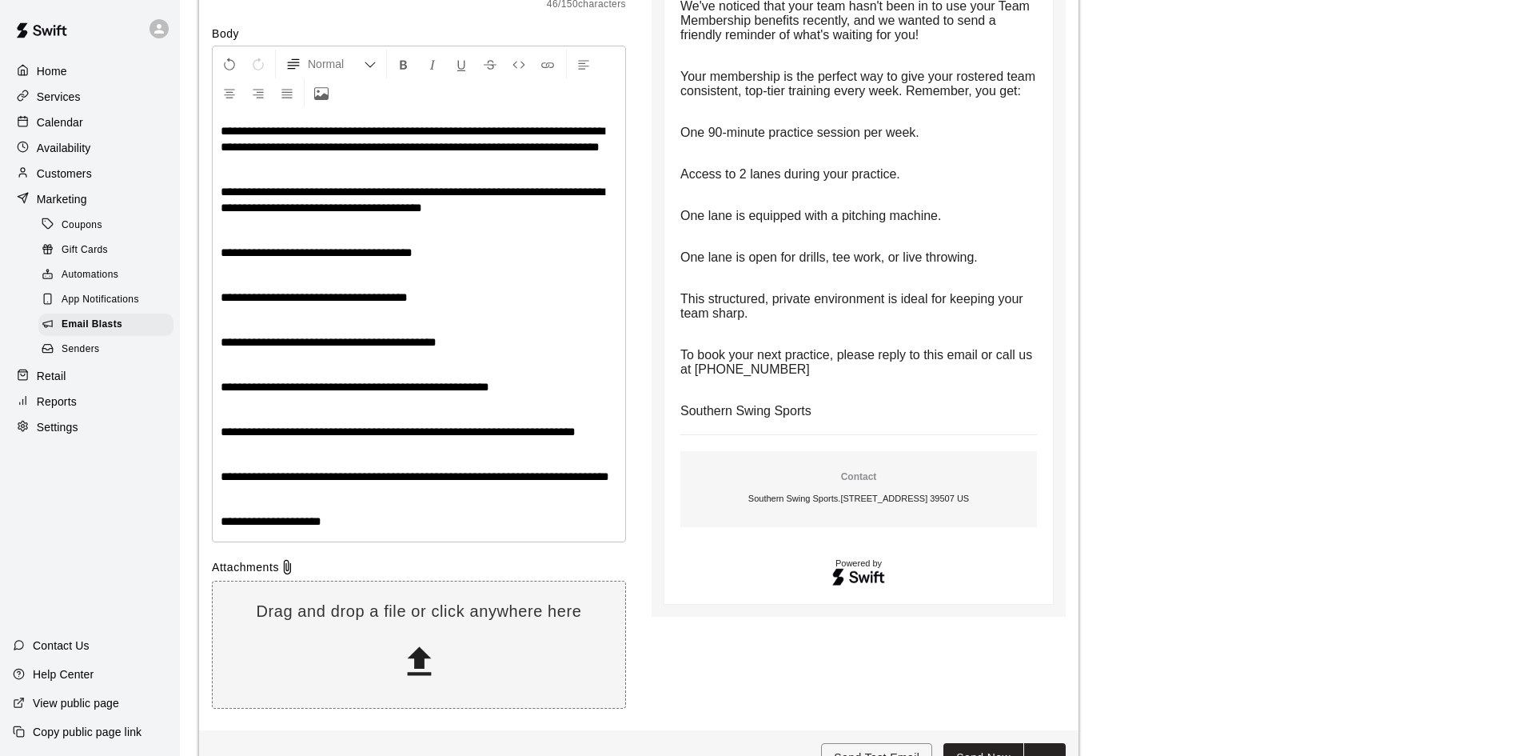
click at [363, 484] on p "**********" at bounding box center [419, 476] width 397 height 16
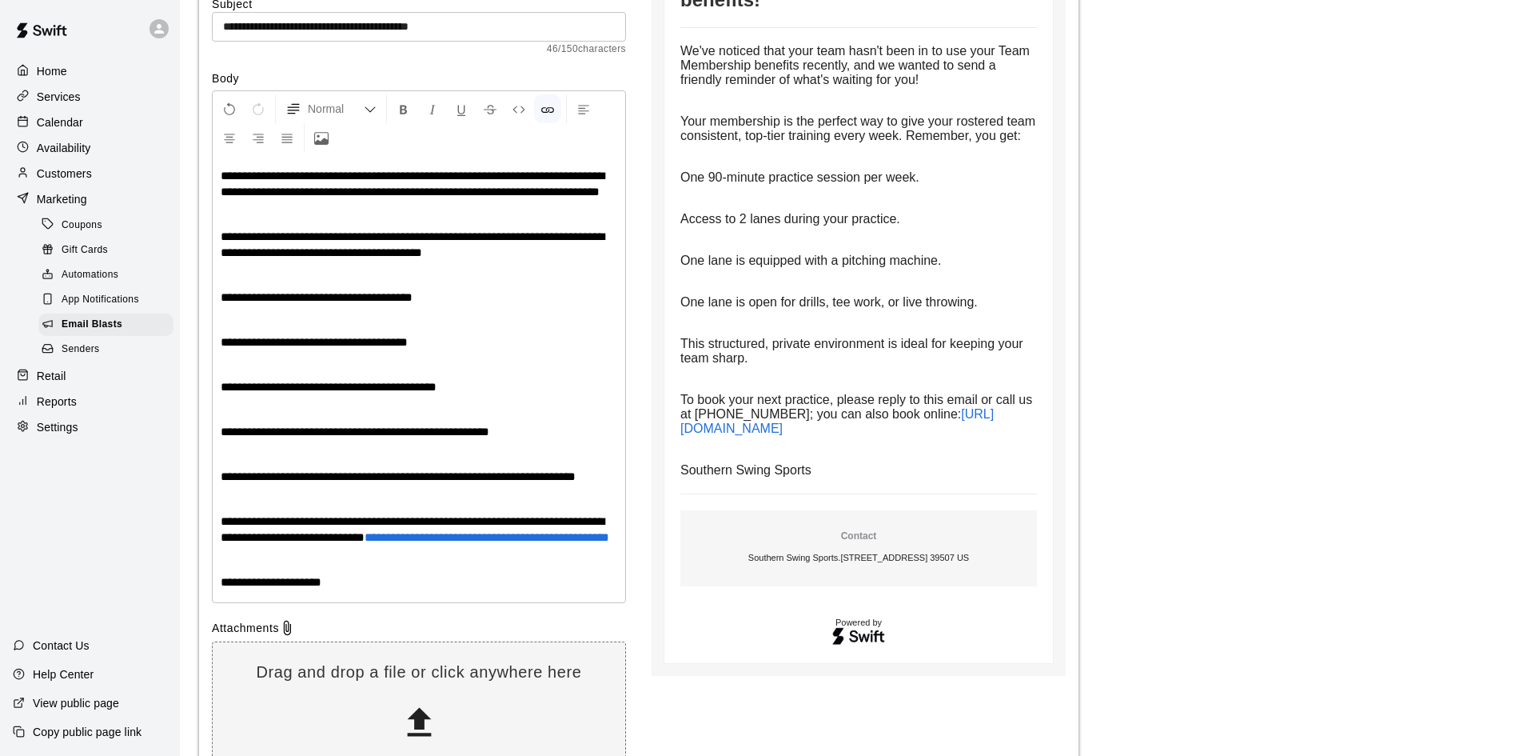
scroll to position [381, 0]
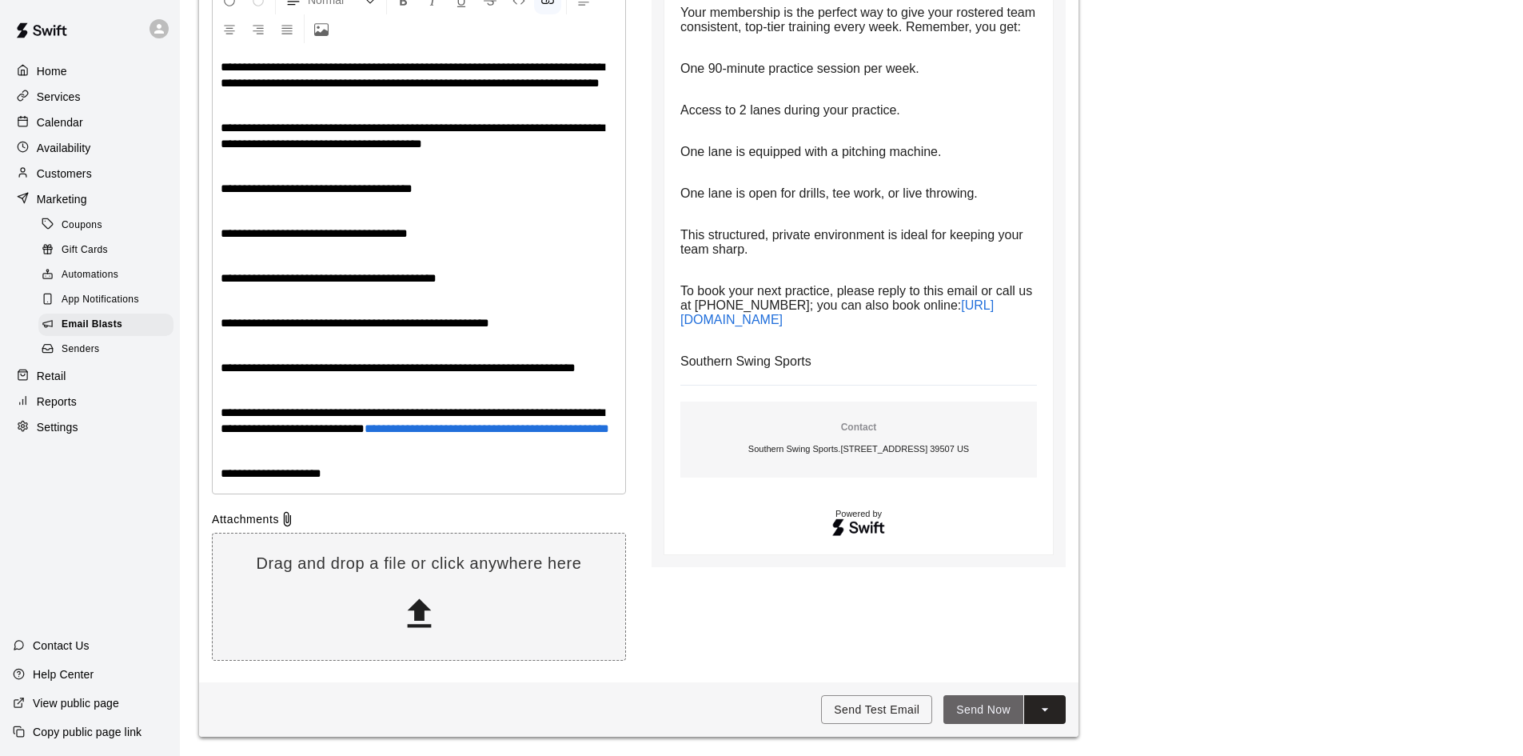
click at [997, 708] on button "Send Now" at bounding box center [983, 710] width 80 height 30
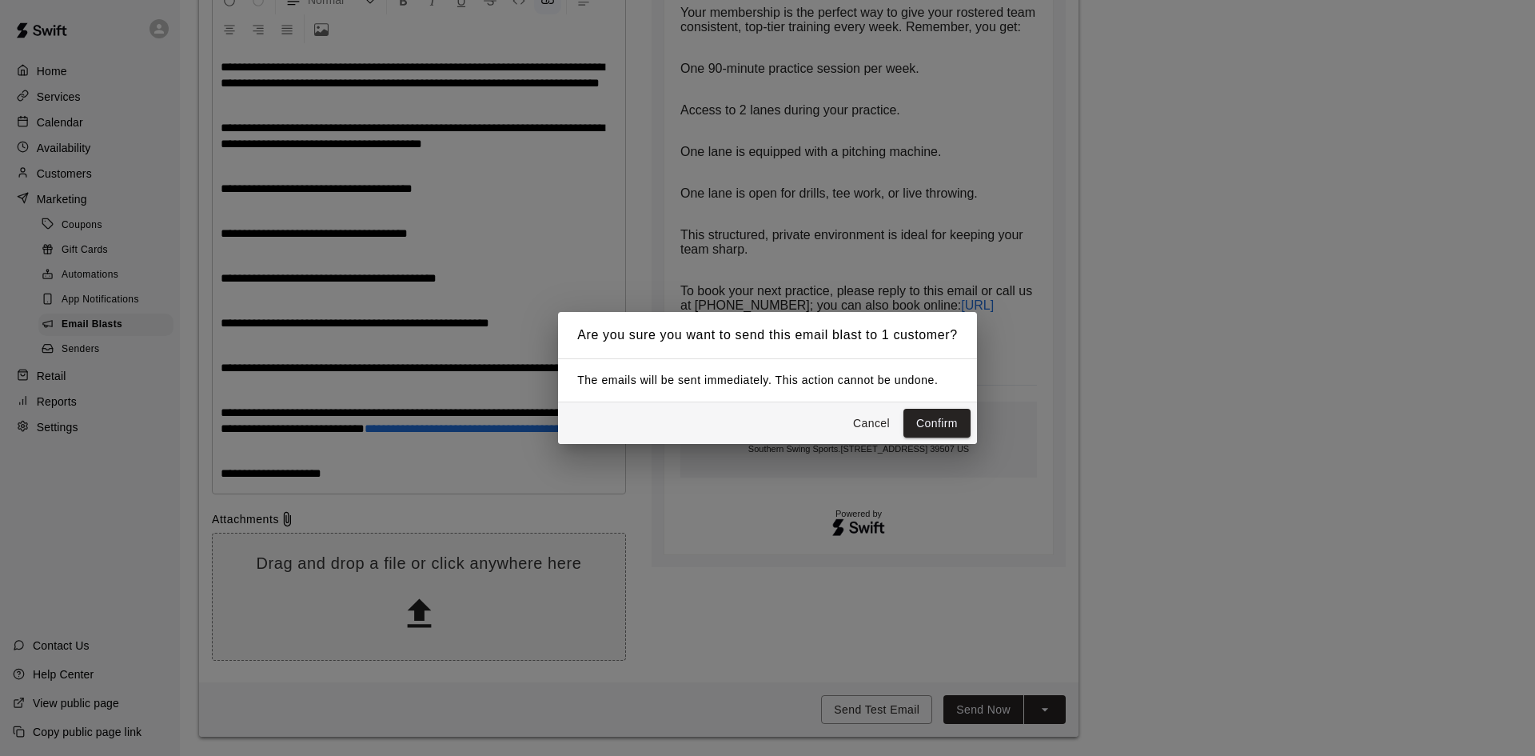
click at [862, 422] on button "Cancel" at bounding box center [871, 424] width 51 height 30
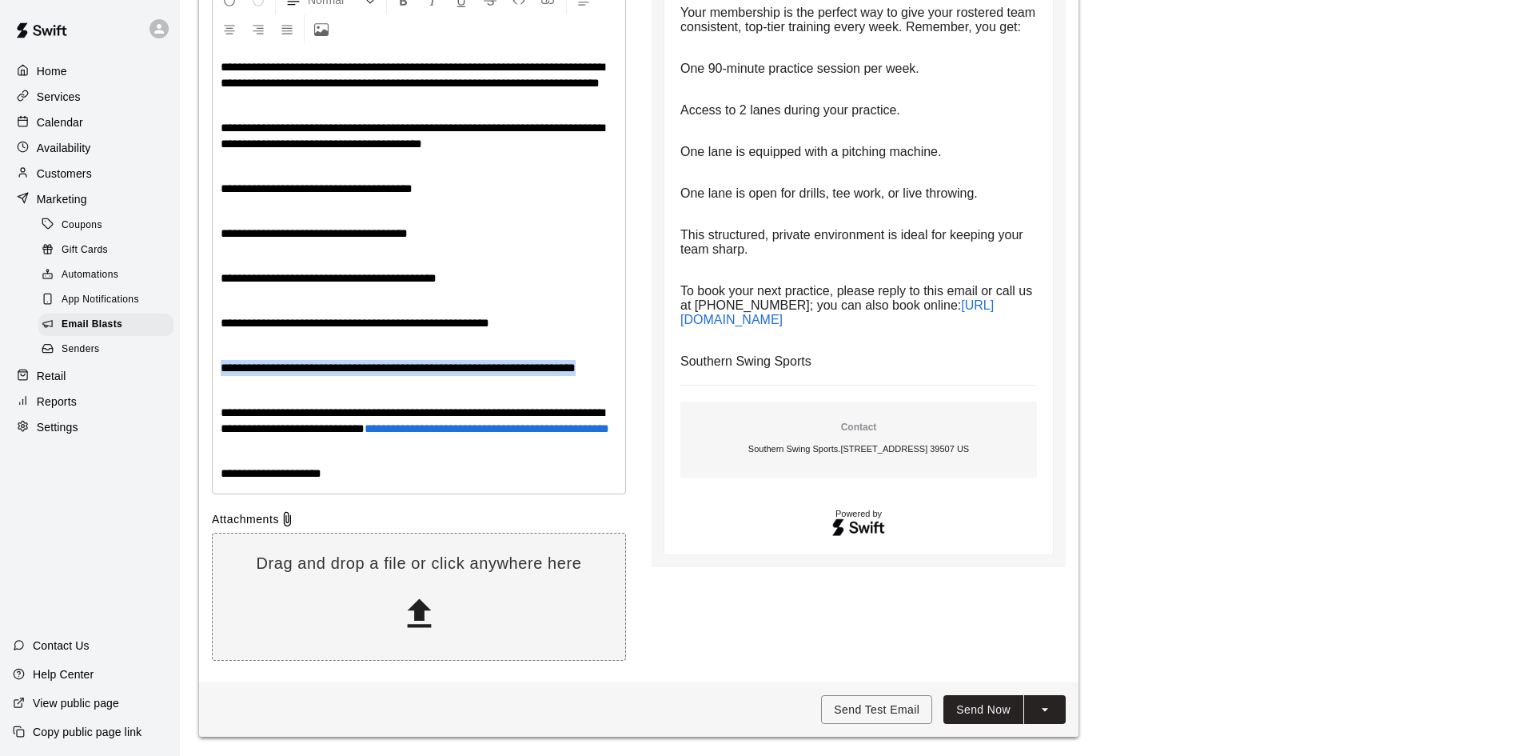
drag, startPoint x: 612, startPoint y: 353, endPoint x: 213, endPoint y: 349, distance: 399.0
click at [213, 349] on div "**********" at bounding box center [419, 270] width 413 height 446
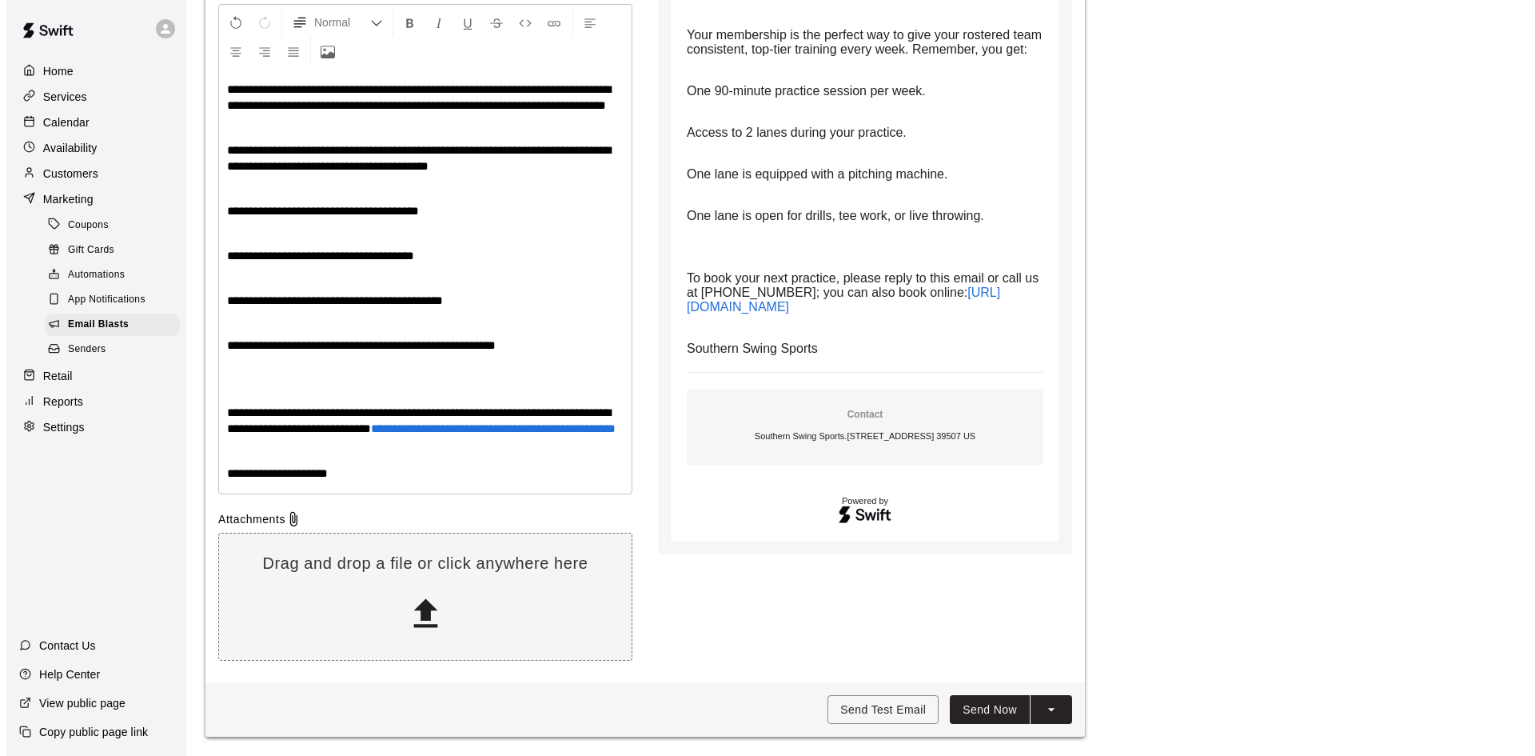
scroll to position [336, 0]
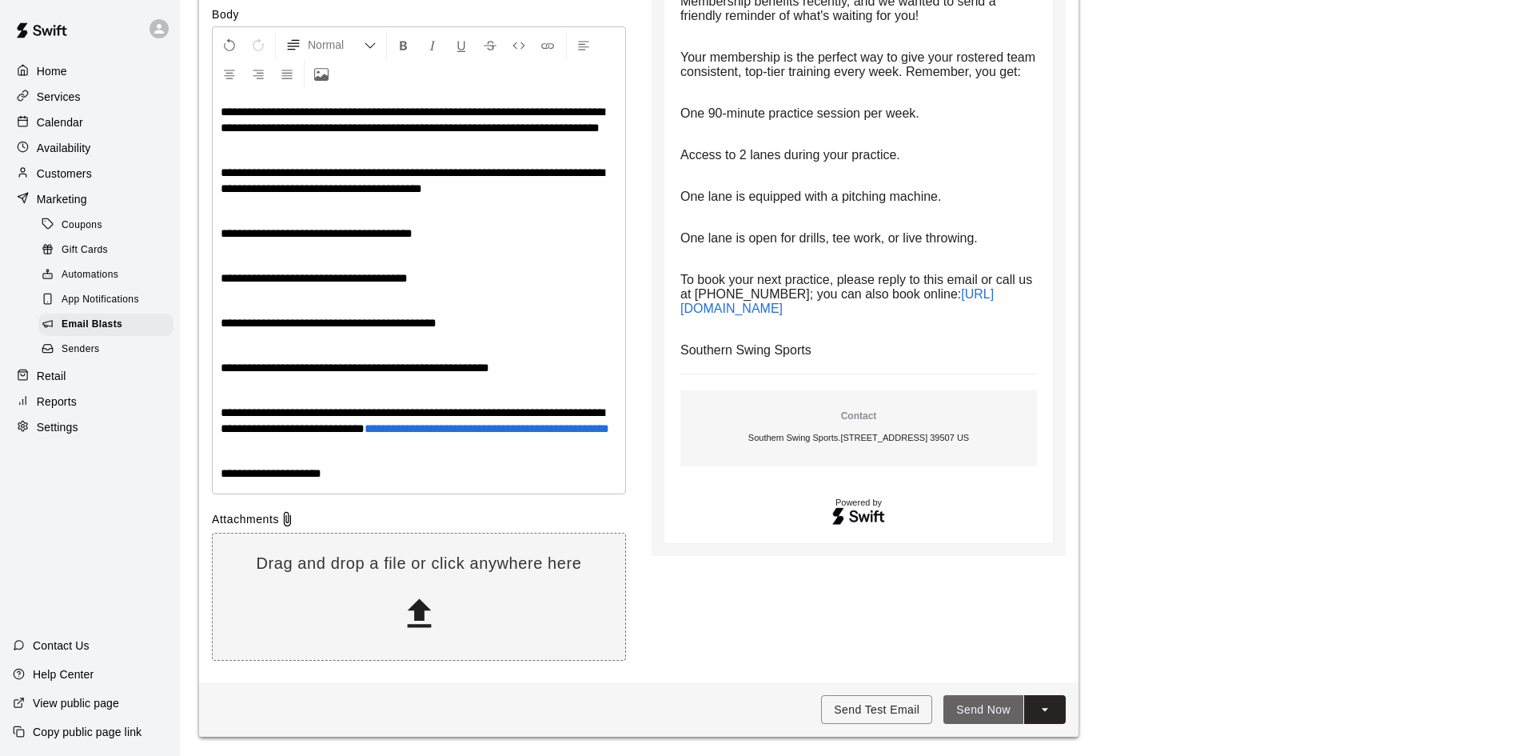
click at [966, 701] on button "Send Now" at bounding box center [983, 710] width 80 height 30
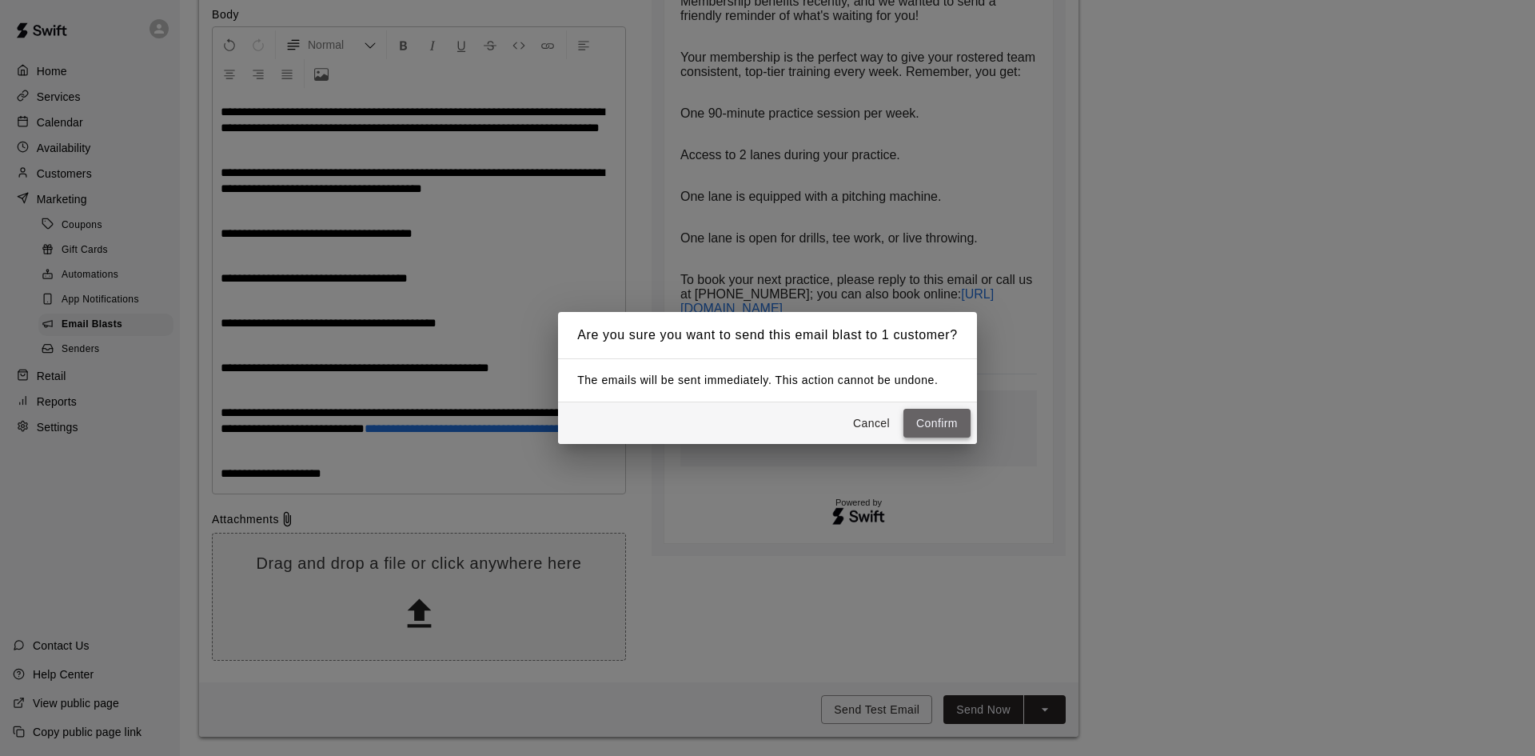
click at [942, 423] on button "Confirm" at bounding box center [936, 424] width 67 height 30
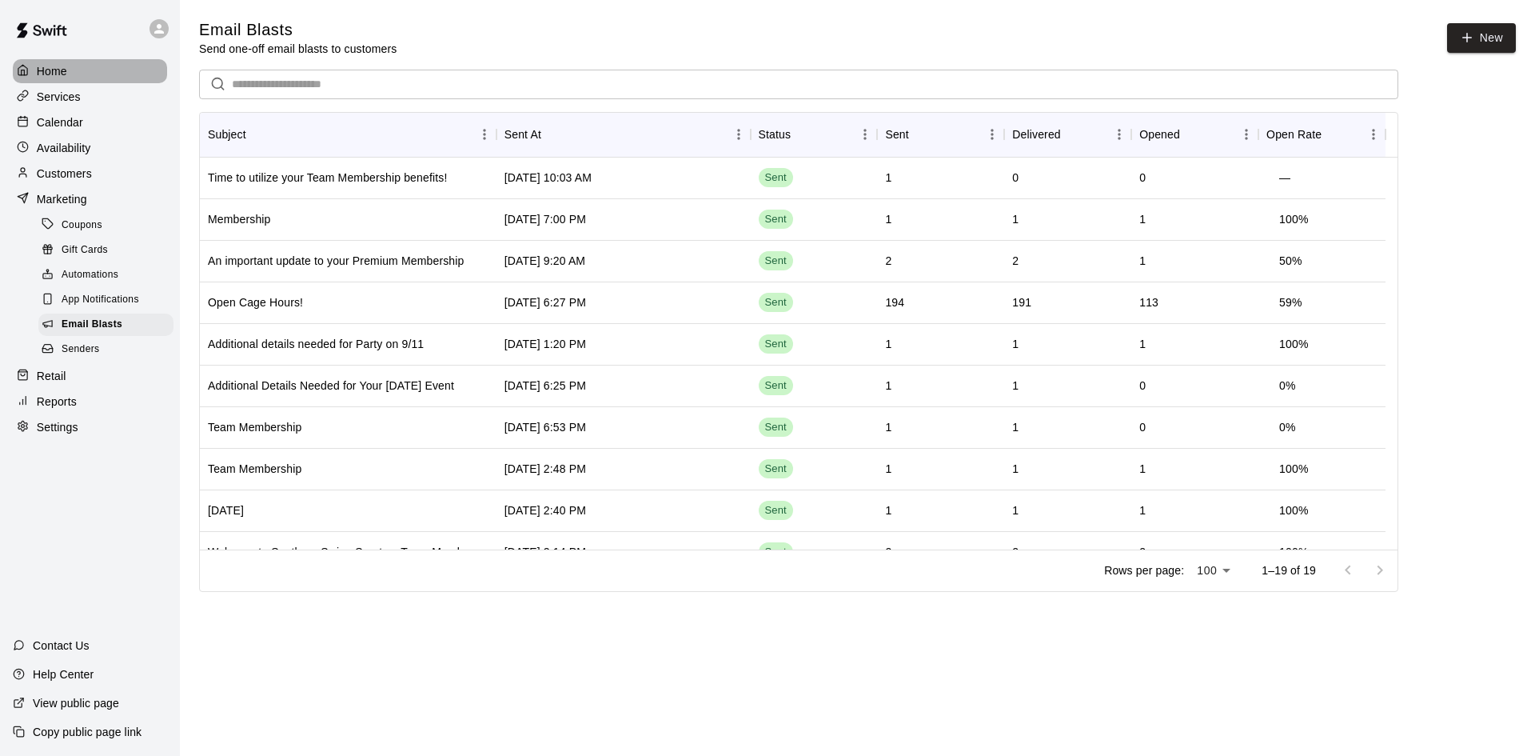
click at [62, 76] on p "Home" at bounding box center [52, 71] width 30 height 16
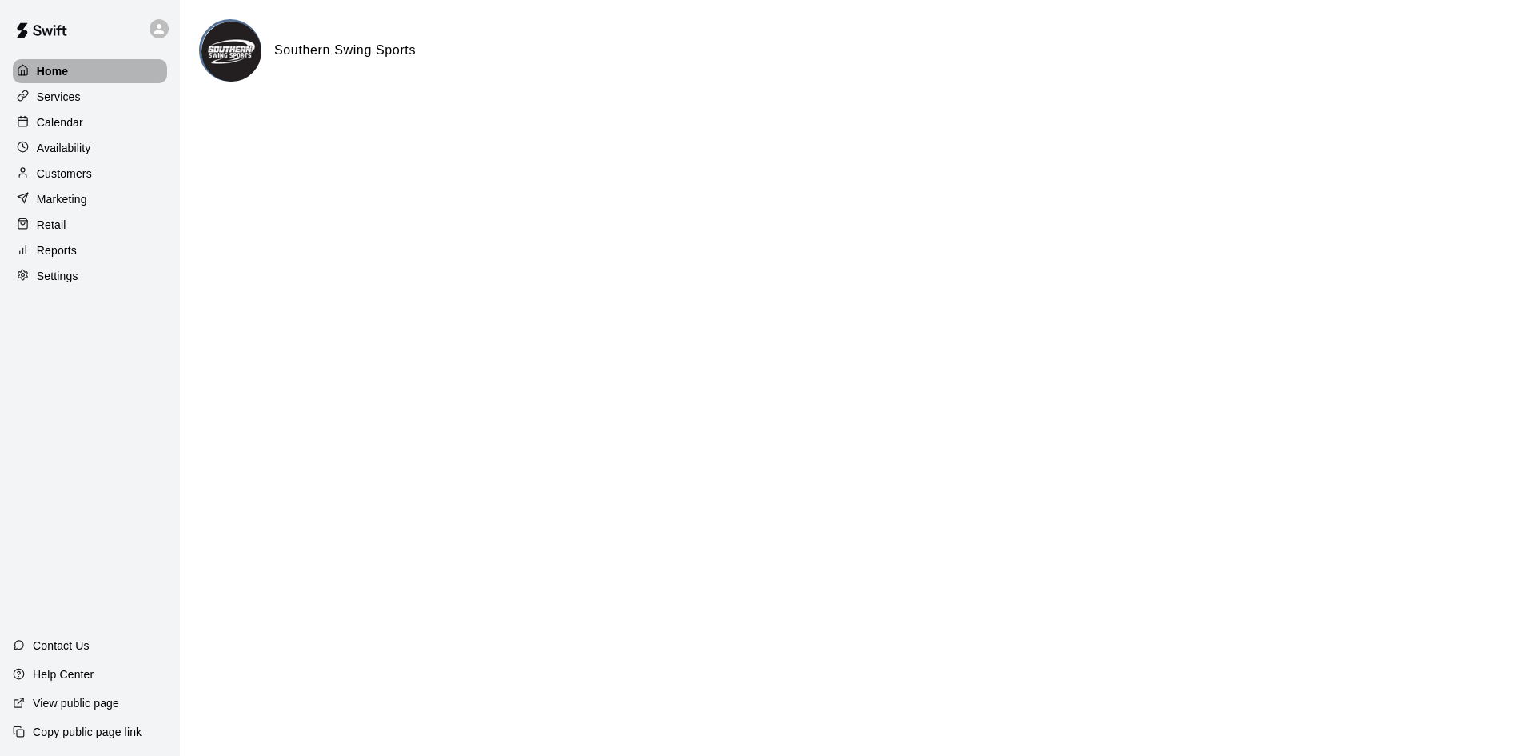
click at [75, 65] on div "Home" at bounding box center [90, 71] width 154 height 24
click at [67, 279] on p "Settings" at bounding box center [58, 276] width 42 height 16
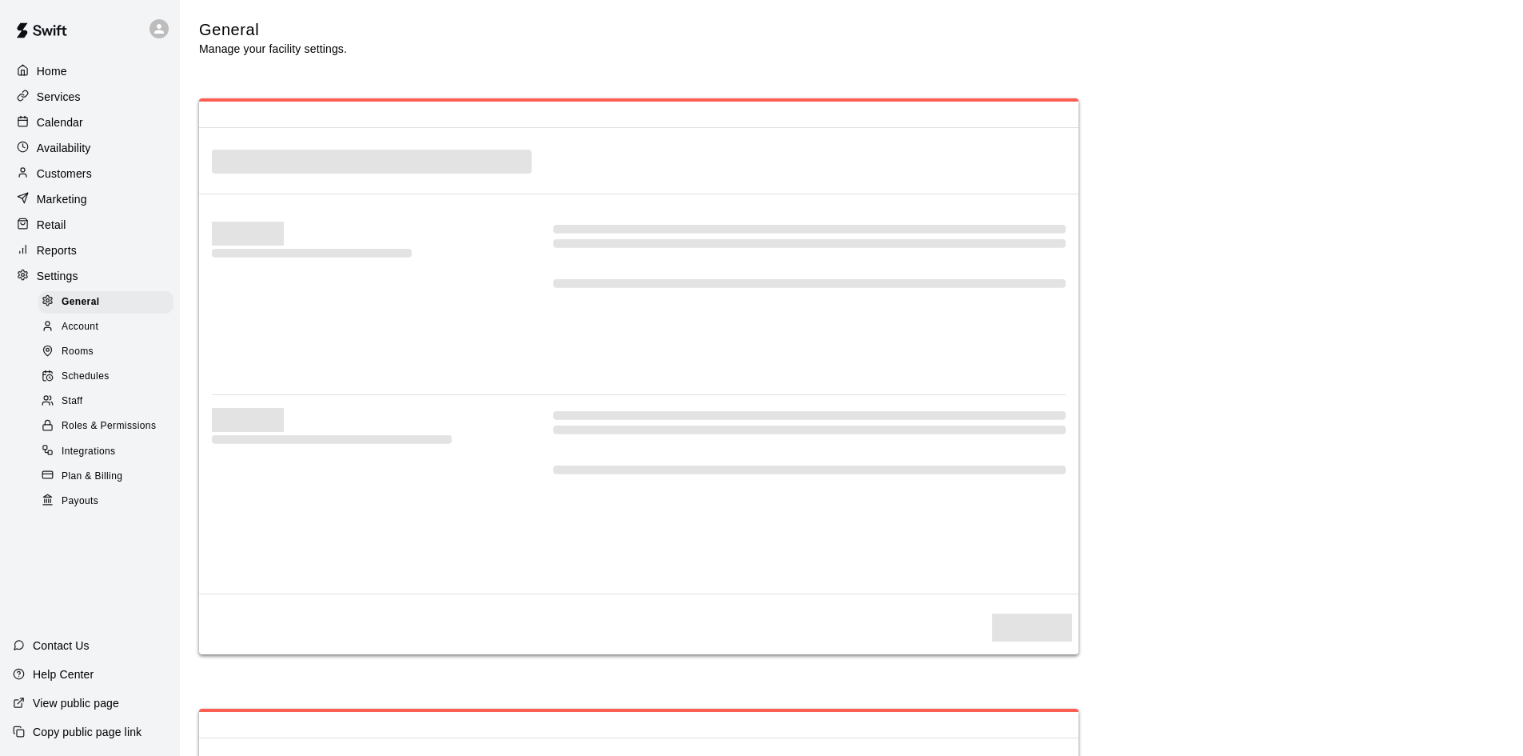
select select "**"
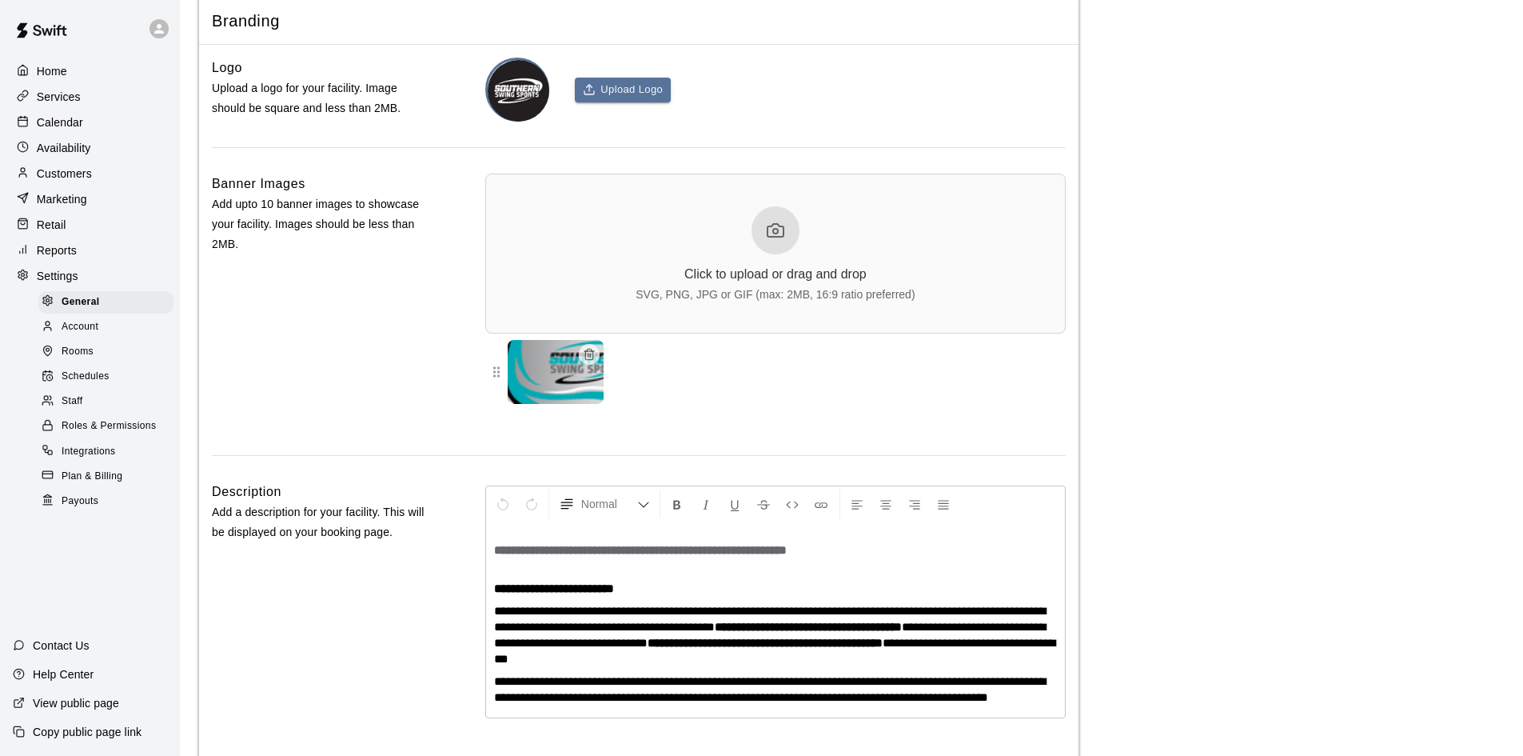
scroll to position [3489, 0]
click at [81, 385] on span "Schedules" at bounding box center [86, 377] width 48 height 16
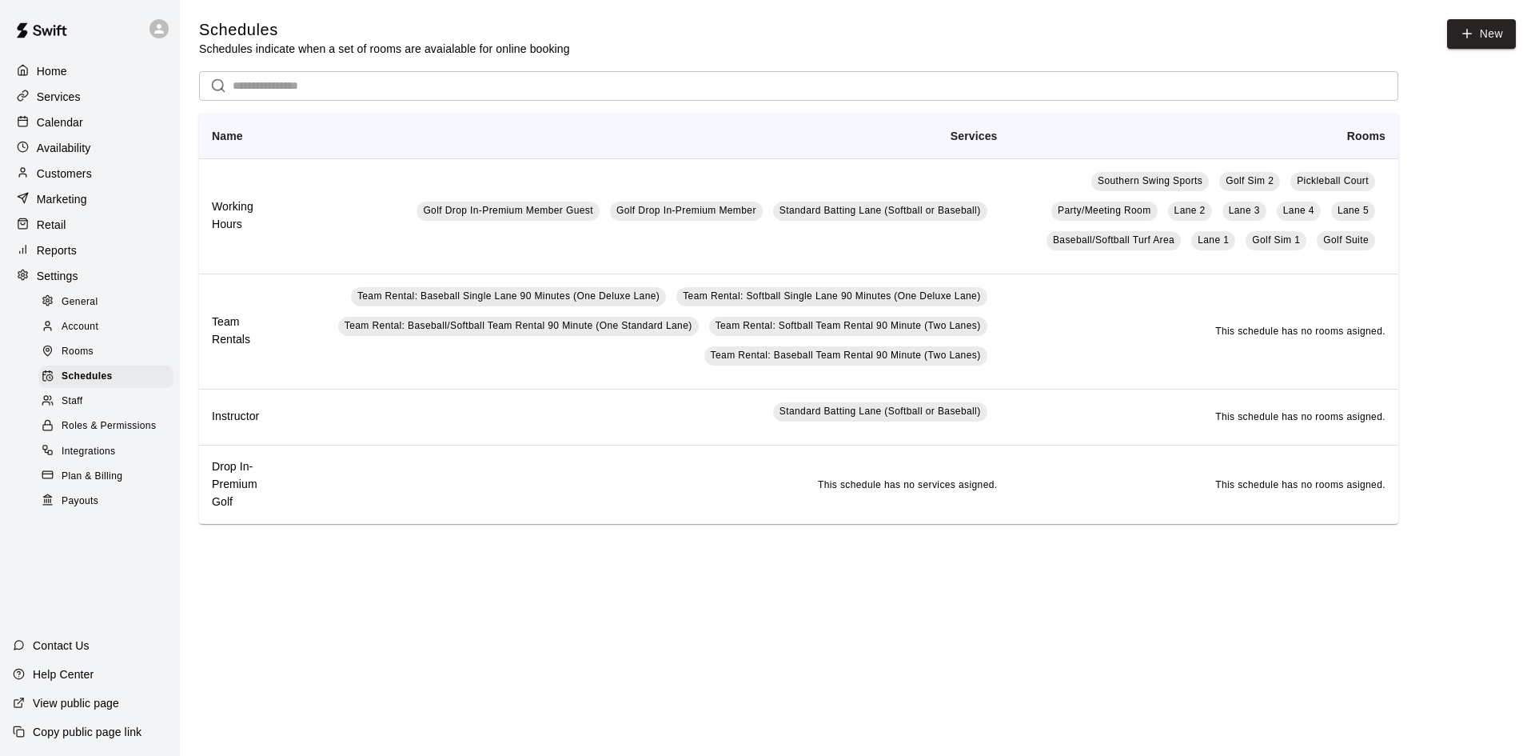
click at [98, 307] on span "General" at bounding box center [80, 302] width 37 height 16
select select "**"
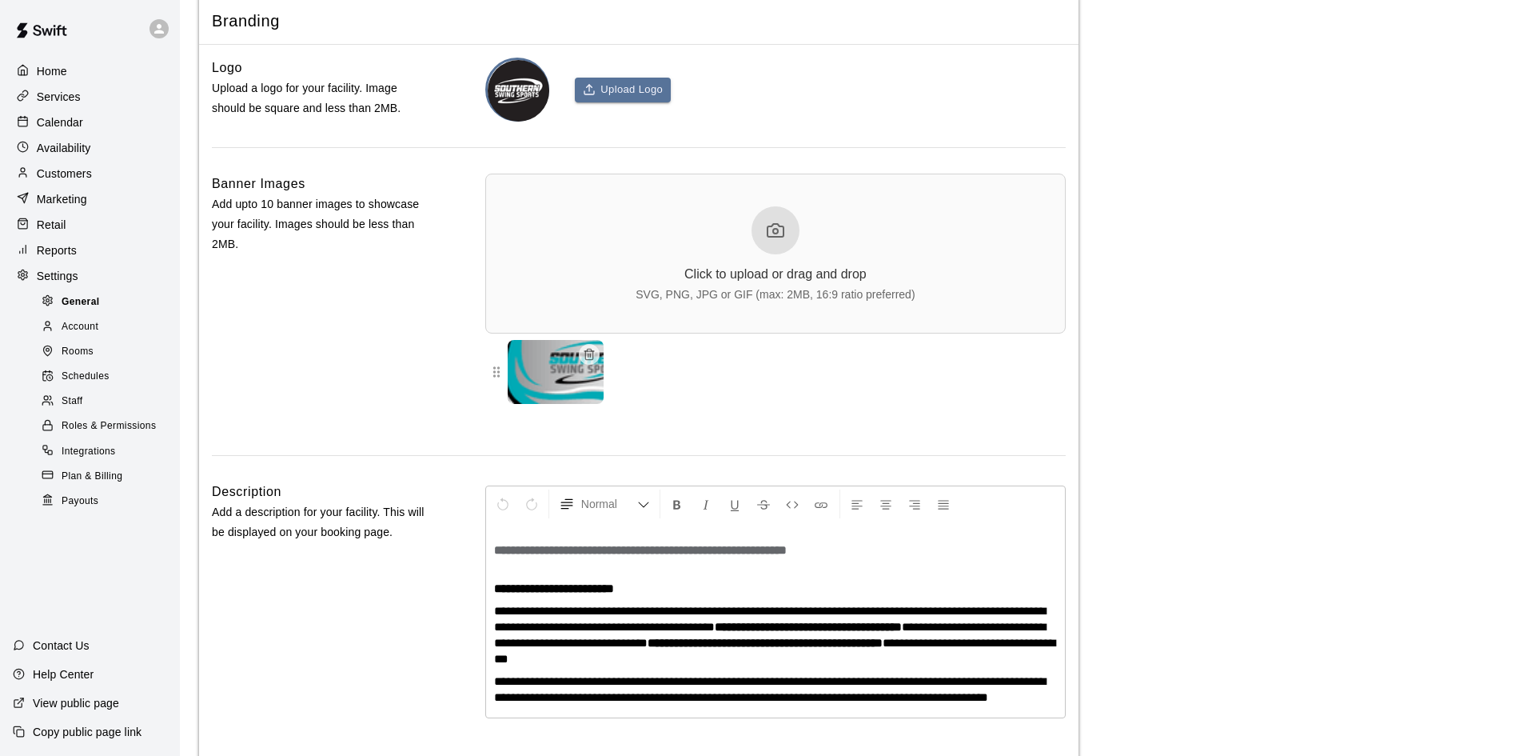
scroll to position [3489, 0]
click at [764, 254] on div at bounding box center [776, 230] width 48 height 48
click at [783, 237] on icon at bounding box center [775, 230] width 16 height 13
click at [772, 240] on icon at bounding box center [775, 230] width 19 height 19
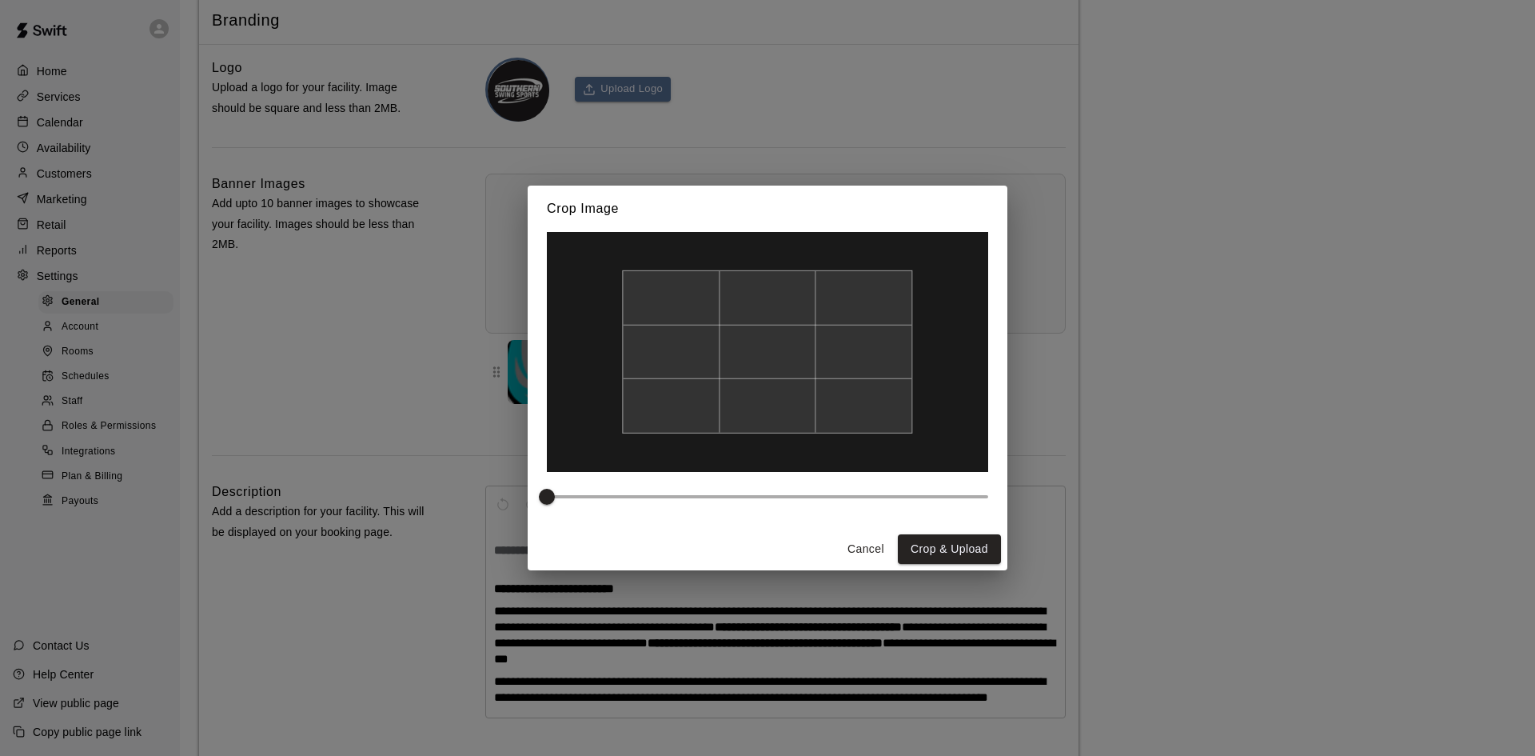
click at [724, 405] on div at bounding box center [767, 351] width 290 height 163
drag, startPoint x: 823, startPoint y: 396, endPoint x: 934, endPoint y: 388, distance: 111.4
click at [934, 388] on div at bounding box center [767, 352] width 441 height 240
drag, startPoint x: 791, startPoint y: 397, endPoint x: 697, endPoint y: 389, distance: 93.9
click at [697, 389] on div at bounding box center [767, 351] width 290 height 163
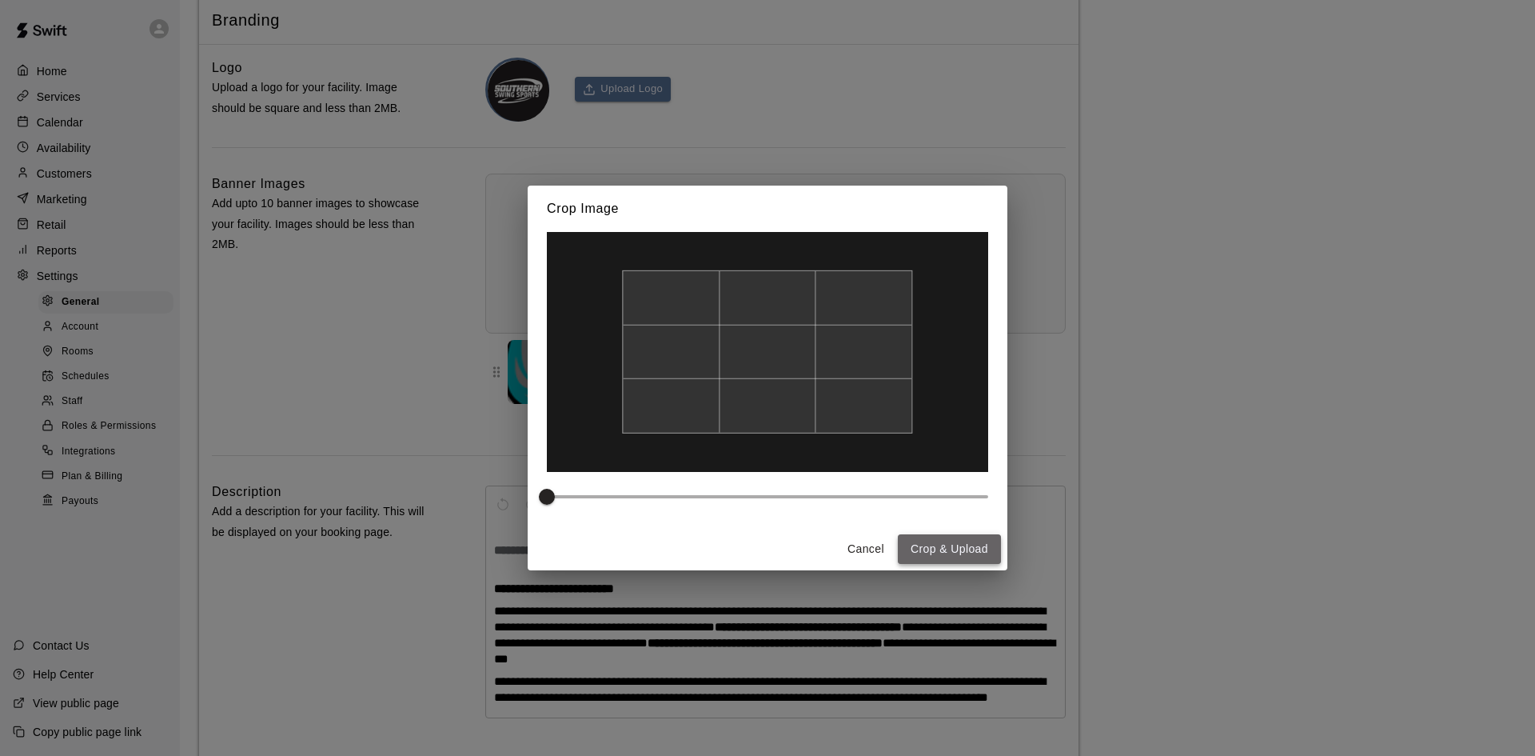
click at [928, 555] on button "Crop & Upload" at bounding box center [949, 549] width 103 height 30
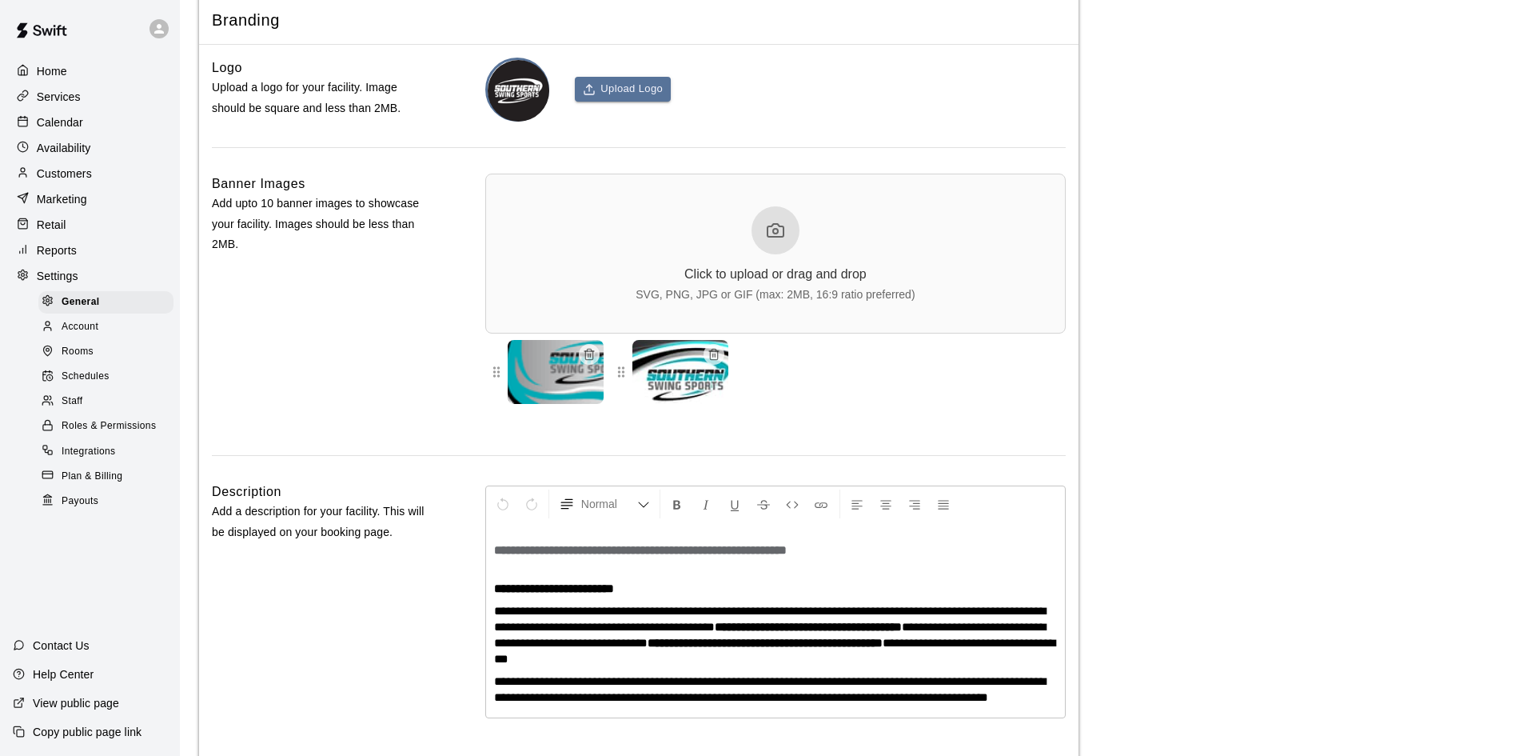
click at [770, 240] on icon at bounding box center [775, 230] width 19 height 19
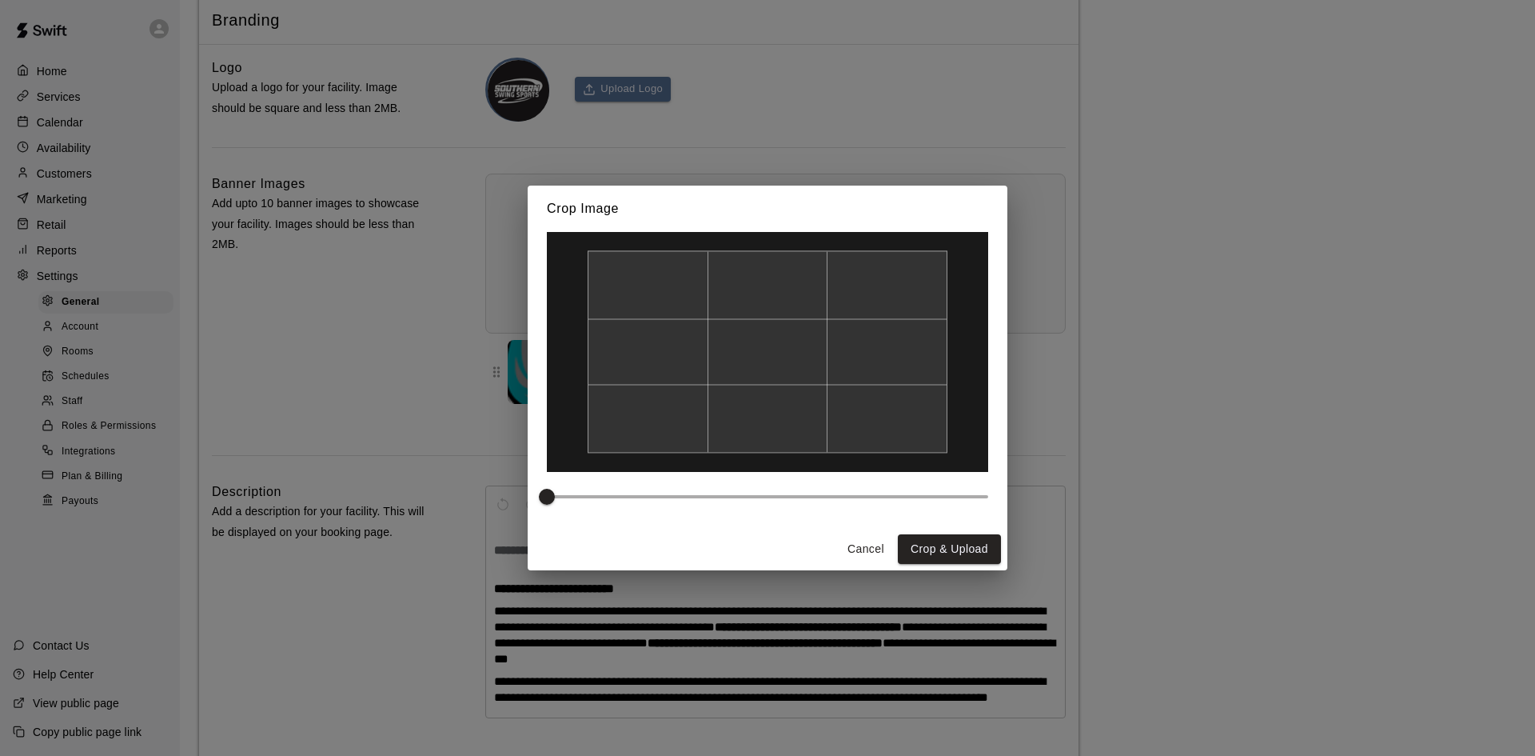
drag, startPoint x: 819, startPoint y: 393, endPoint x: 835, endPoint y: 458, distance: 67.3
click at [835, 458] on div at bounding box center [767, 352] width 441 height 240
click at [911, 548] on button "Crop & Upload" at bounding box center [949, 549] width 103 height 30
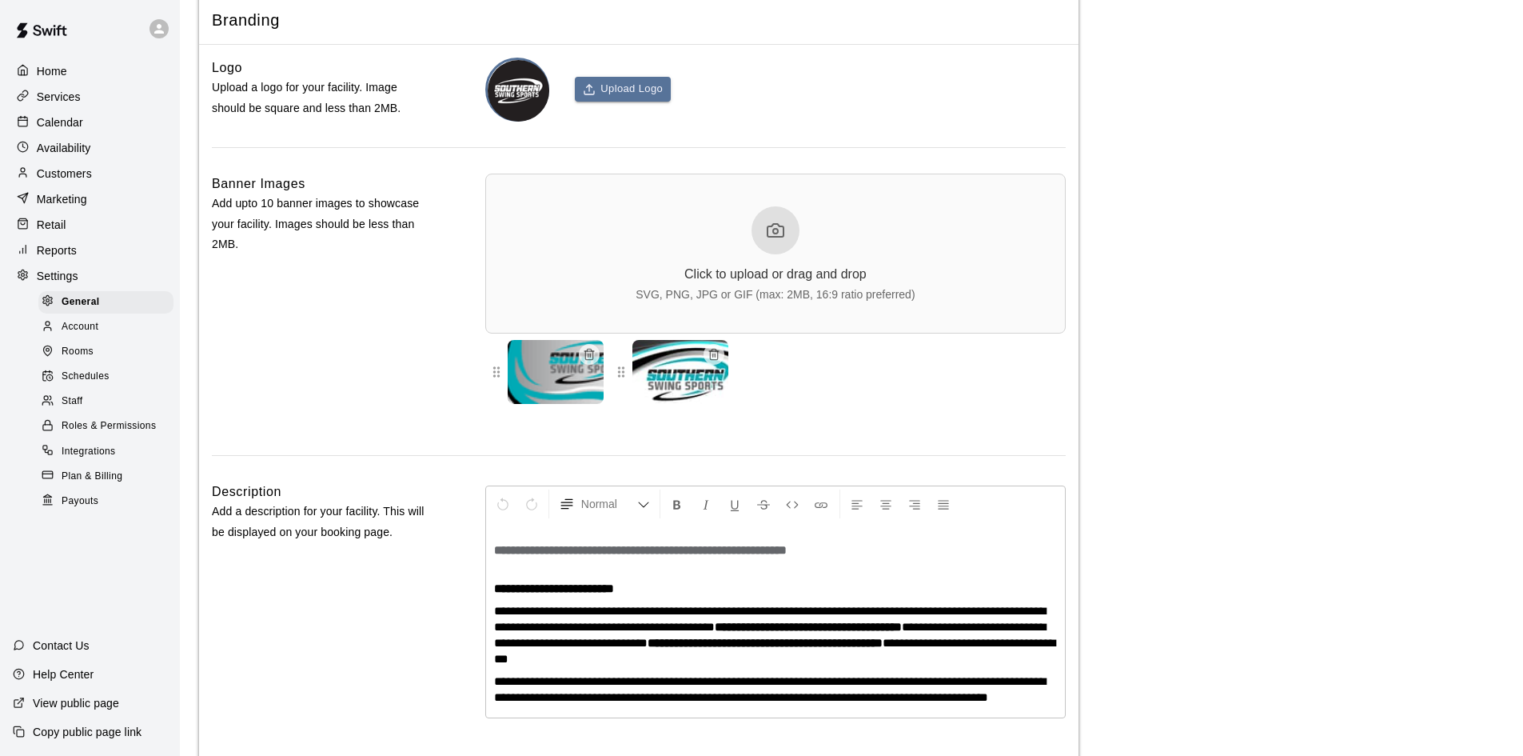
click at [769, 240] on icon at bounding box center [775, 230] width 19 height 19
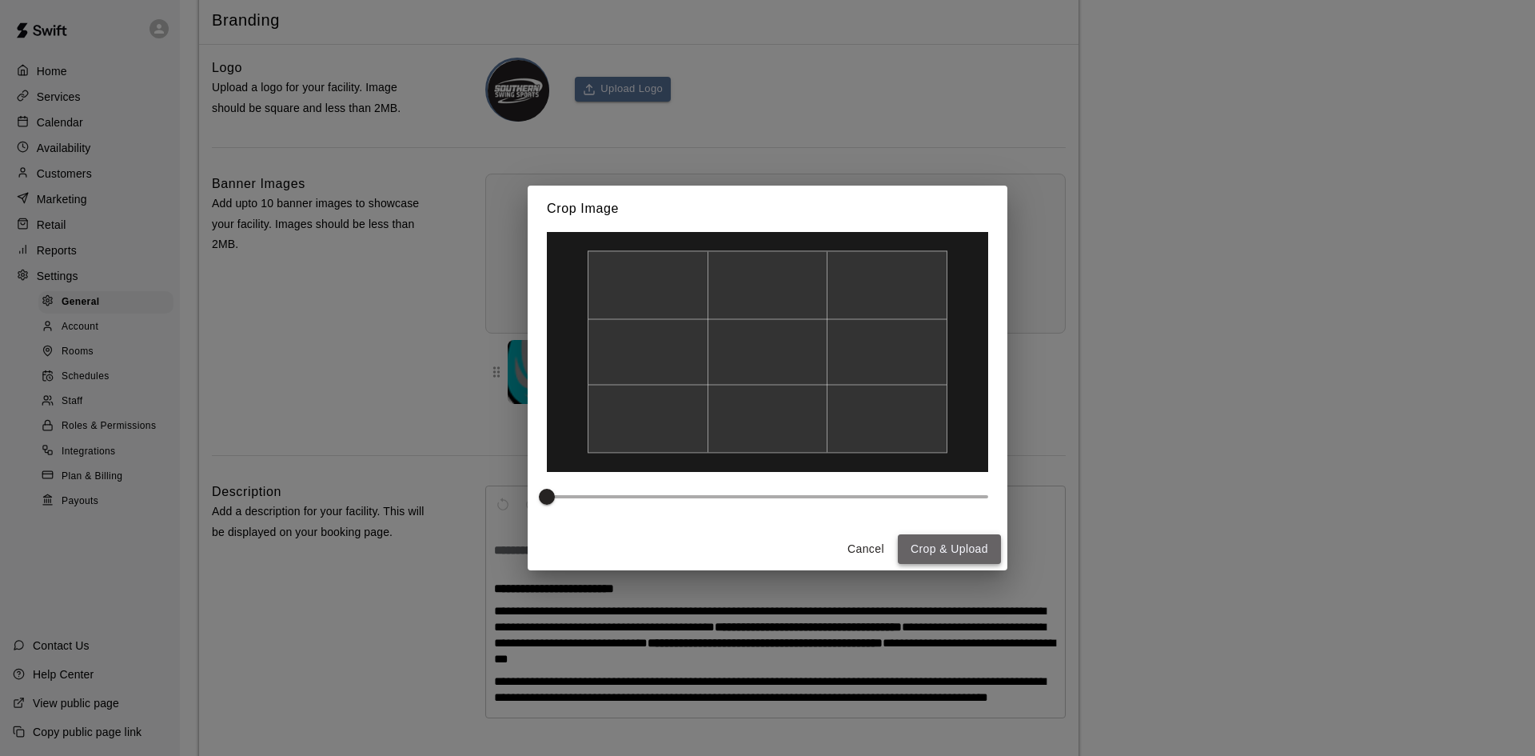
click at [935, 553] on button "Crop & Upload" at bounding box center [949, 549] width 103 height 30
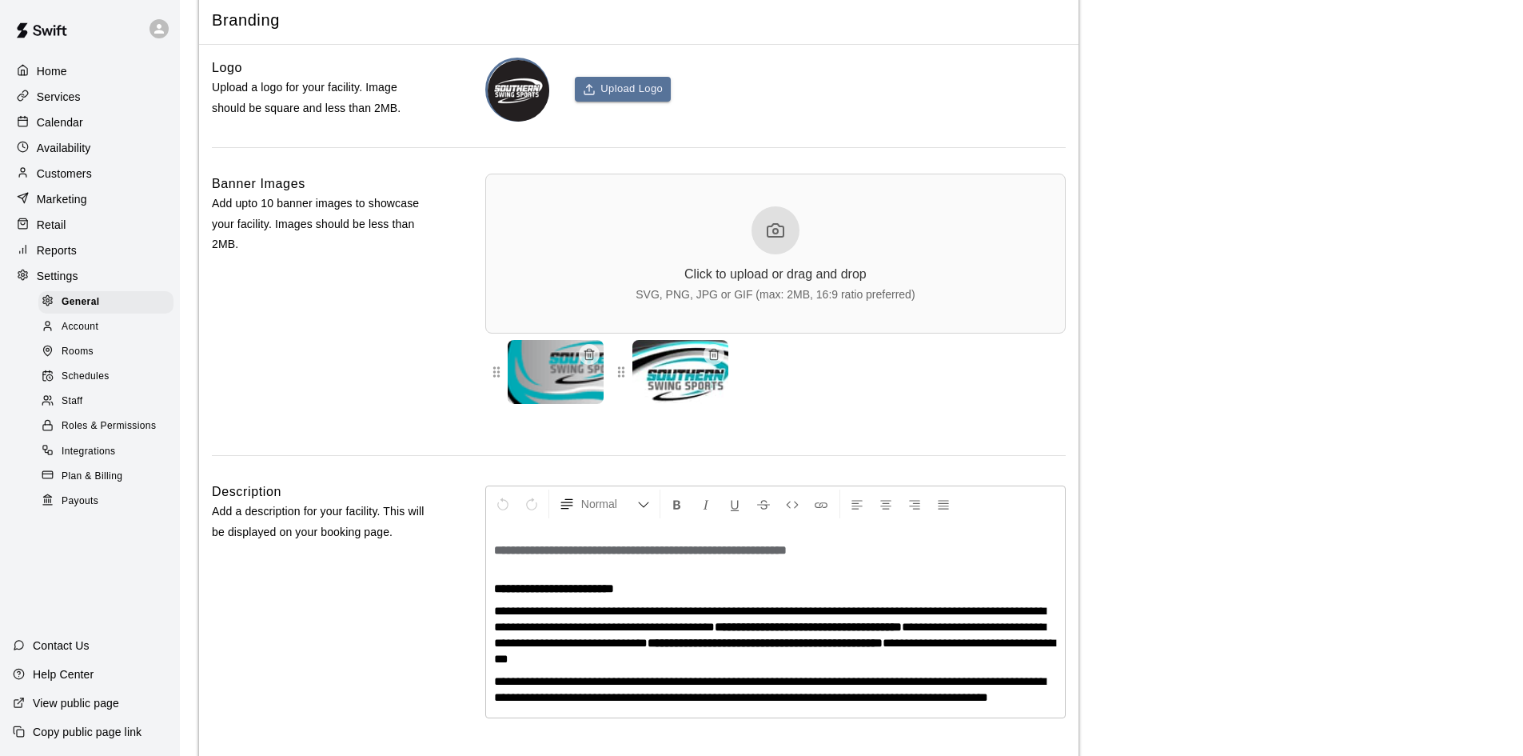
scroll to position [3729, 0]
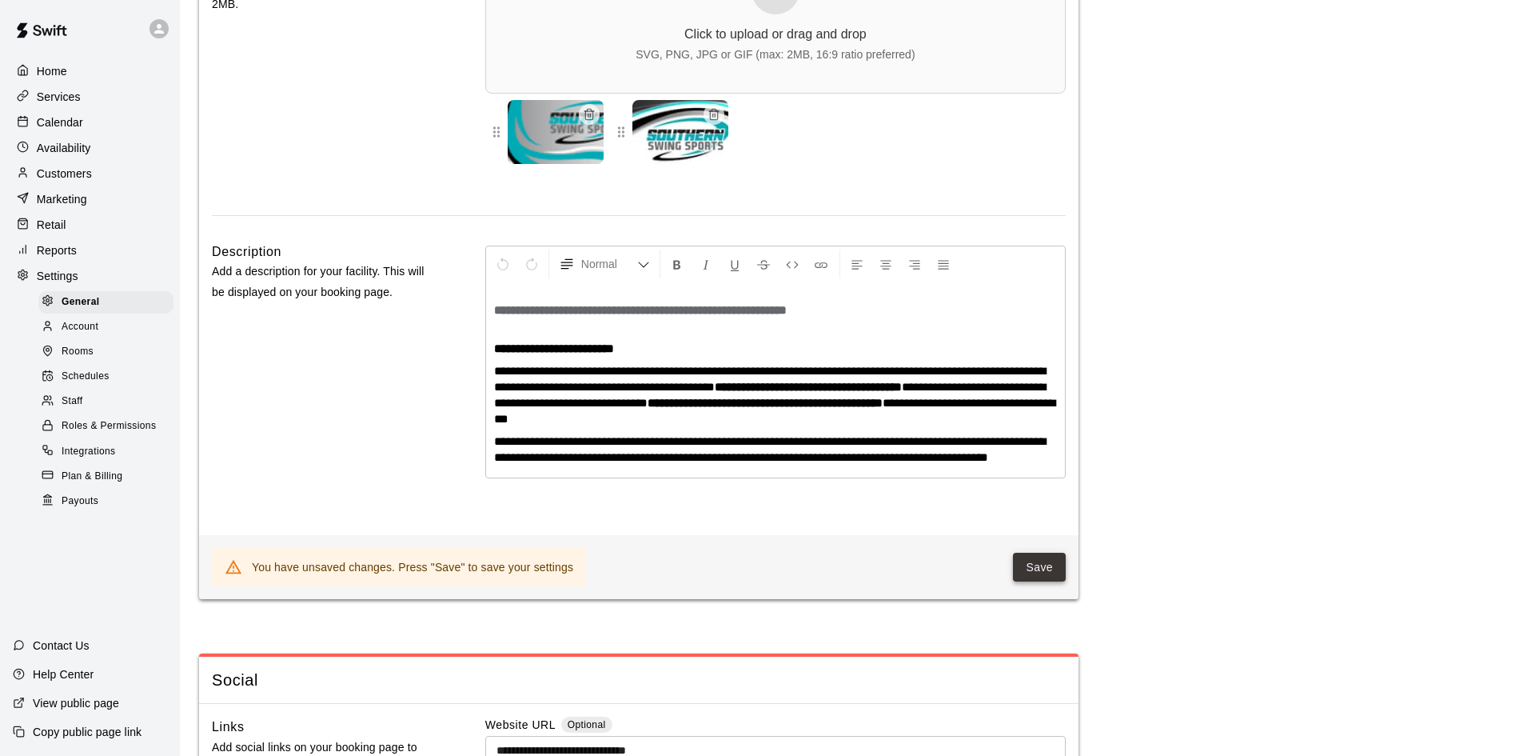
click at [1046, 582] on button "Save" at bounding box center [1039, 567] width 53 height 30
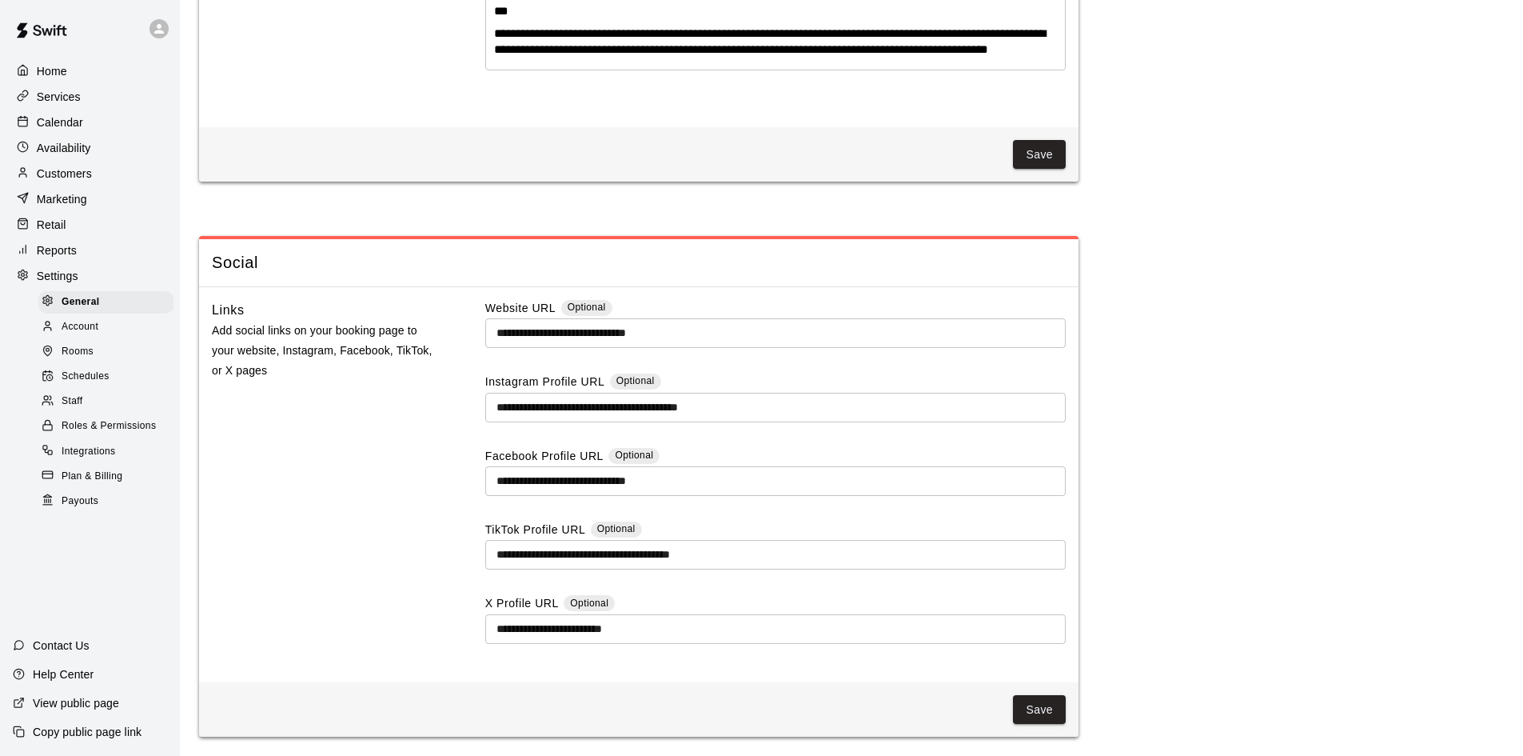
scroll to position [3634, 0]
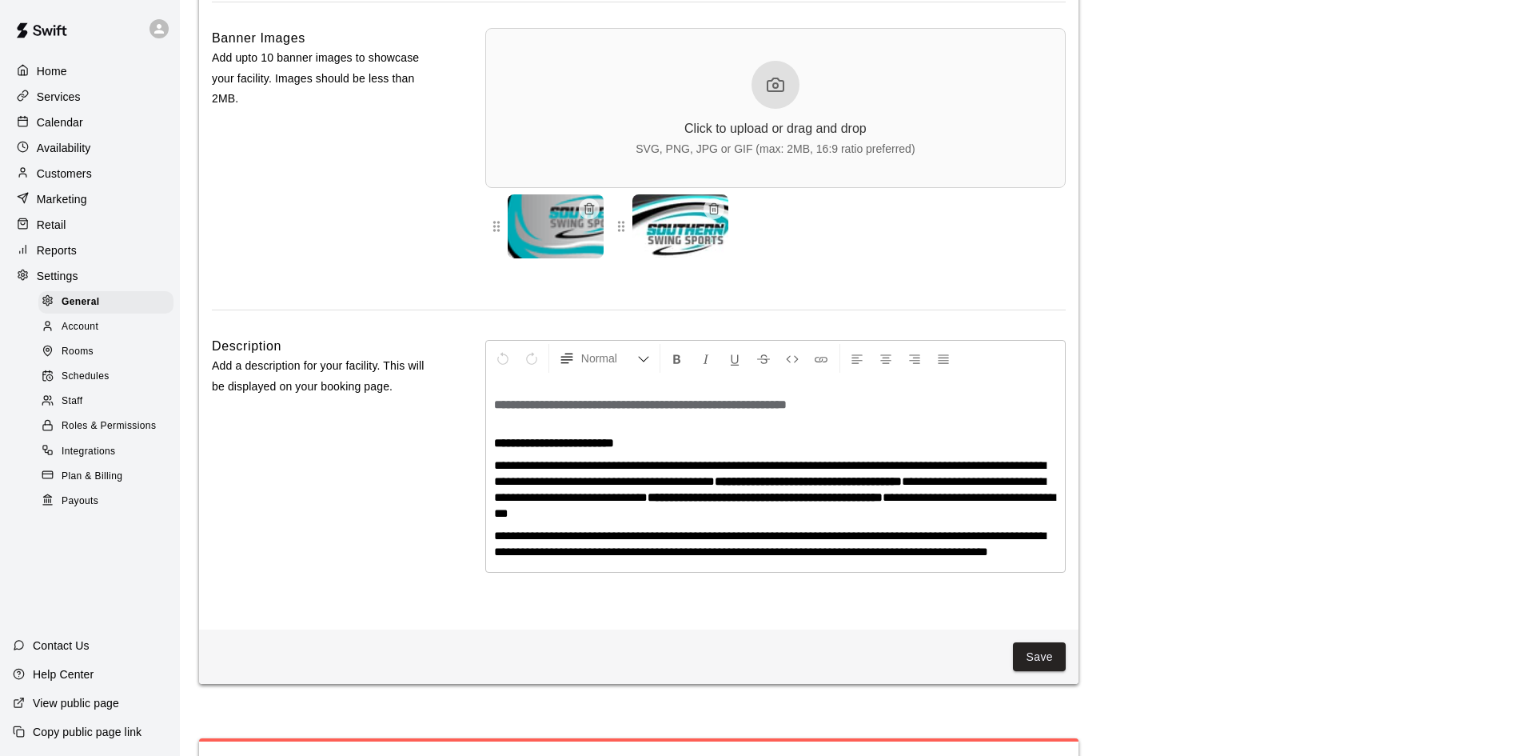
click at [589, 255] on img at bounding box center [556, 226] width 96 height 64
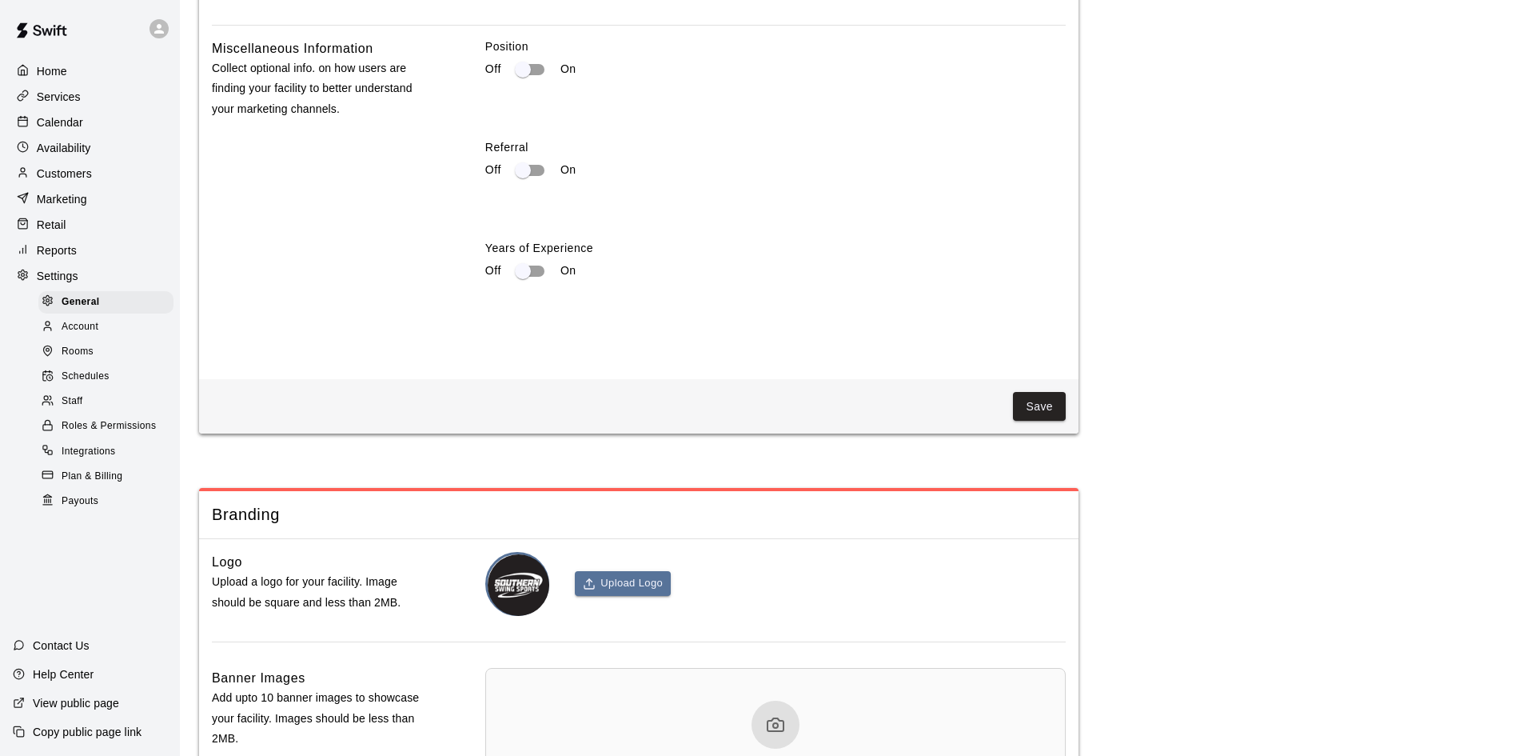
scroll to position [2675, 0]
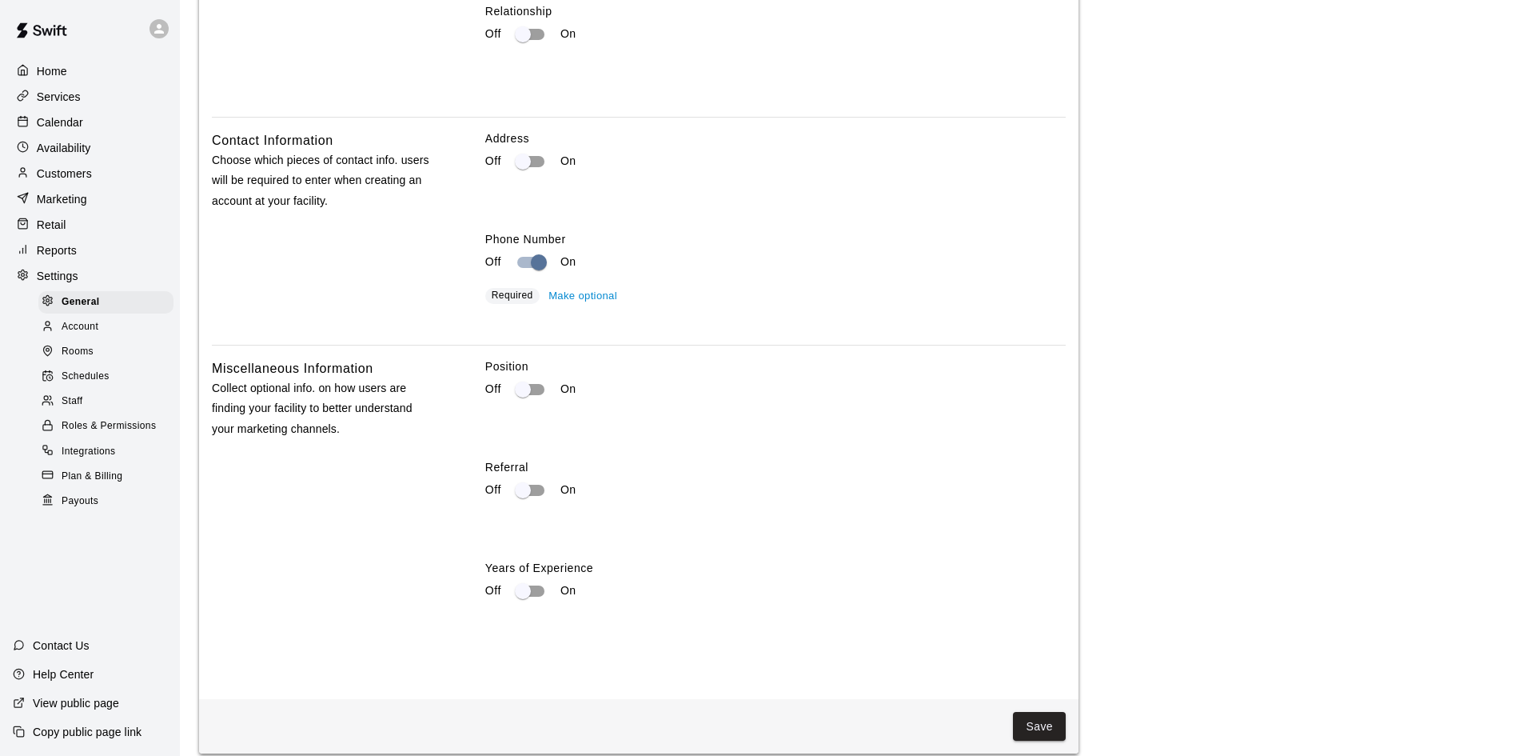
click at [64, 76] on p "Home" at bounding box center [52, 71] width 30 height 16
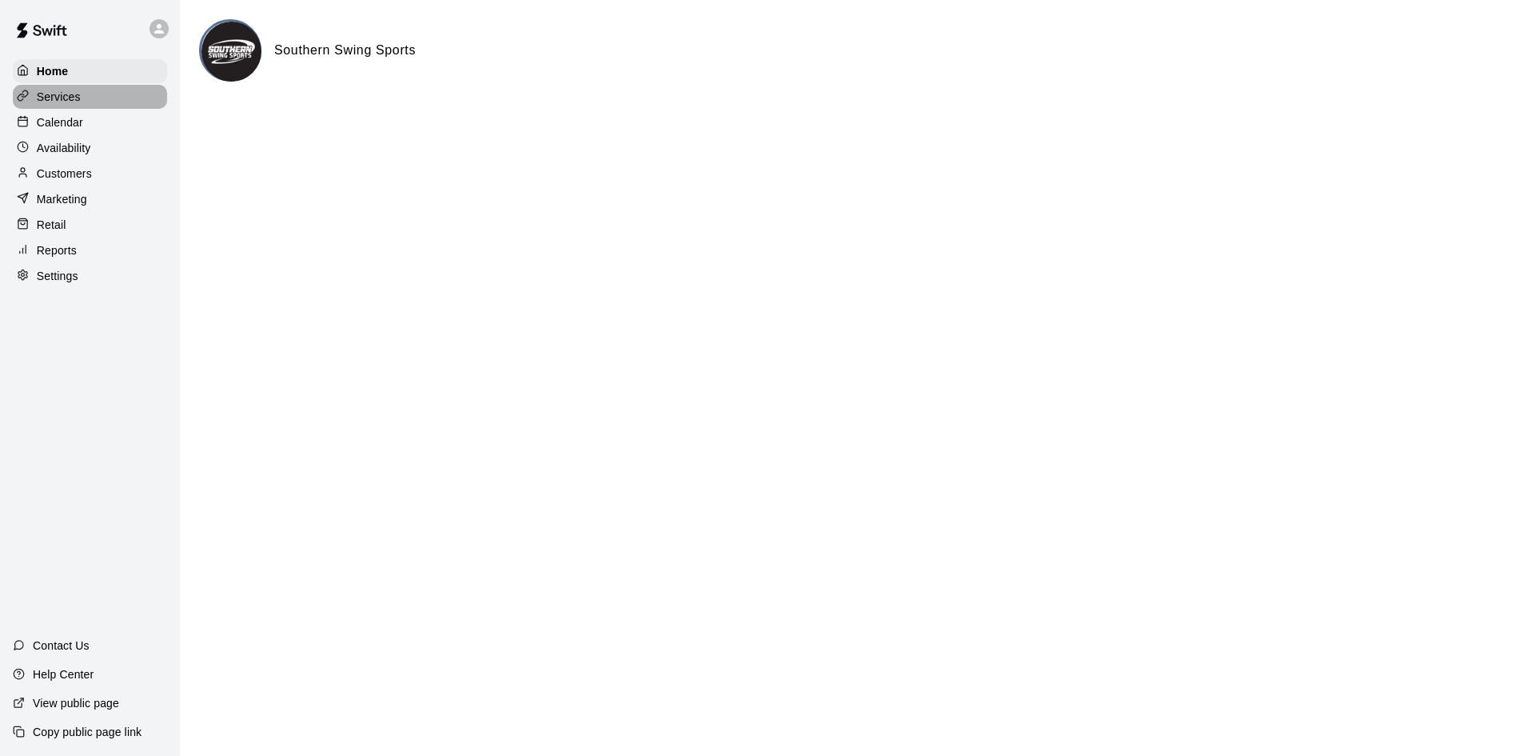
click at [76, 101] on p "Services" at bounding box center [59, 97] width 44 height 16
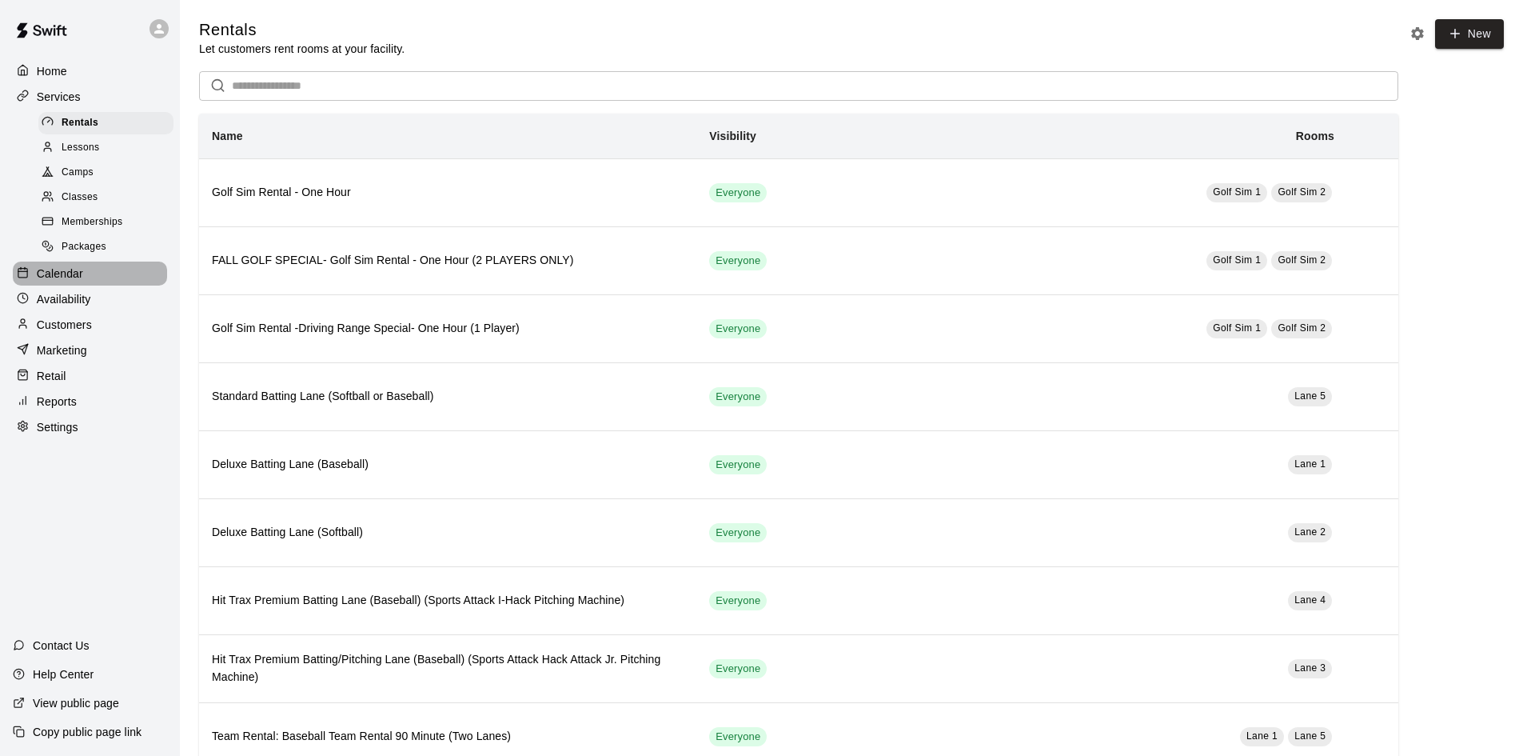
click at [72, 285] on div "Calendar" at bounding box center [90, 273] width 154 height 24
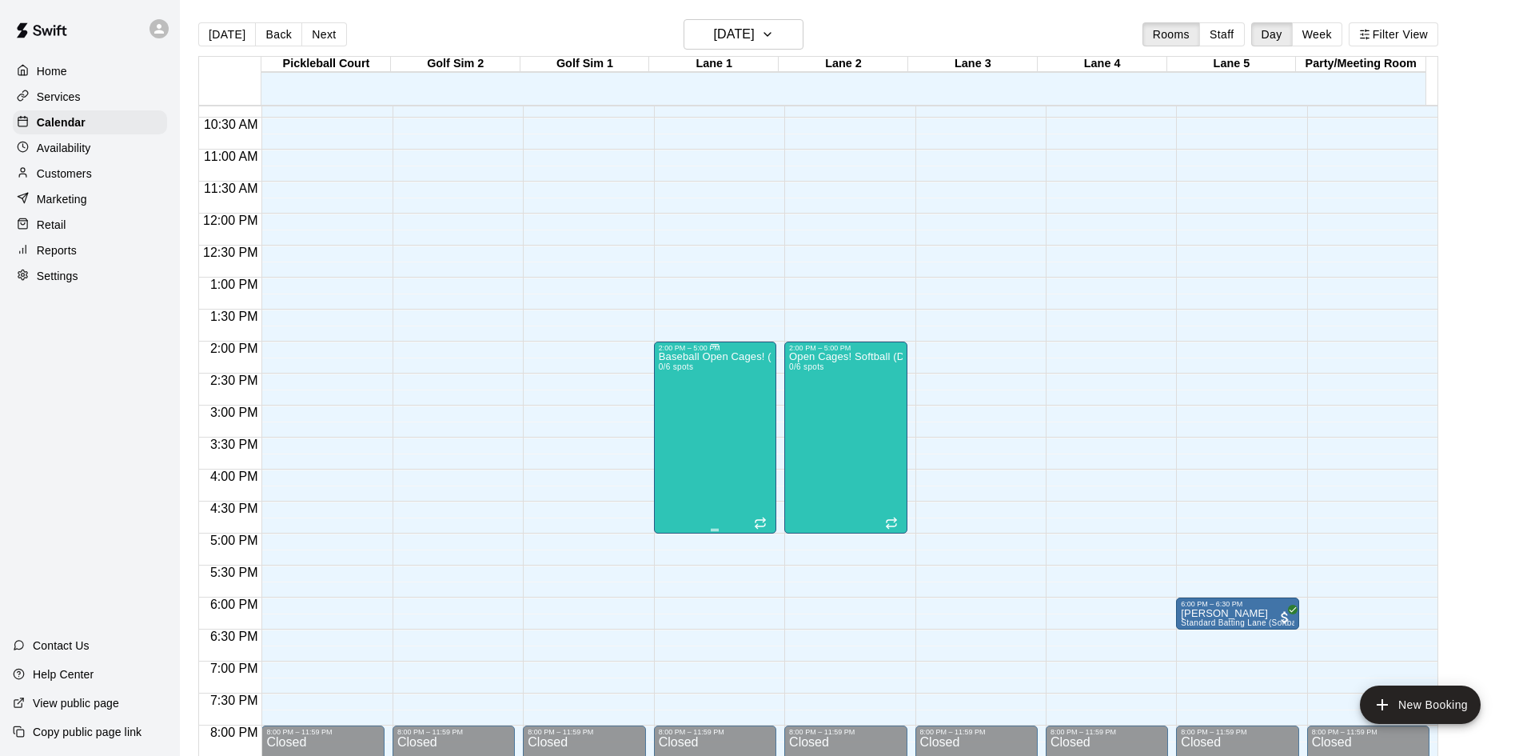
scroll to position [341, 0]
